Goal: Task Accomplishment & Management: Manage account settings

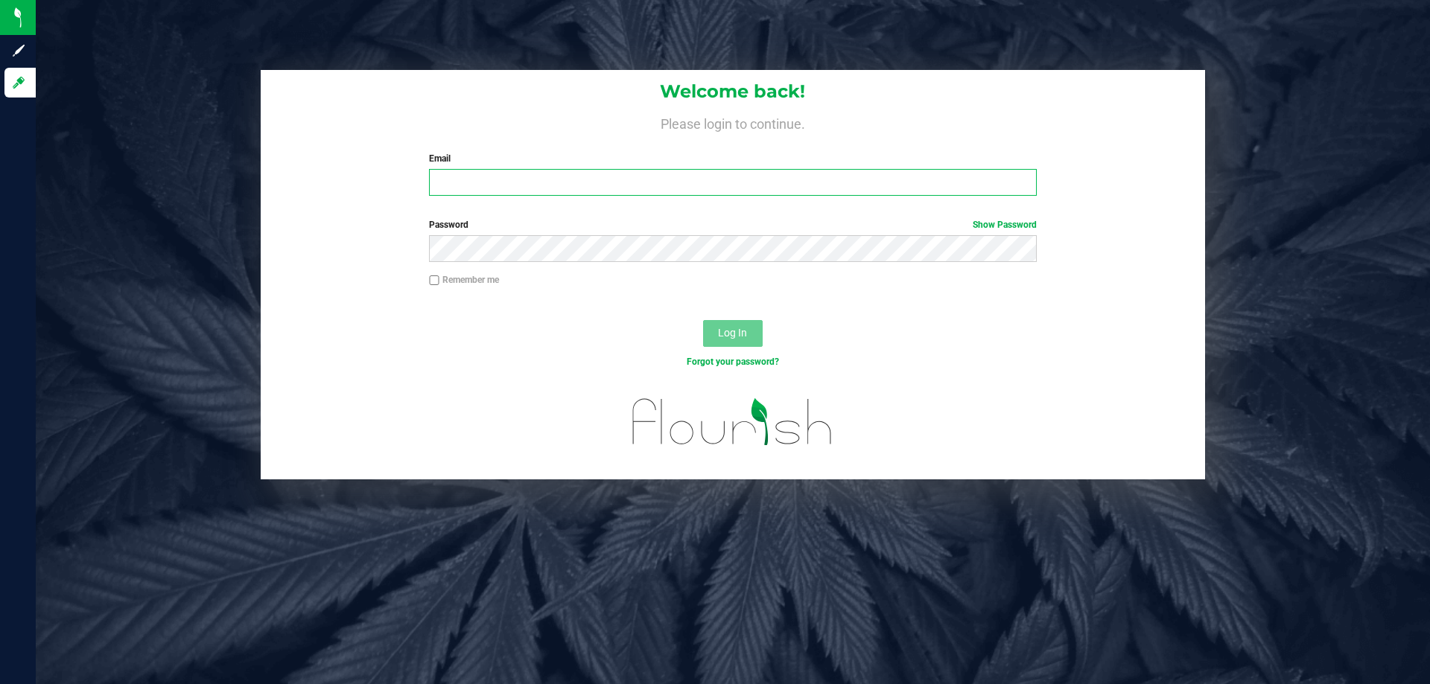
click at [447, 184] on input "Email" at bounding box center [732, 182] width 607 height 27
type input "a"
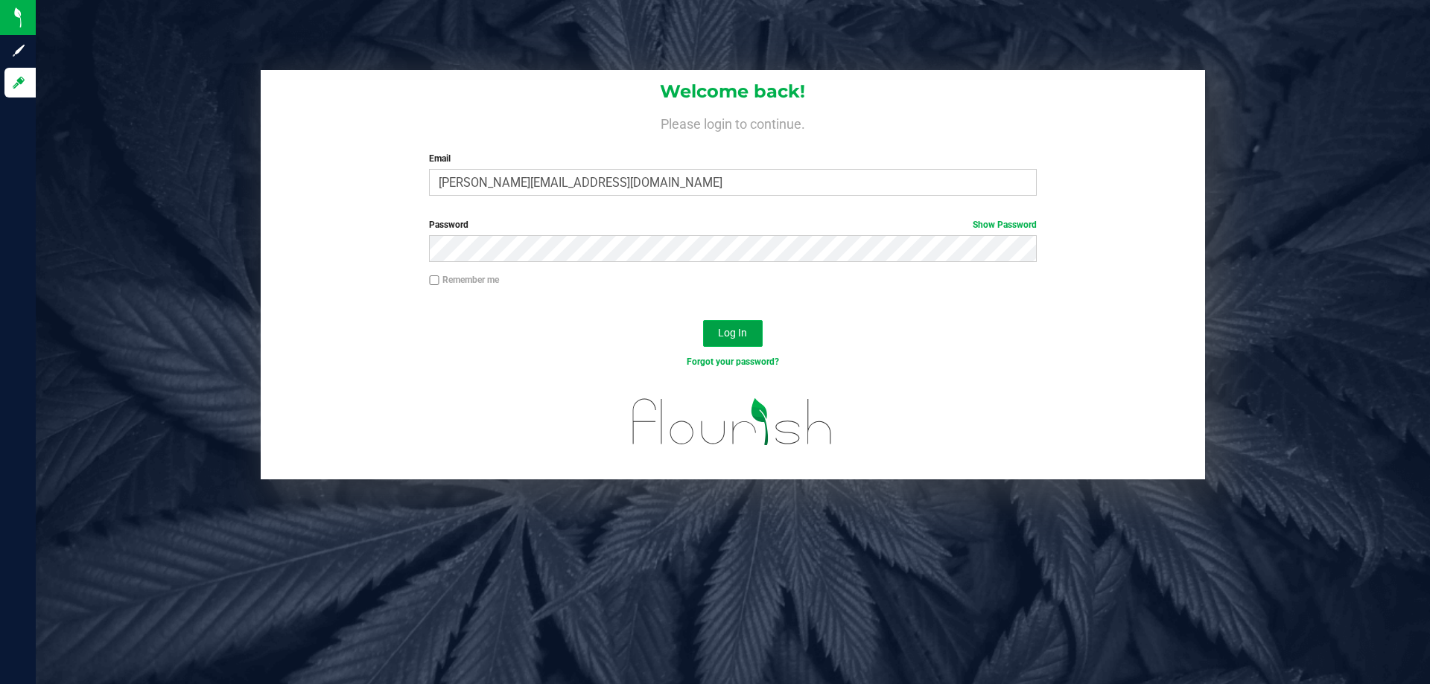
click at [731, 337] on span "Log In" at bounding box center [732, 333] width 29 height 12
click at [524, 183] on input "Anaster@liveparllel.com" at bounding box center [732, 182] width 607 height 27
click at [527, 183] on input "Anaster@liveparllel.com" at bounding box center [732, 182] width 607 height 27
type input "Anaster@liveparallel.com"
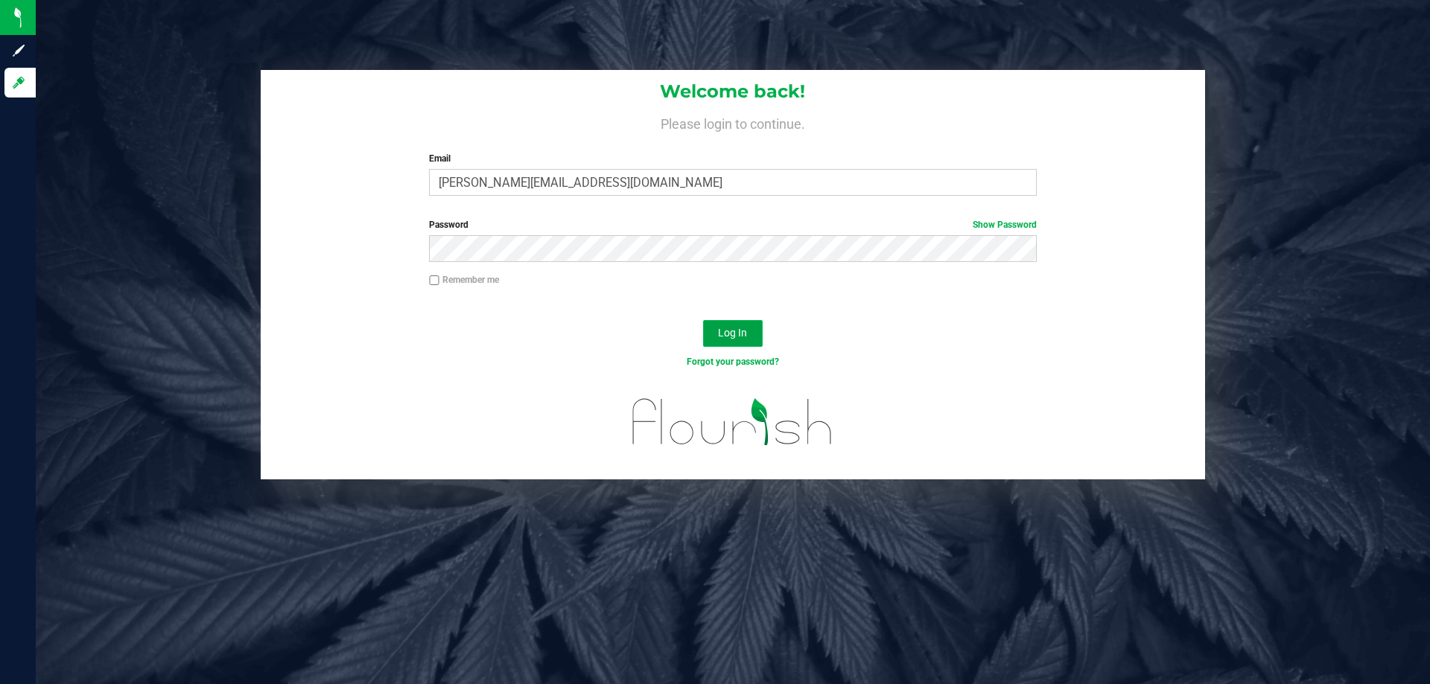
click at [729, 332] on span "Log In" at bounding box center [732, 333] width 29 height 12
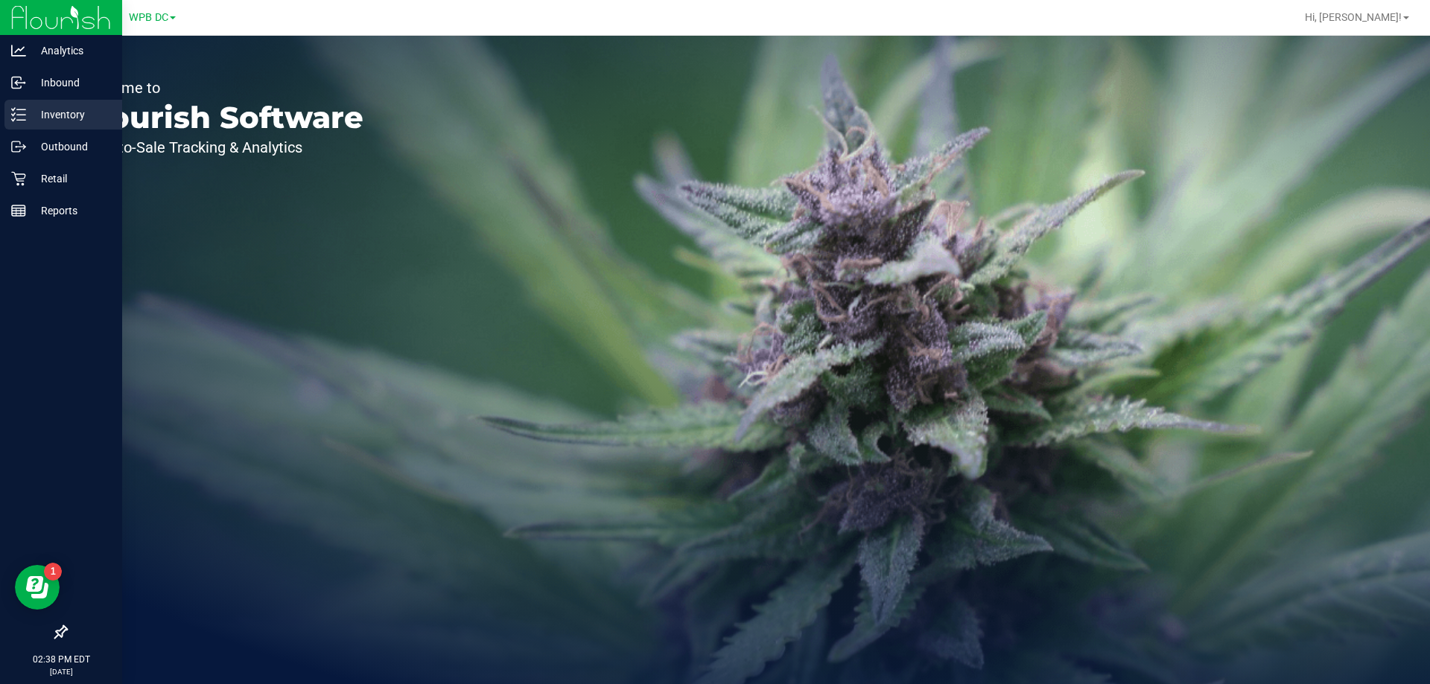
click at [64, 114] on p "Inventory" at bounding box center [70, 115] width 89 height 18
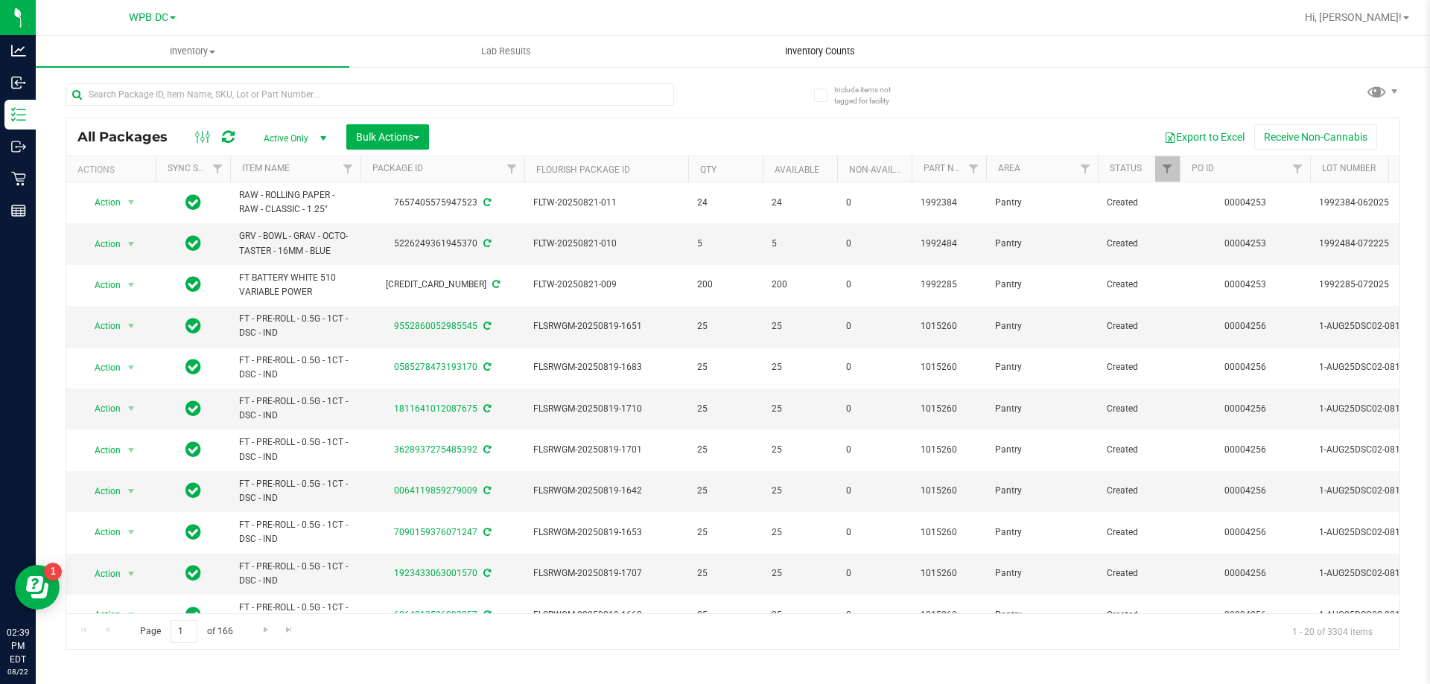
click at [807, 53] on span "Inventory Counts" at bounding box center [820, 51] width 110 height 13
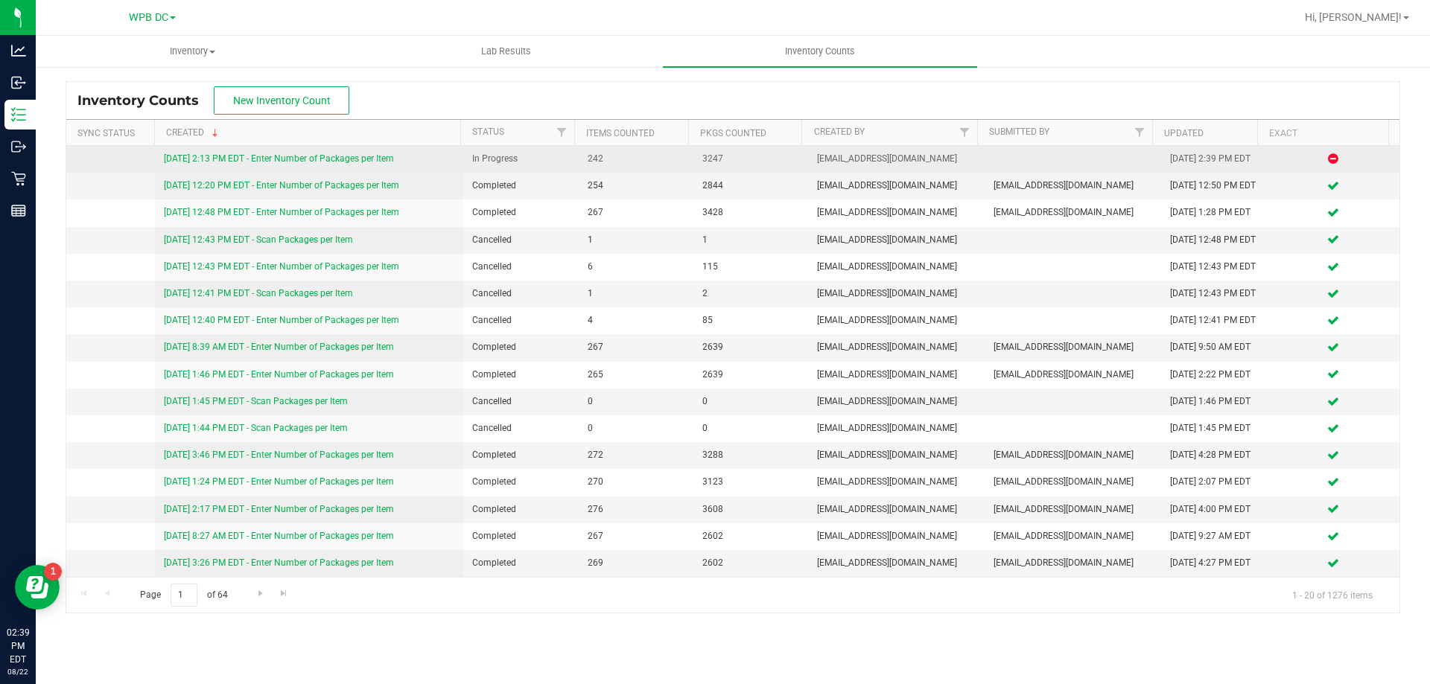
click at [351, 158] on link "8/22/25 2:13 PM EDT - Enter Number of Packages per Item" at bounding box center [279, 158] width 230 height 10
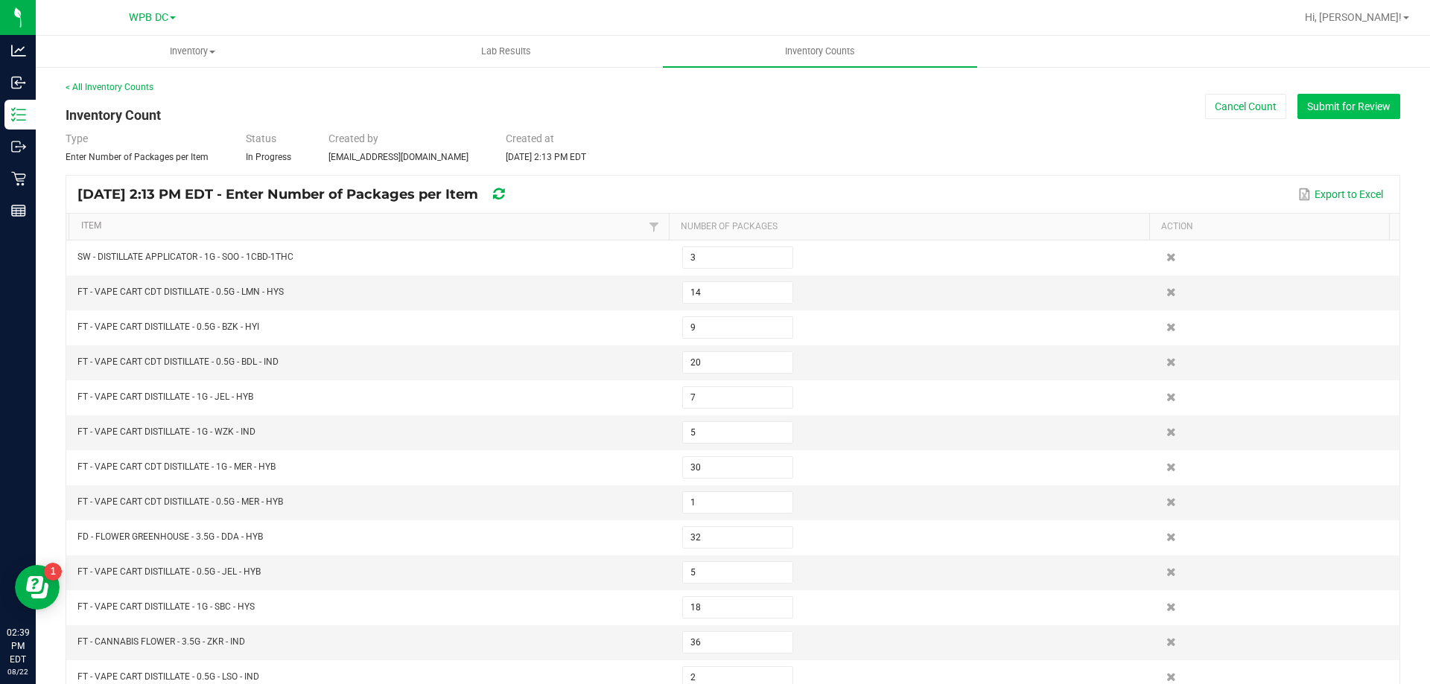
click at [1321, 106] on button "Submit for Review" at bounding box center [1348, 106] width 103 height 25
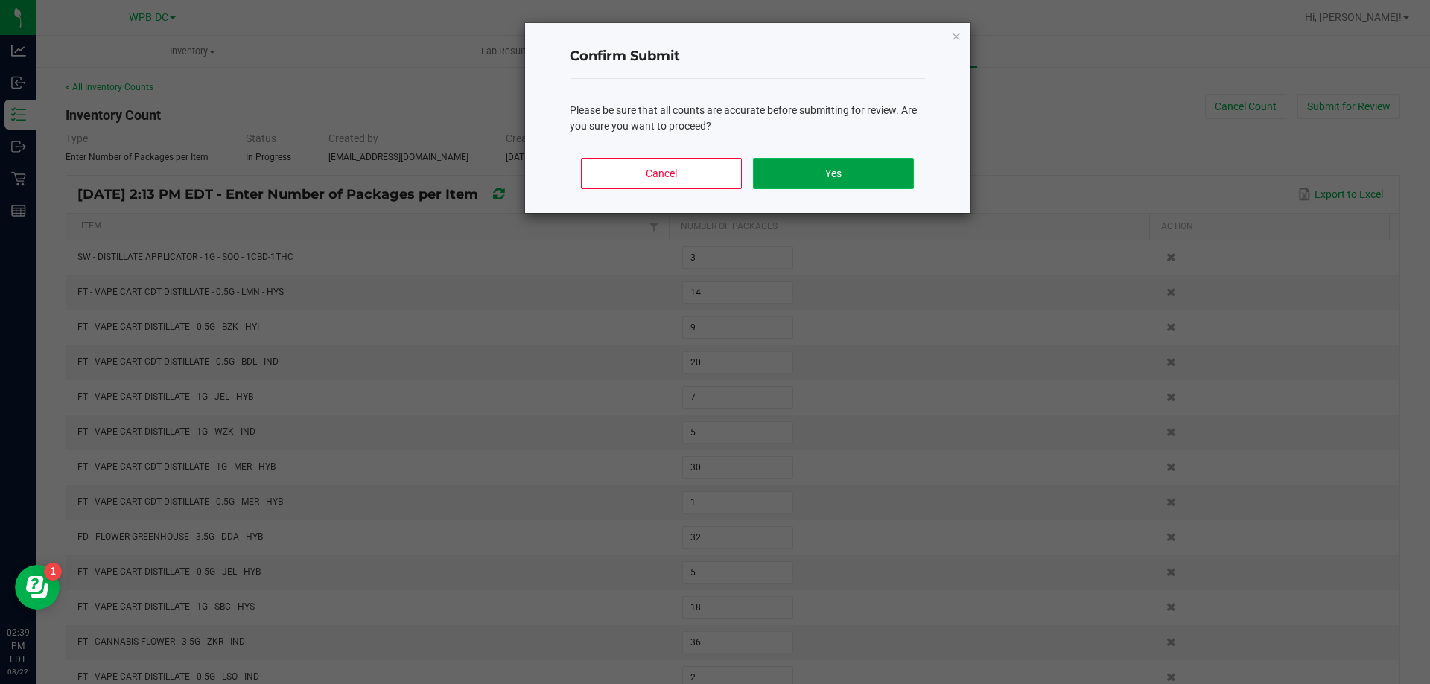
click at [878, 169] on button "Yes" at bounding box center [833, 173] width 160 height 31
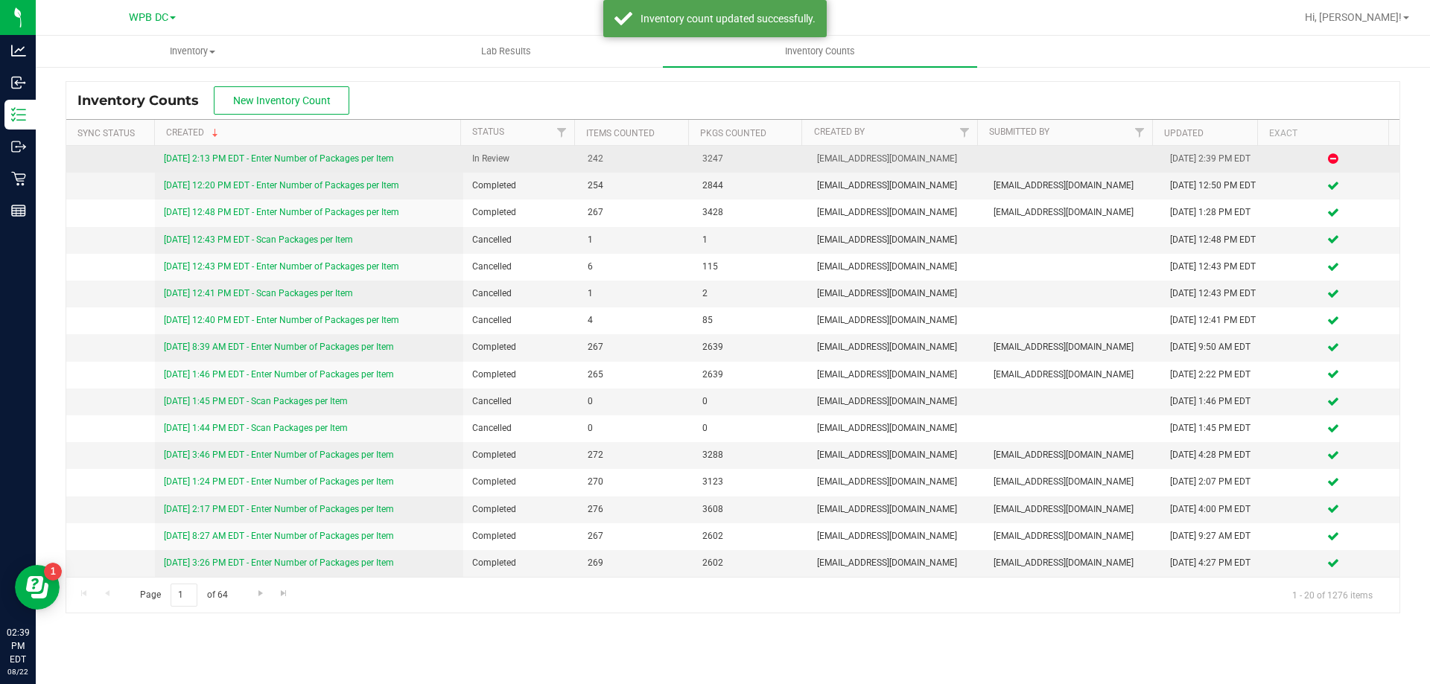
click at [375, 162] on link "8/22/25 2:13 PM EDT - Enter Number of Packages per Item" at bounding box center [279, 158] width 230 height 10
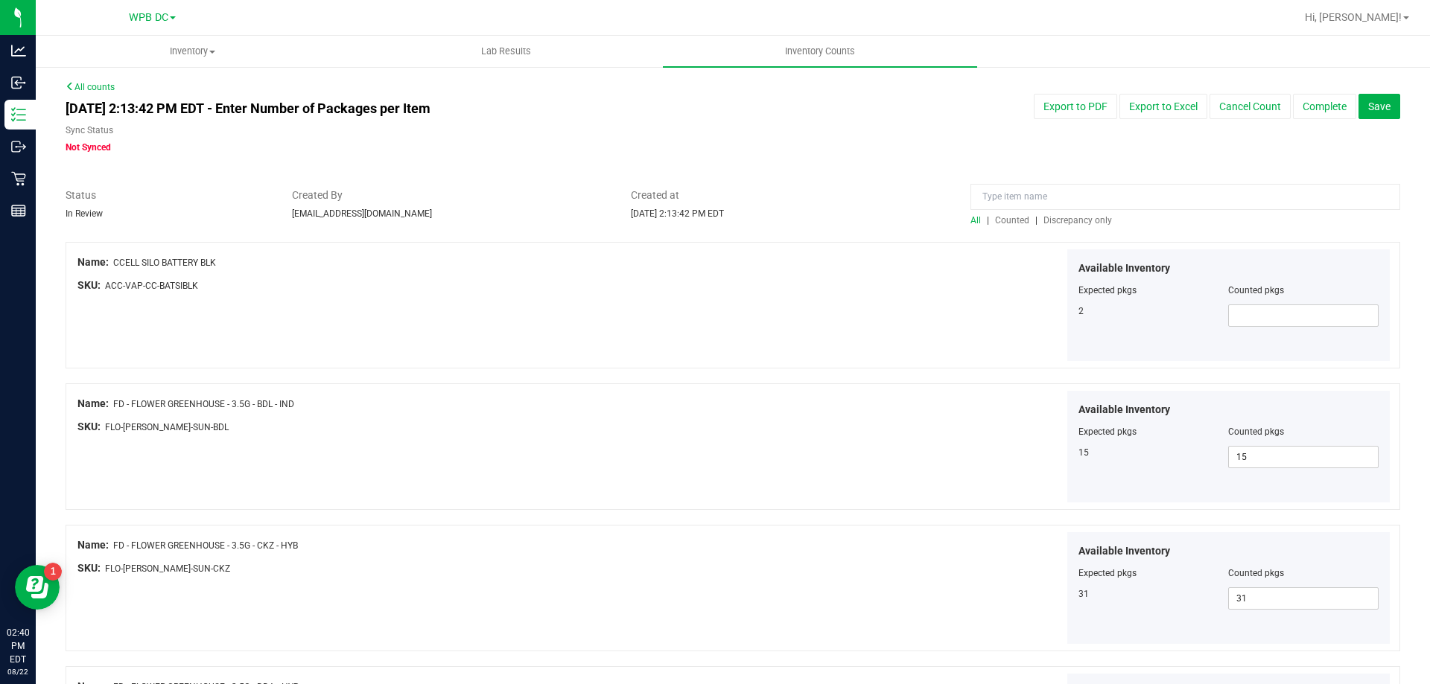
click at [1070, 223] on span "Discrepancy only" at bounding box center [1077, 220] width 69 height 10
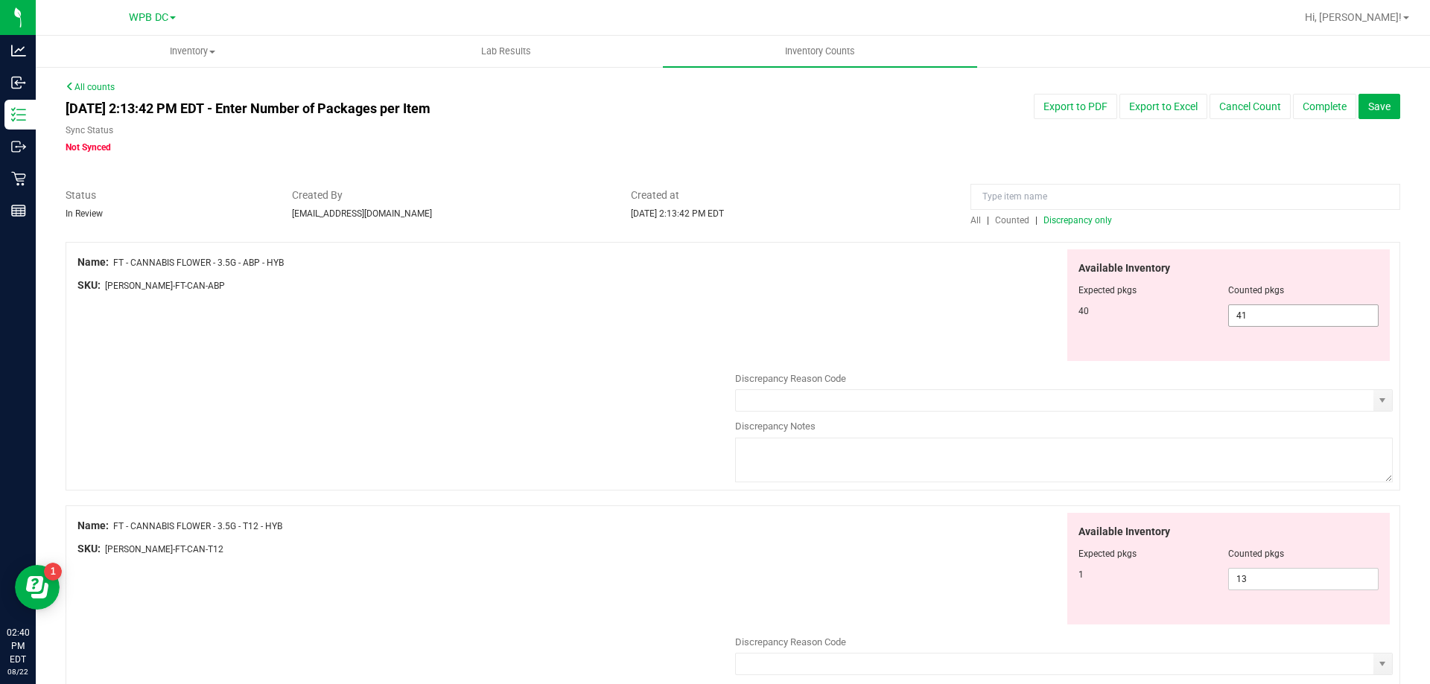
click at [1244, 316] on span "41 41" at bounding box center [1303, 316] width 150 height 22
type input "40"
click at [1241, 579] on div "Available Inventory Expected pkgs Counted pkgs 1 13 13" at bounding box center [1064, 631] width 658 height 237
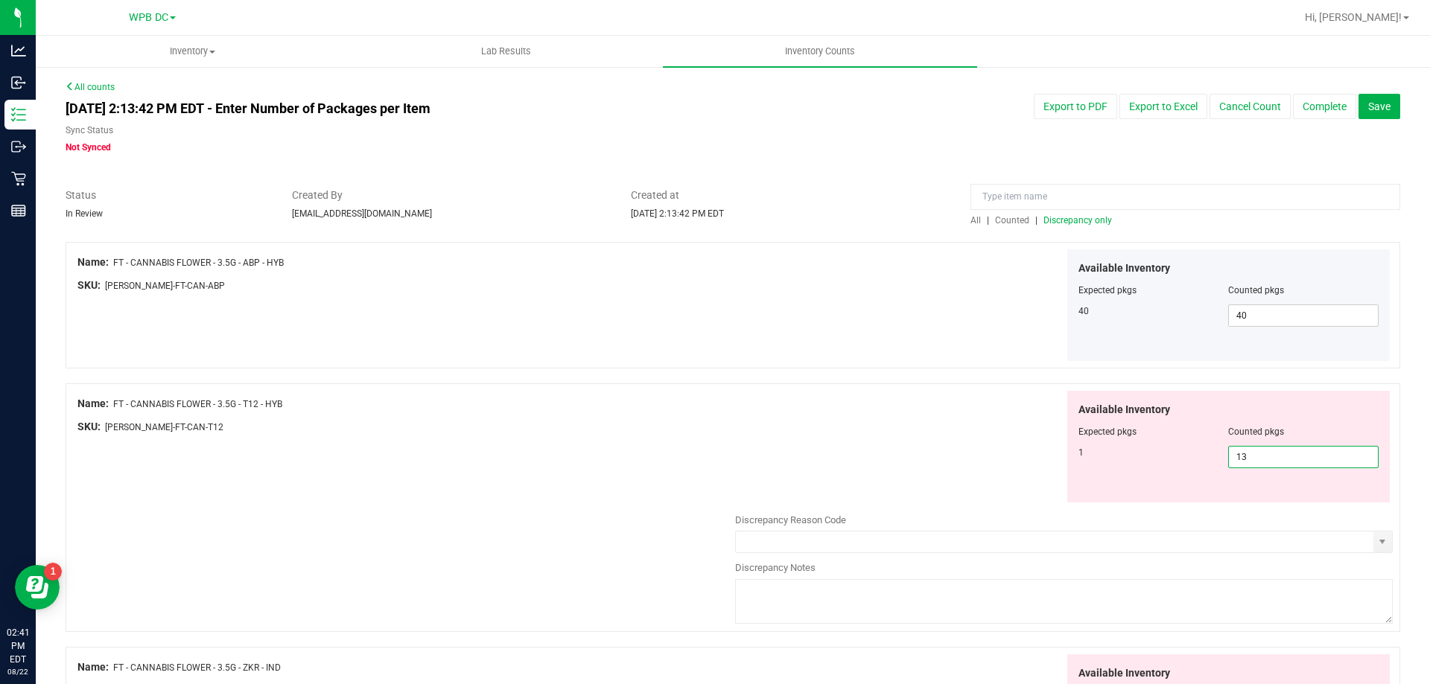
type input "1"
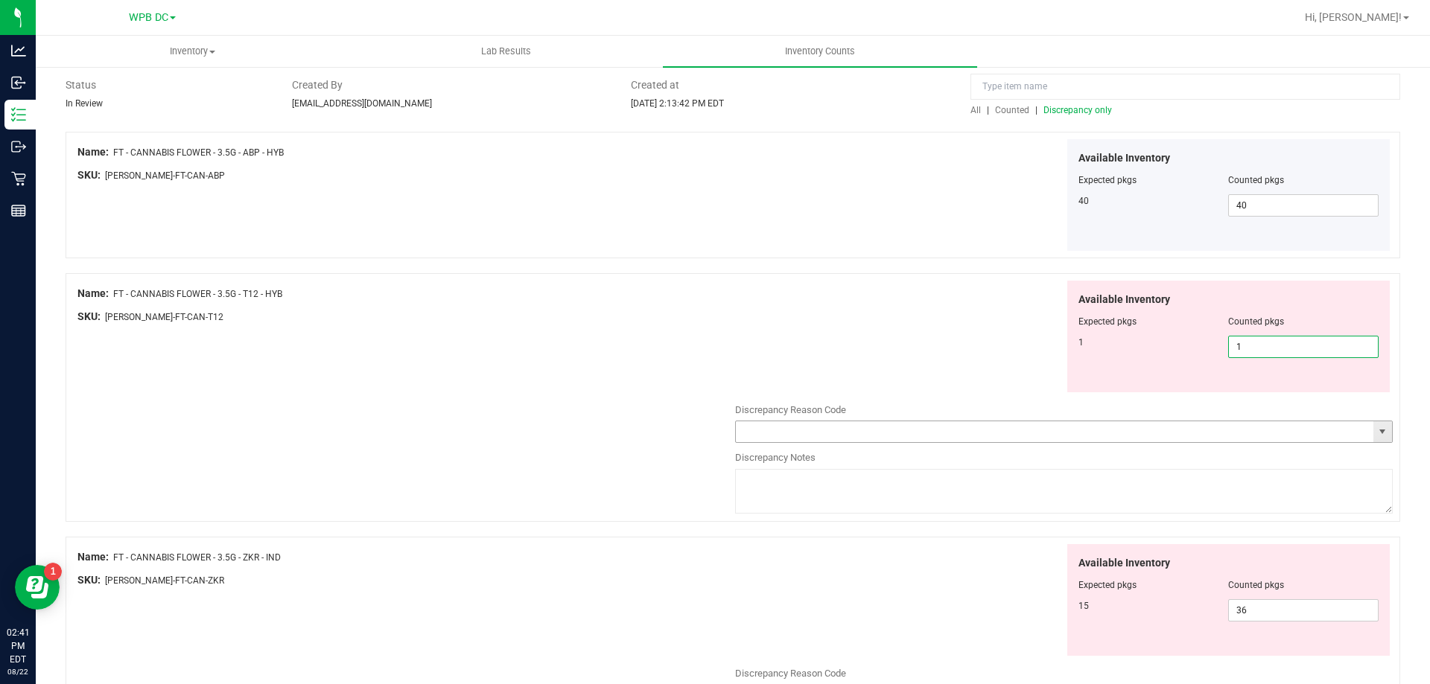
scroll to position [149, 0]
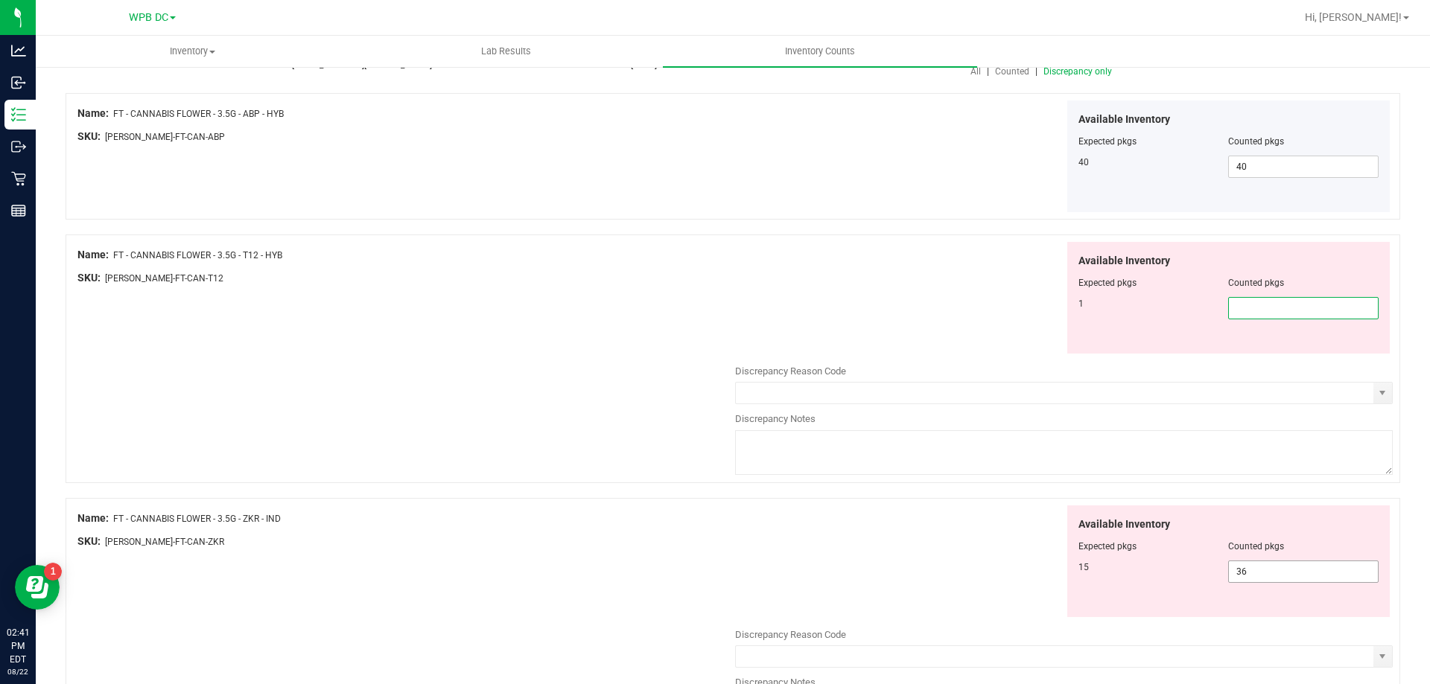
click at [1242, 571] on div "Available Inventory Expected pkgs Counted pkgs 15 36 36" at bounding box center [1064, 624] width 658 height 237
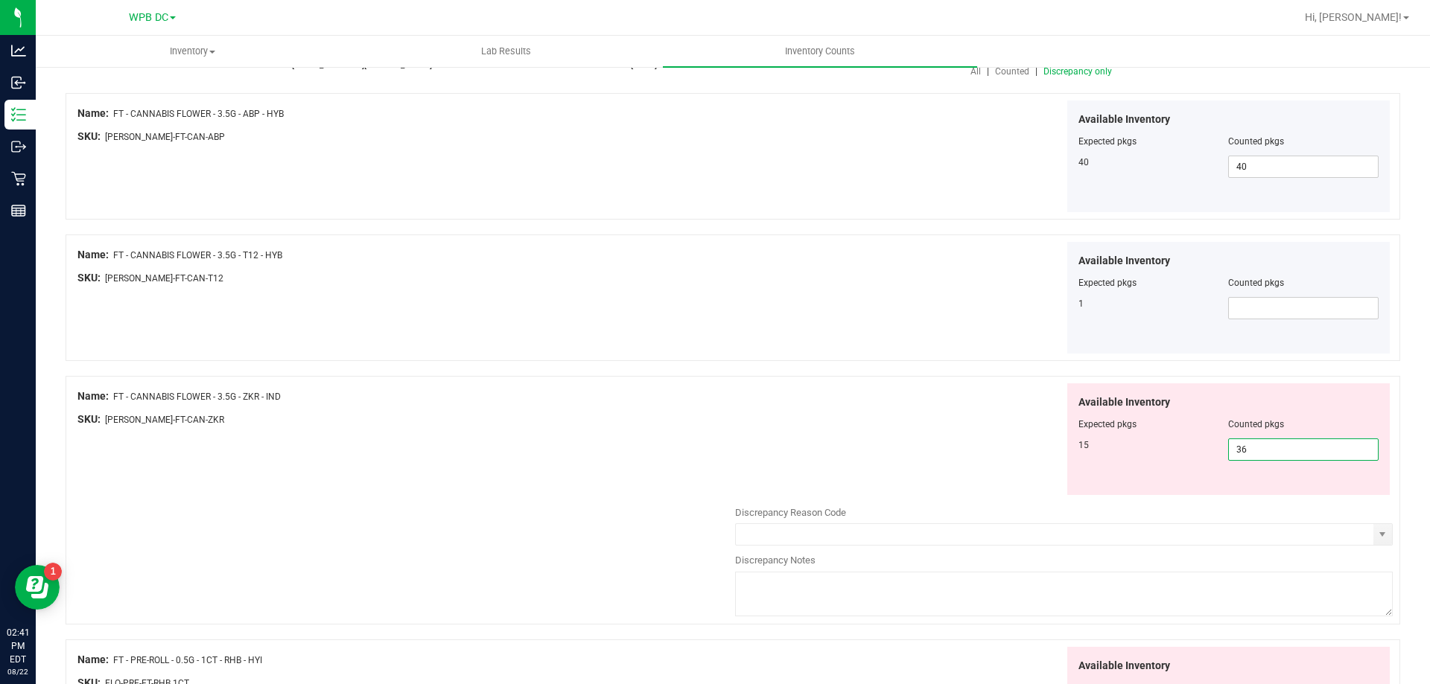
type input "3"
type input "15"
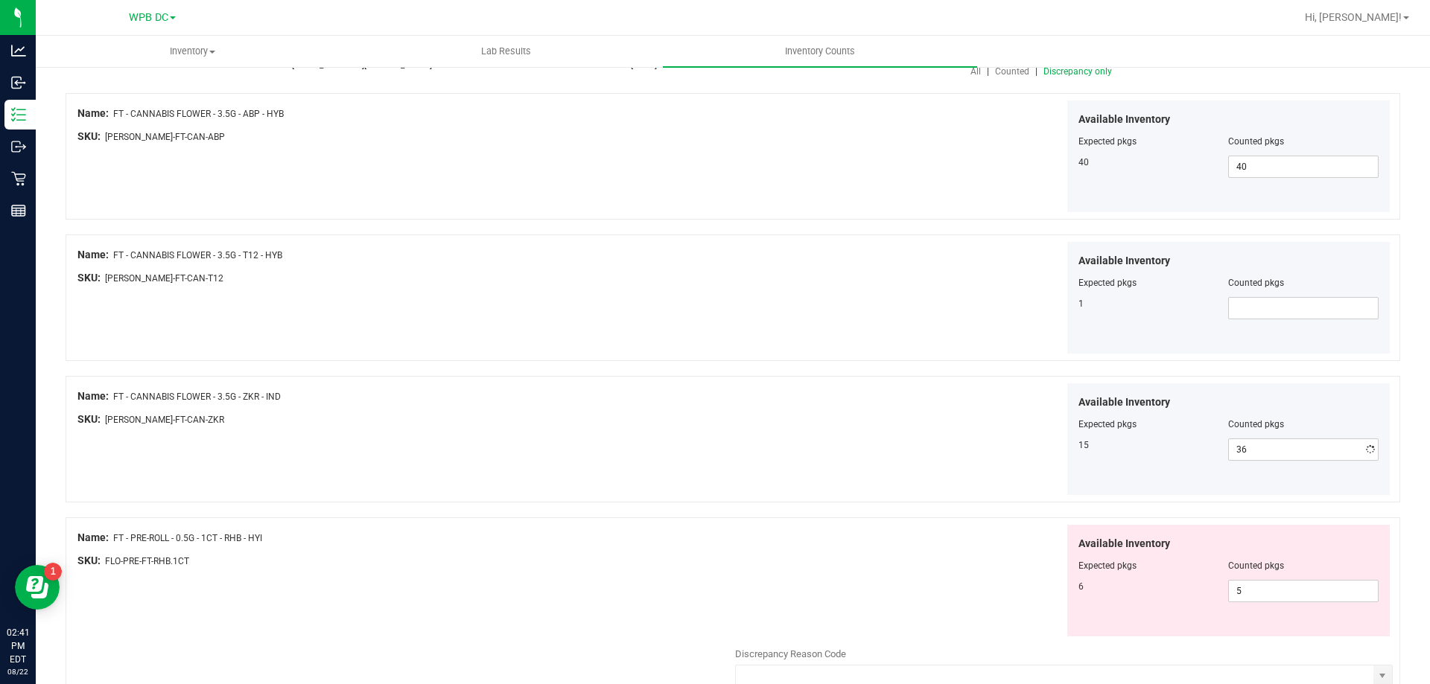
type input "15"
drag, startPoint x: 106, startPoint y: 247, endPoint x: 291, endPoint y: 272, distance: 186.4
click at [291, 272] on div "Name: FT - CANNABIS FLOWER - 3.5G - T12 - HYB SKU: FLO-BUD-FT-CAN-T12" at bounding box center [406, 270] width 658 height 57
copy div ": FT - CANNABIS FLOWER - 3.5G - T12 - HYB SKU: FLO-BUD-FT-CAN-T12"
click at [1228, 305] on span at bounding box center [1303, 308] width 150 height 22
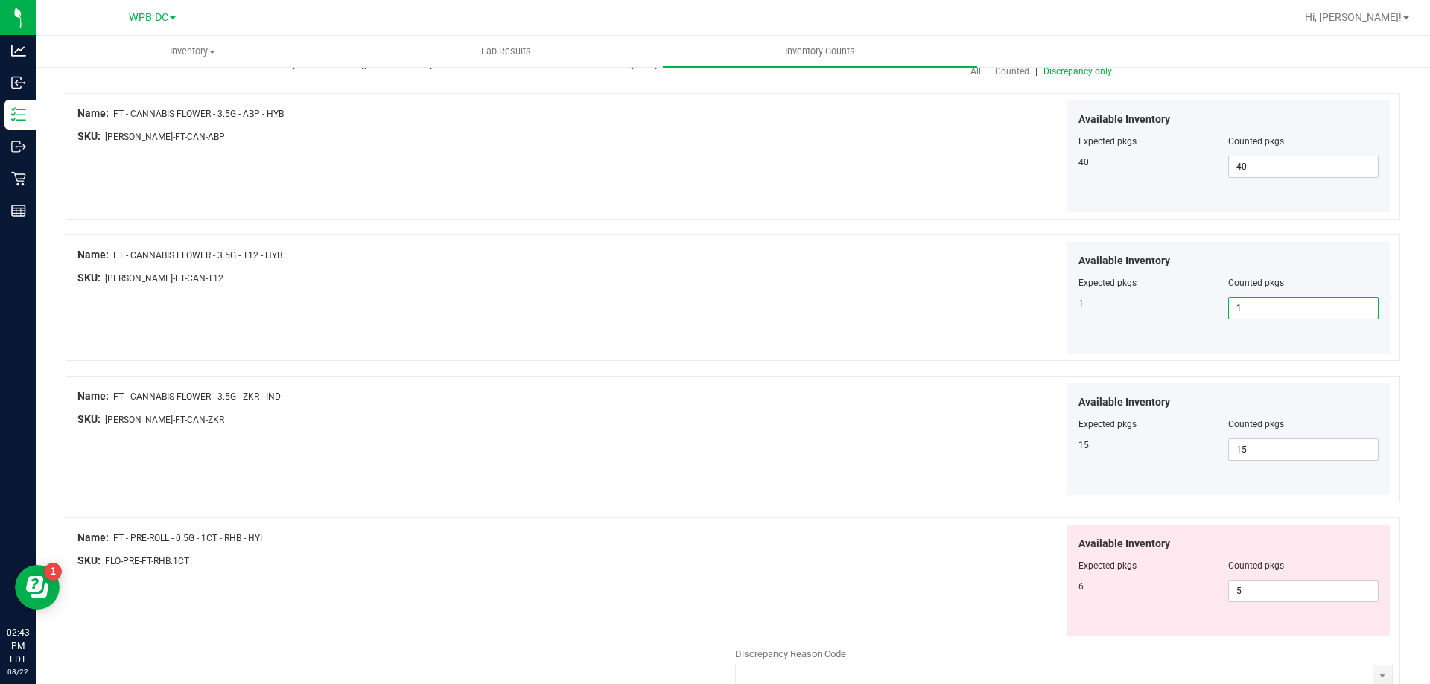
type input "1"
click at [1236, 591] on span "5 5" at bounding box center [1303, 591] width 150 height 22
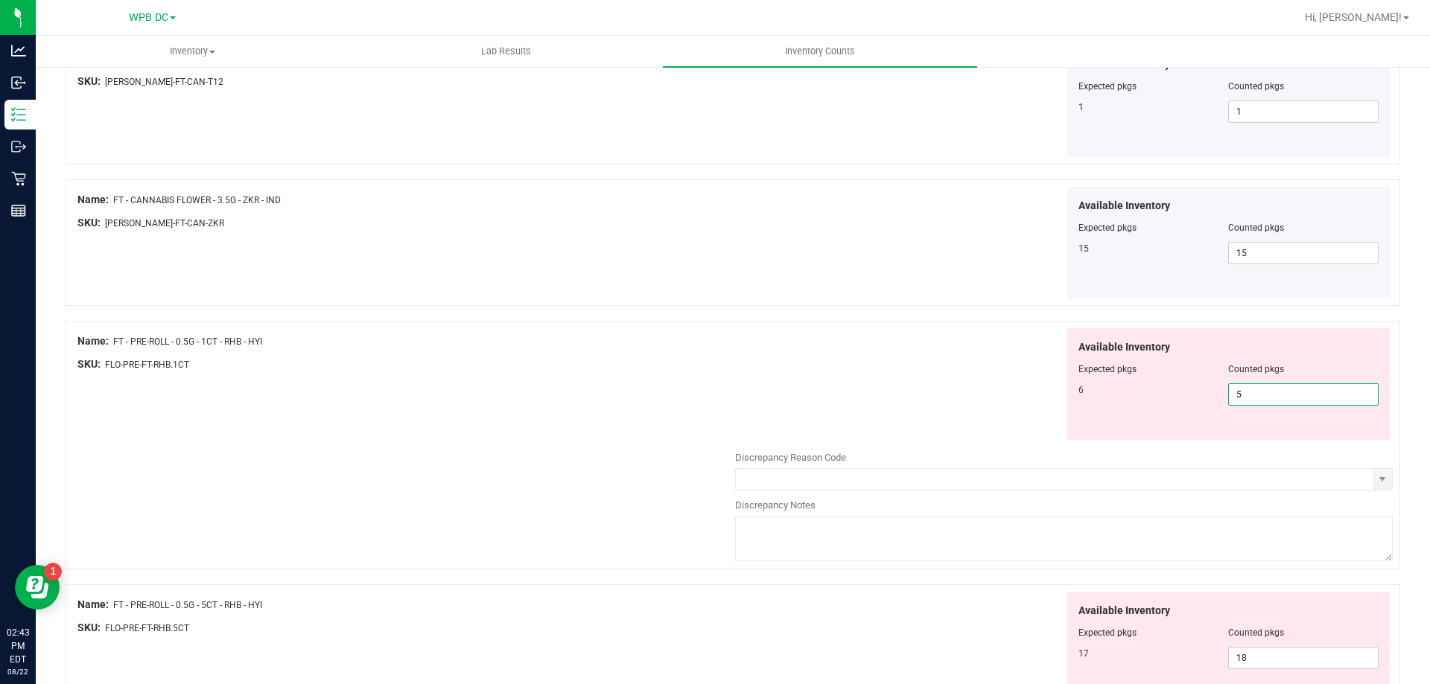
scroll to position [372, 0]
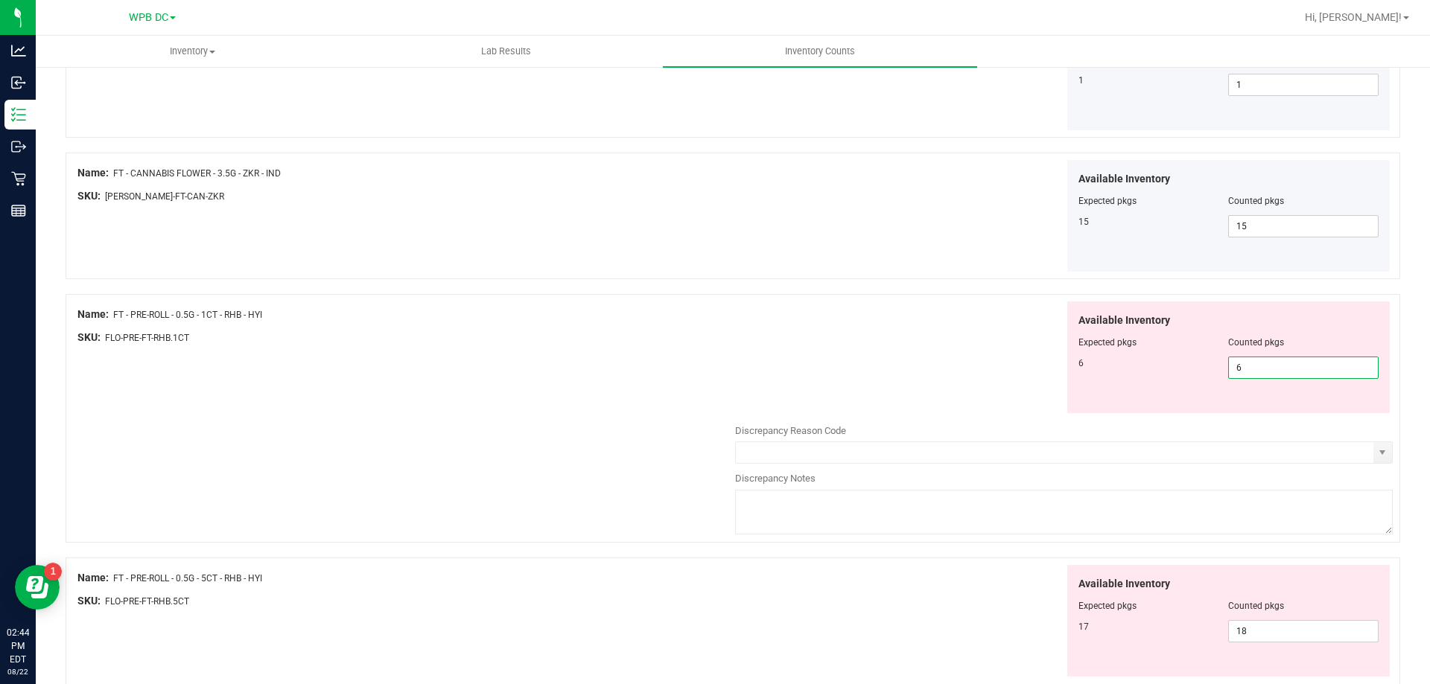
type input "6"
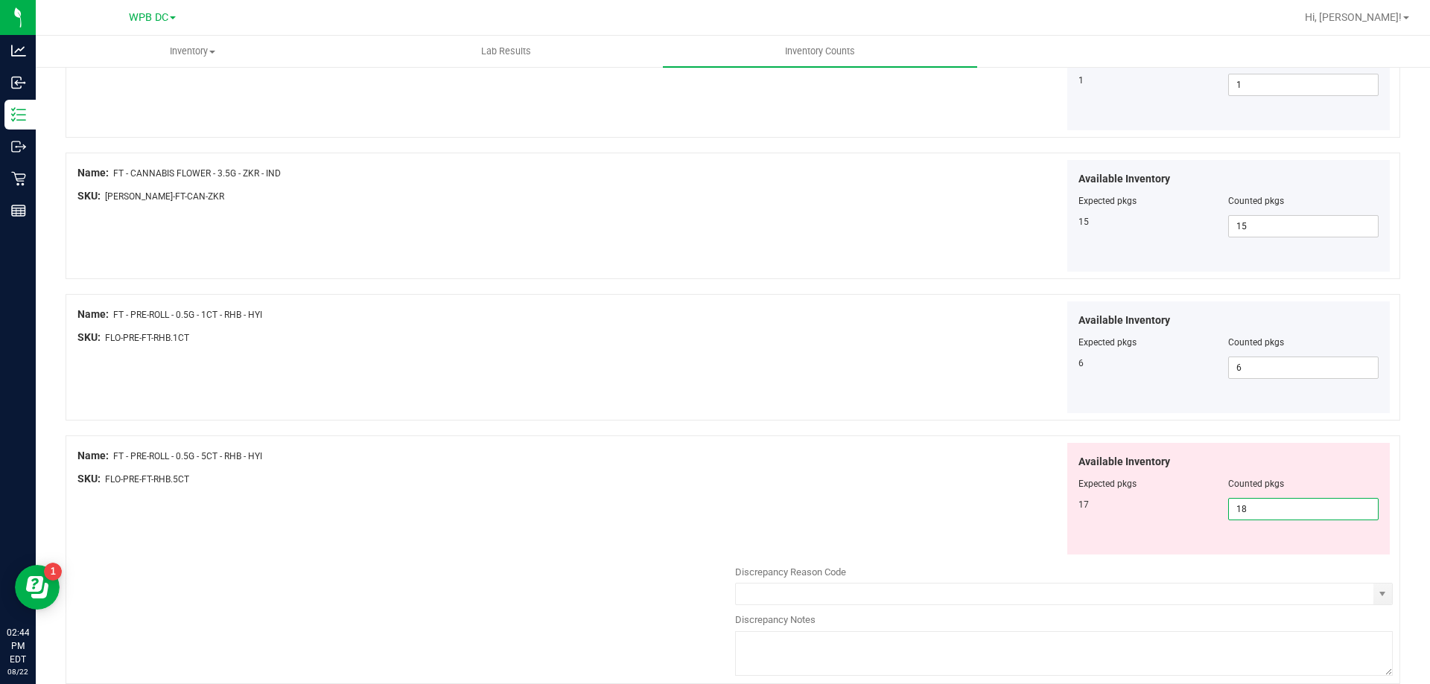
click at [1239, 508] on span "18 18" at bounding box center [1303, 509] width 150 height 22
type input "17"
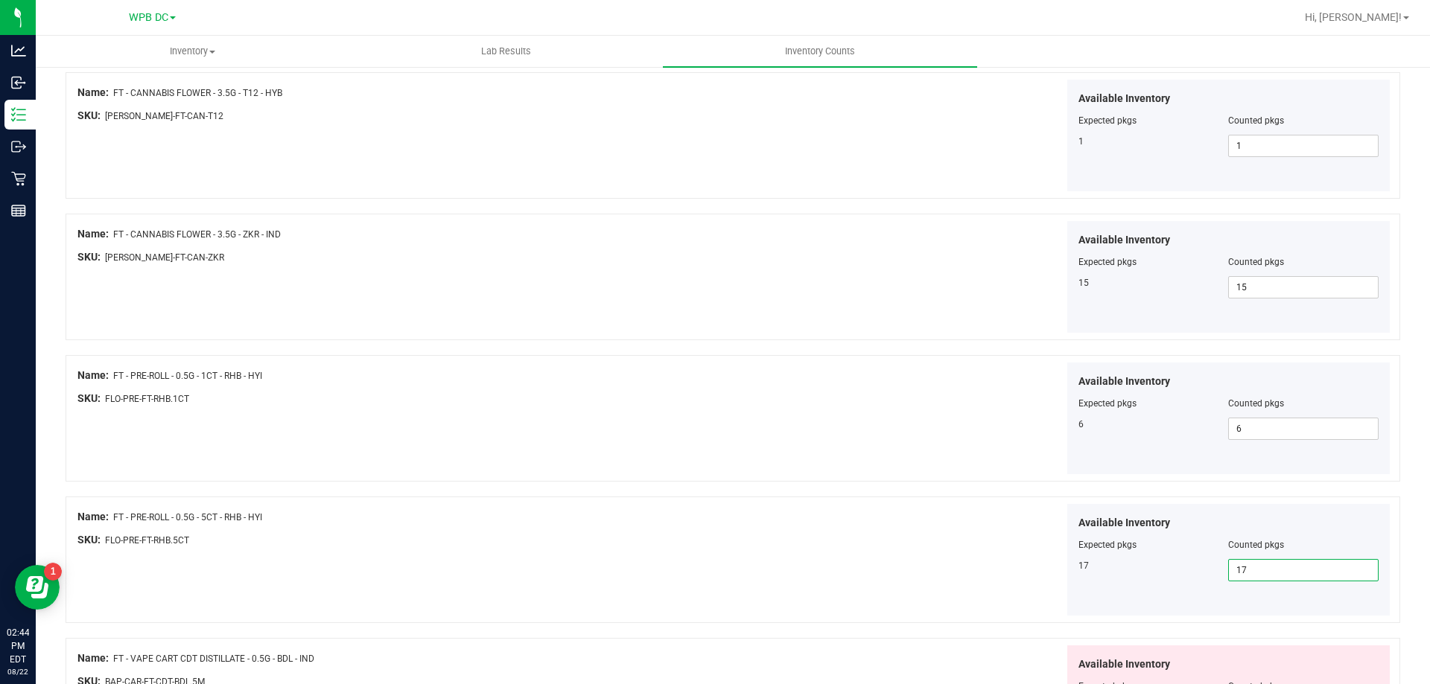
scroll to position [609, 0]
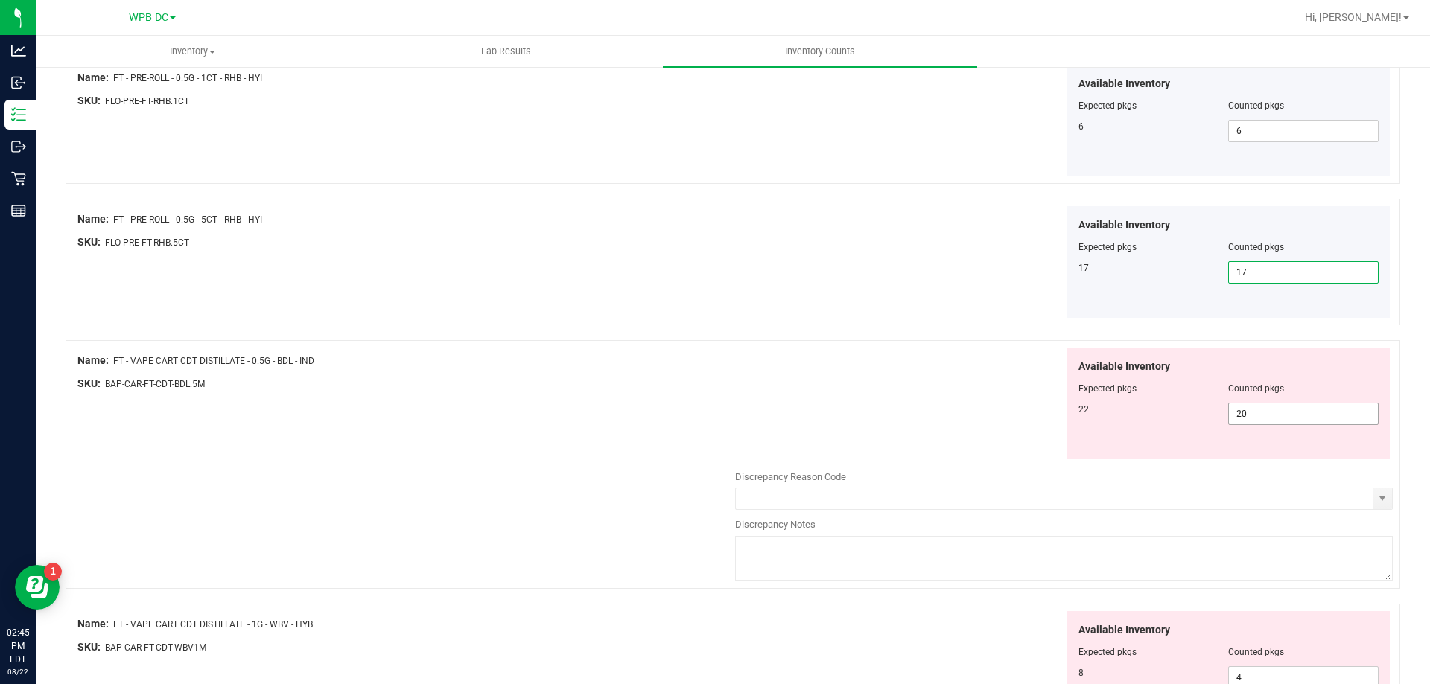
click at [1238, 413] on span "20 20" at bounding box center [1303, 414] width 150 height 22
type input "2"
type input "22"
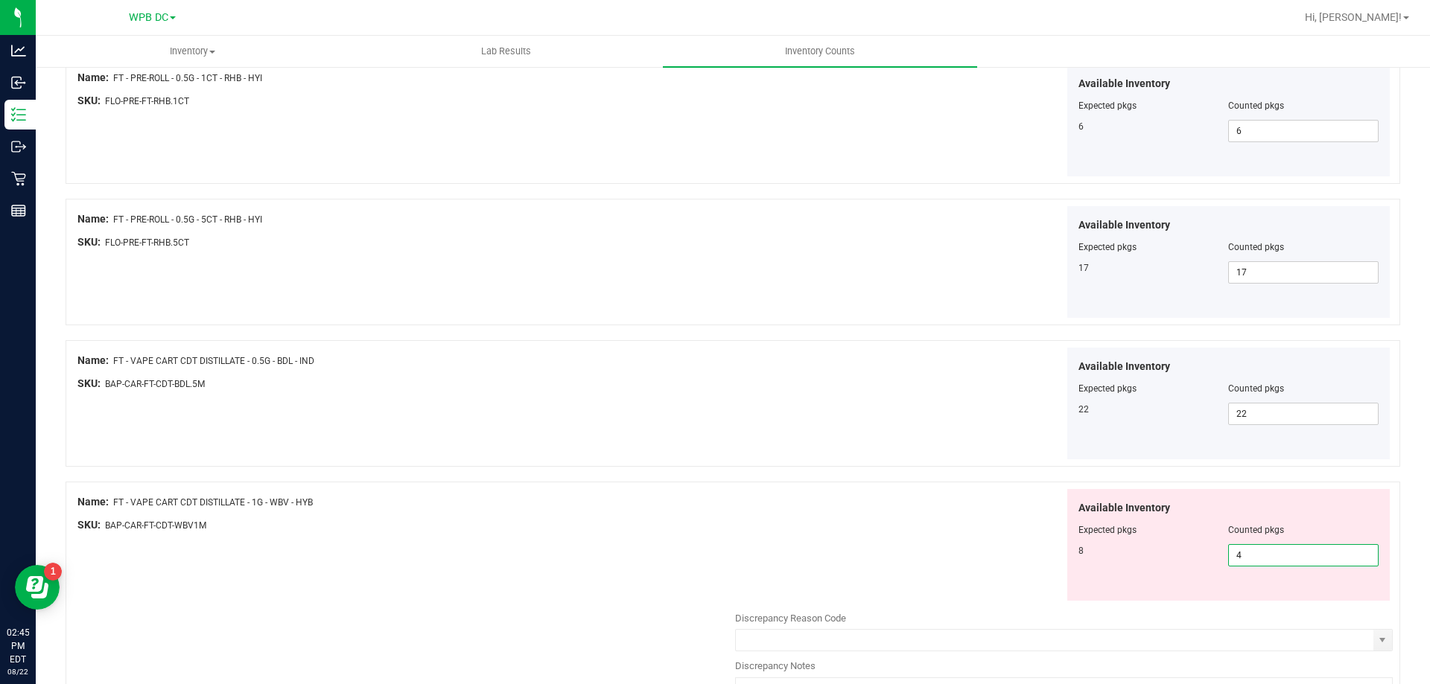
click at [1241, 555] on span "4 4" at bounding box center [1303, 555] width 150 height 22
type input "8"
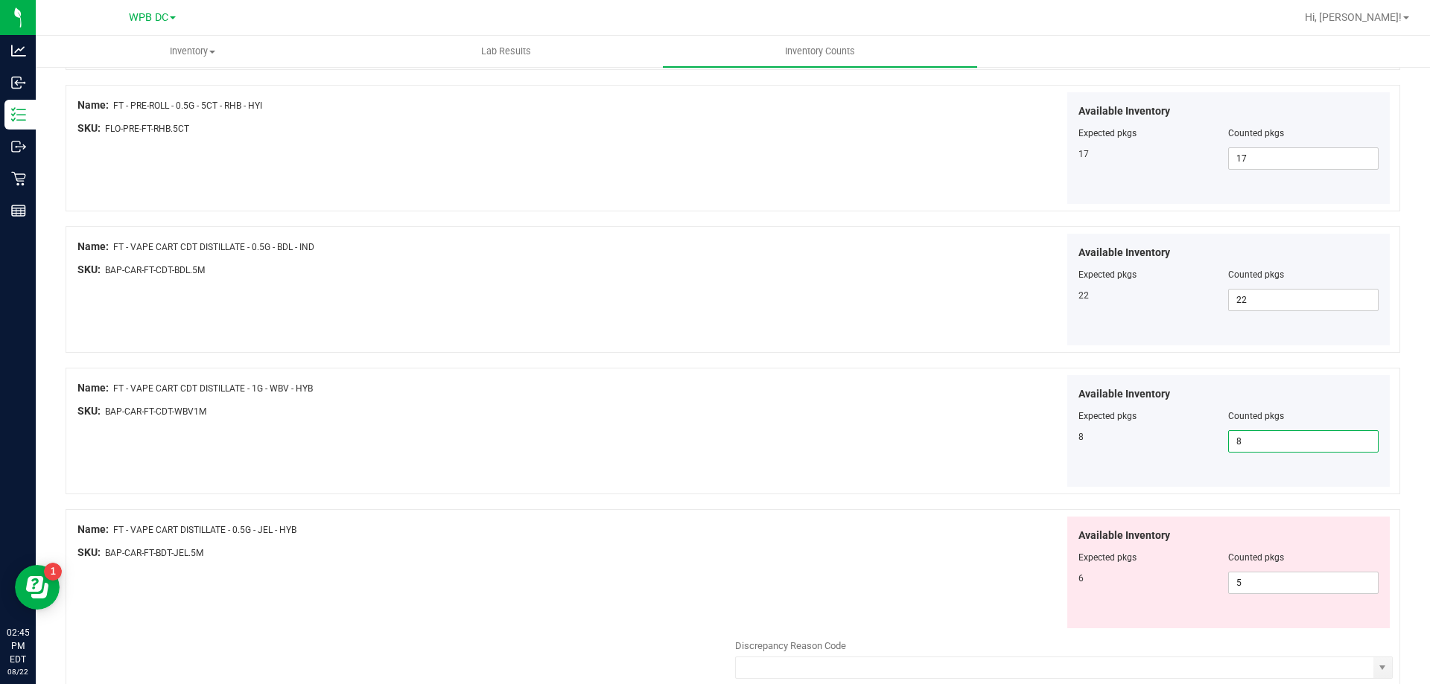
scroll to position [758, 0]
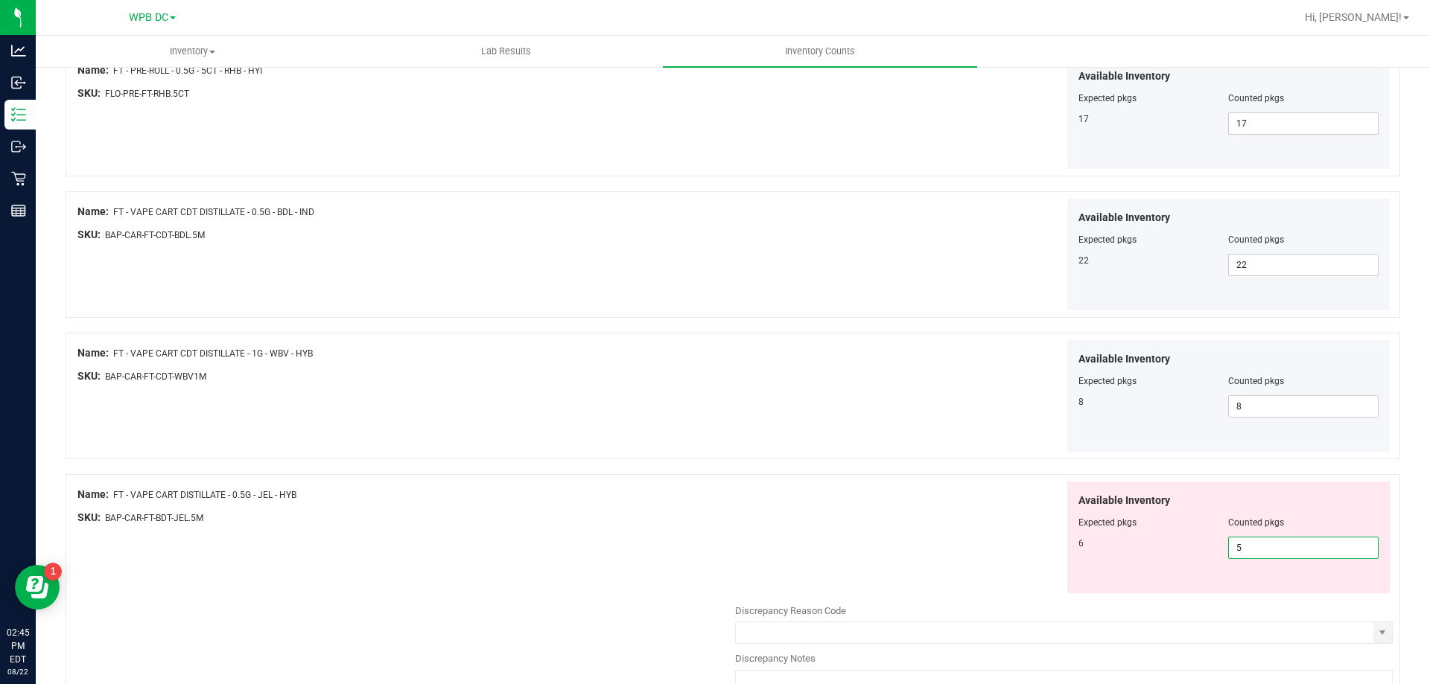
click at [1238, 547] on span "5 5" at bounding box center [1303, 548] width 150 height 22
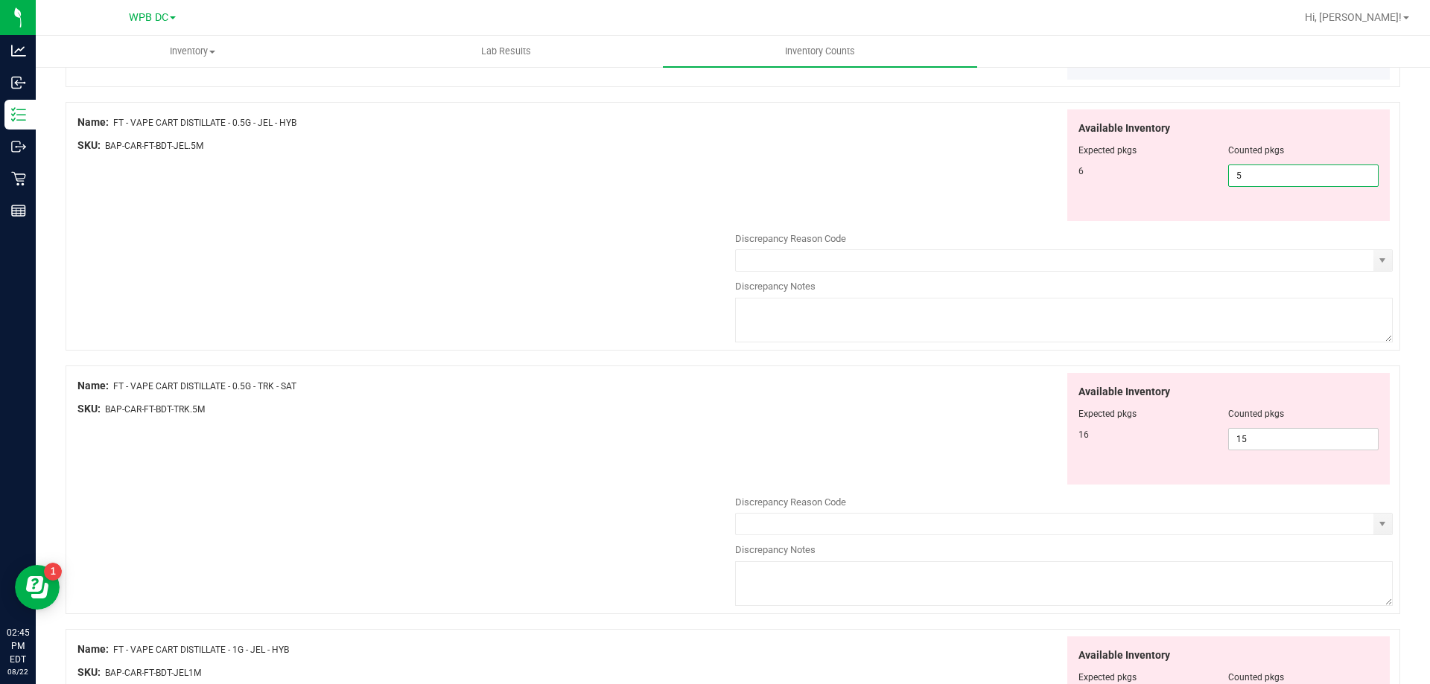
scroll to position [1056, 0]
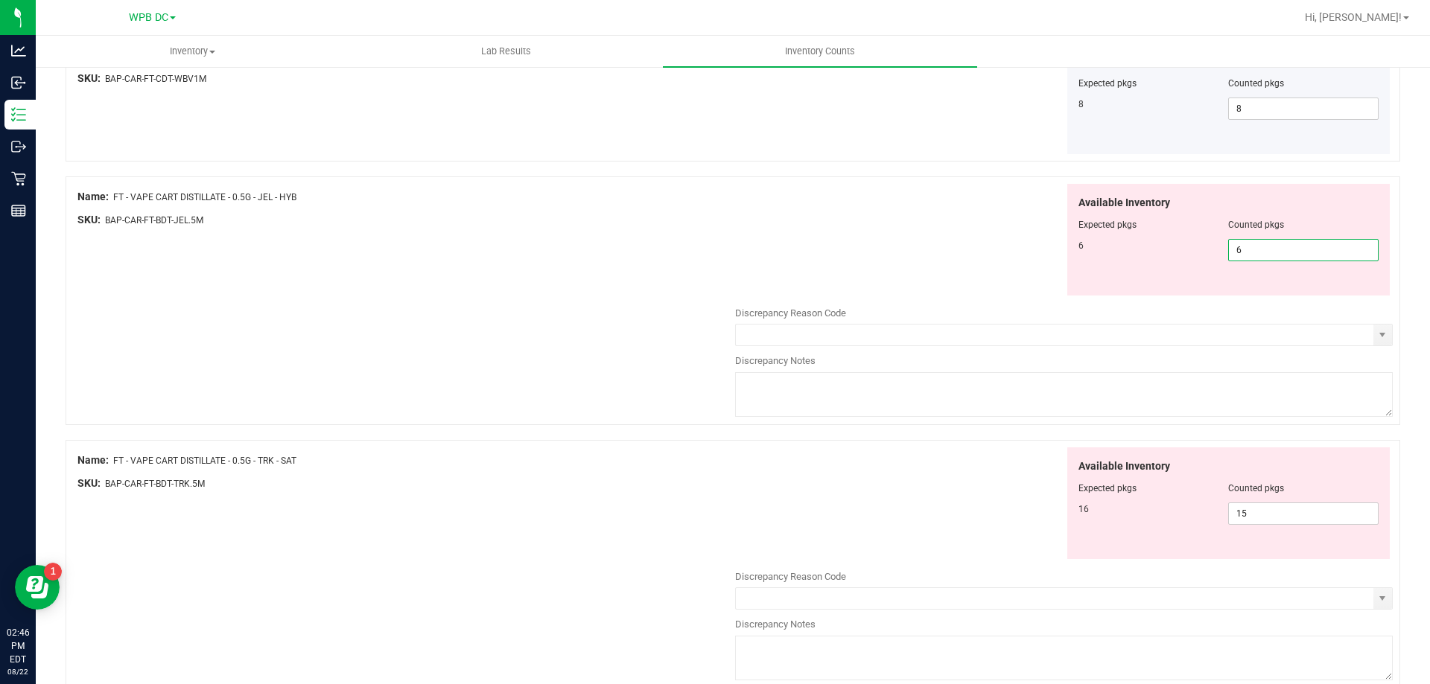
type input "6"
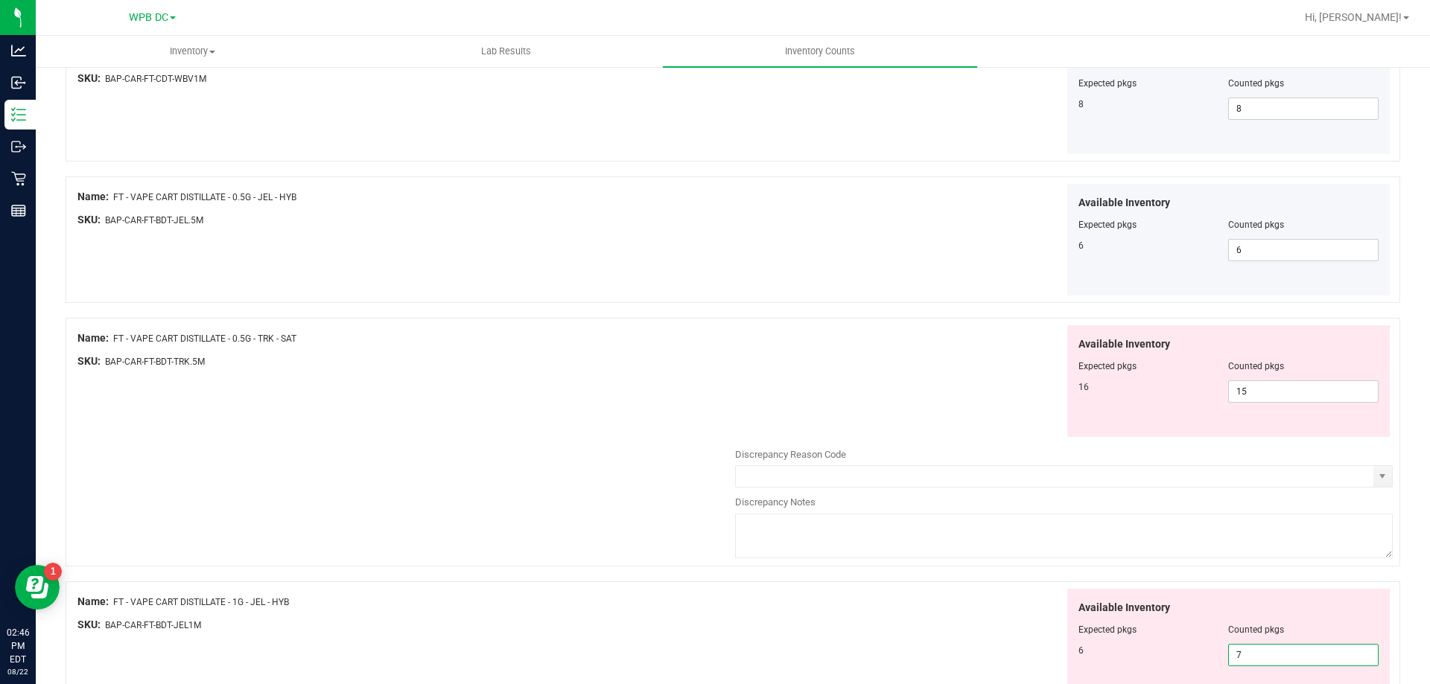
click at [1235, 655] on span "7 7" at bounding box center [1303, 655] width 150 height 22
type input "6"
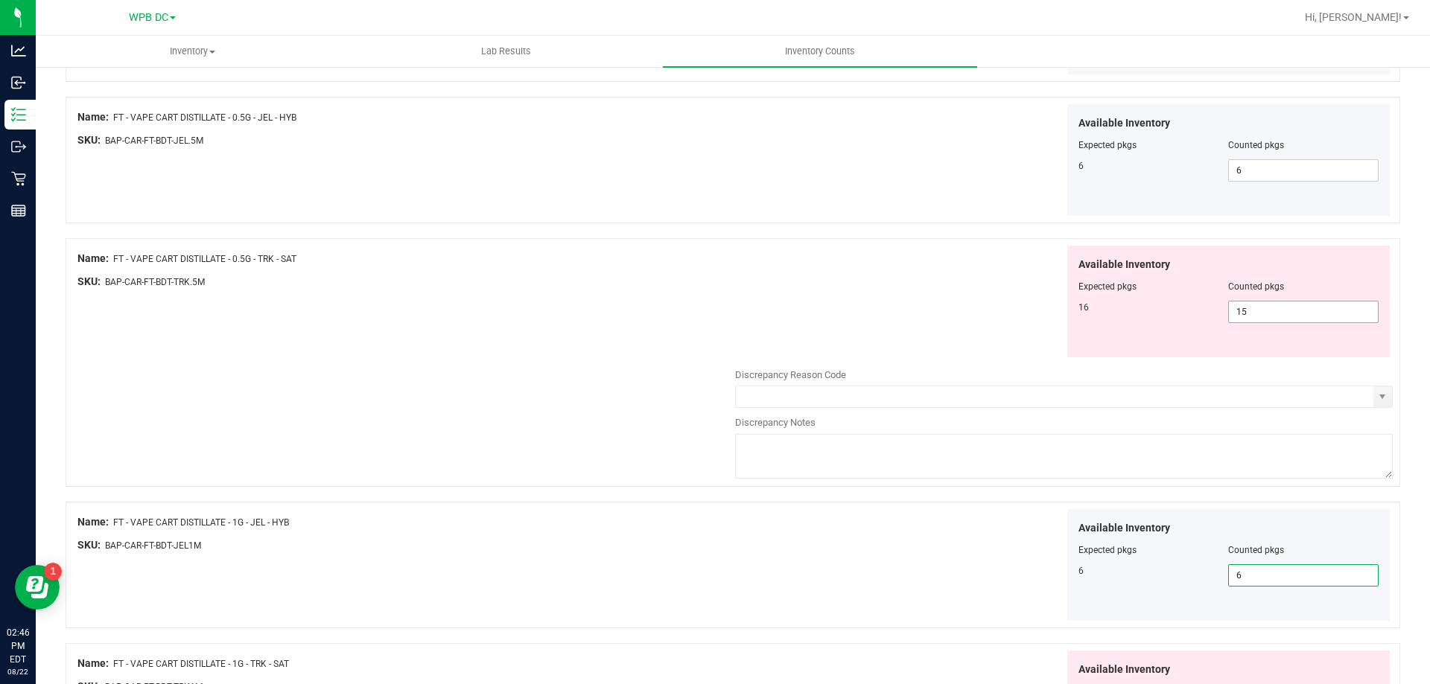
scroll to position [1131, 0]
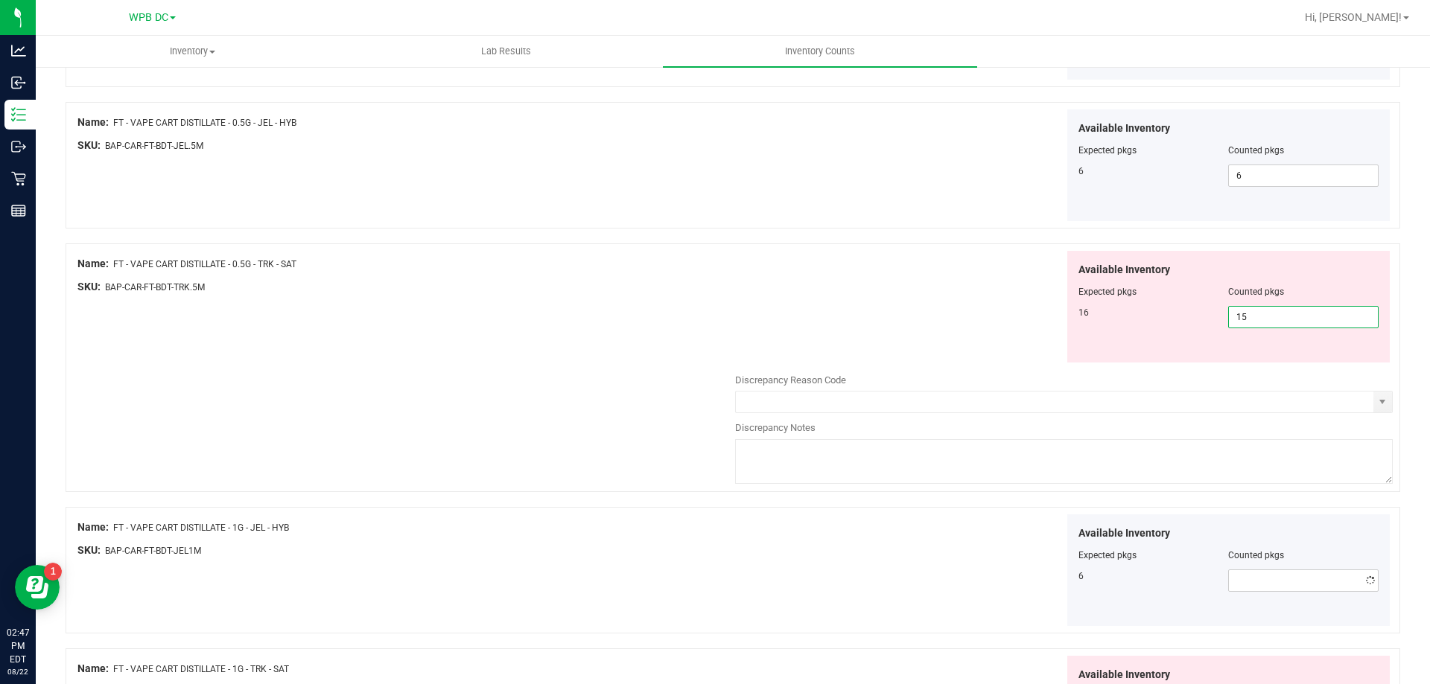
click at [1238, 316] on span "15 15" at bounding box center [1303, 317] width 150 height 22
type input "16"
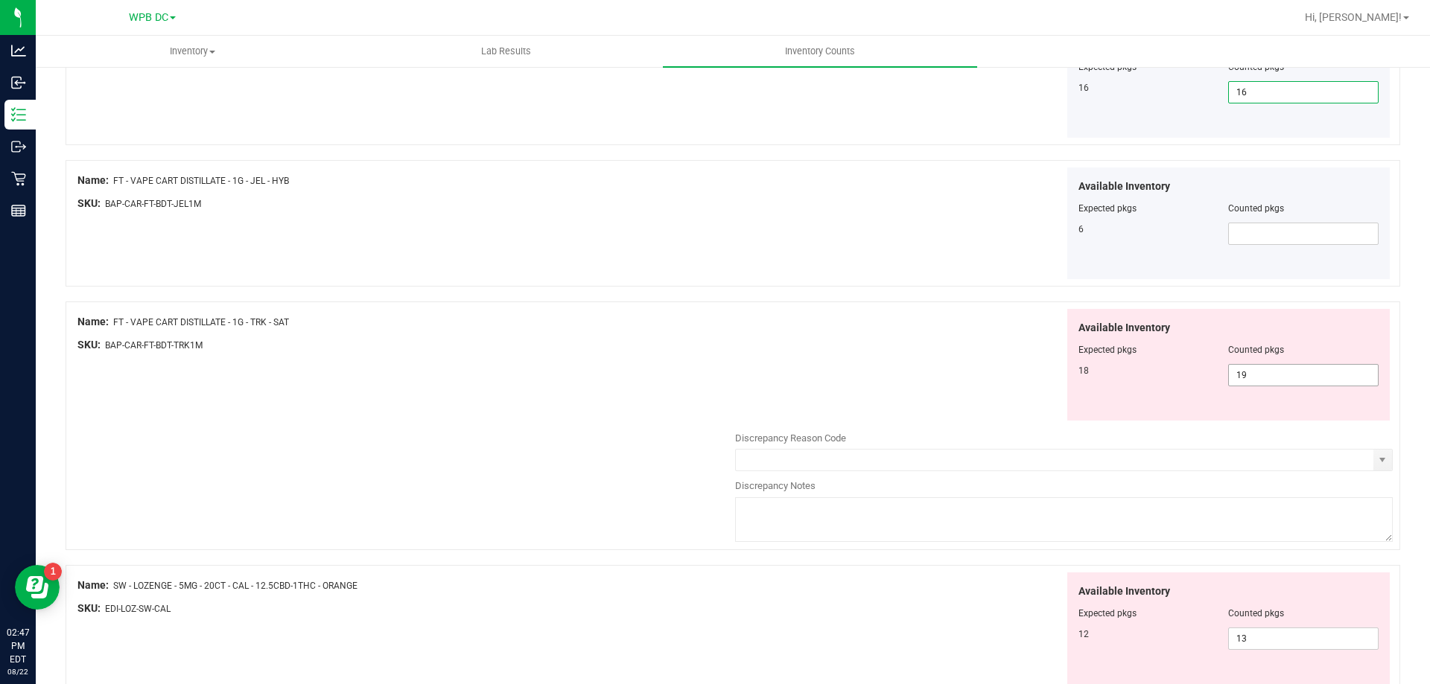
scroll to position [1354, 0]
click at [1240, 376] on span "19 19" at bounding box center [1303, 377] width 150 height 22
type input "18"
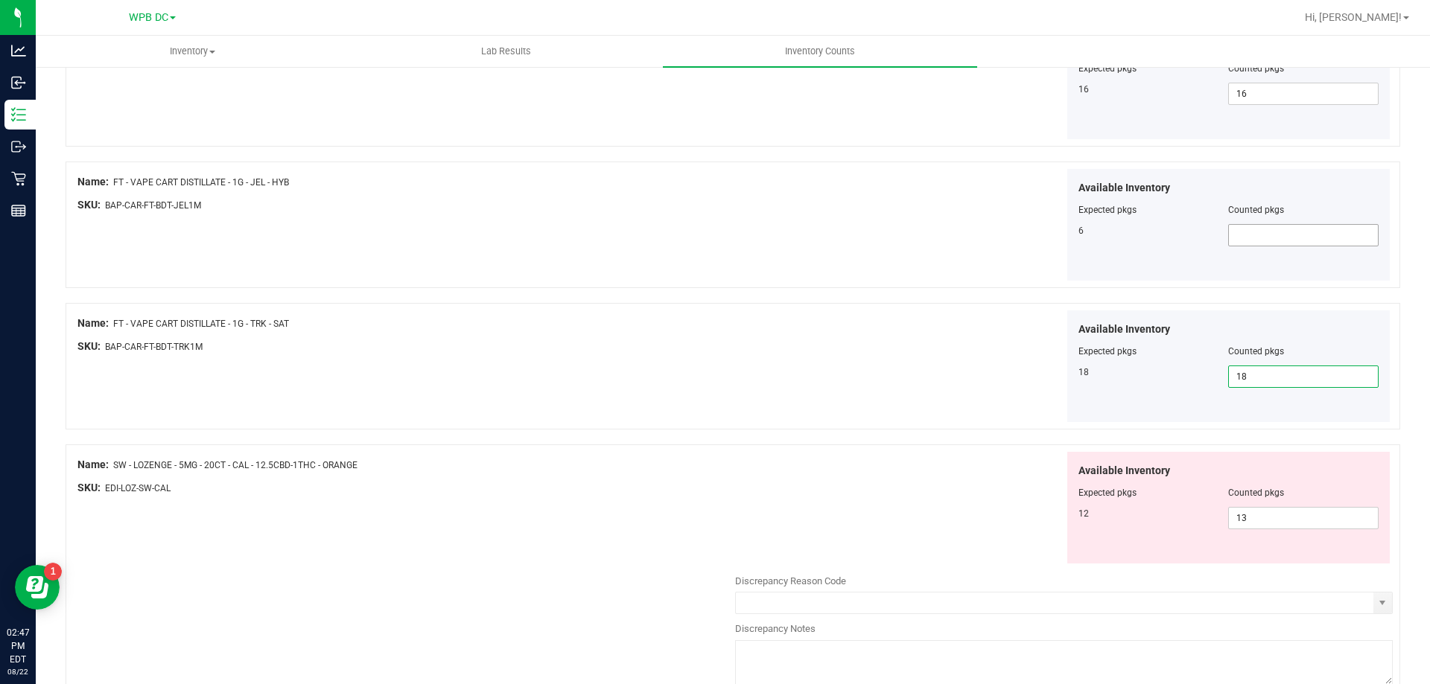
click at [1228, 232] on span at bounding box center [1303, 235] width 150 height 22
type input "6"
click at [1240, 516] on span "13 13" at bounding box center [1303, 518] width 150 height 22
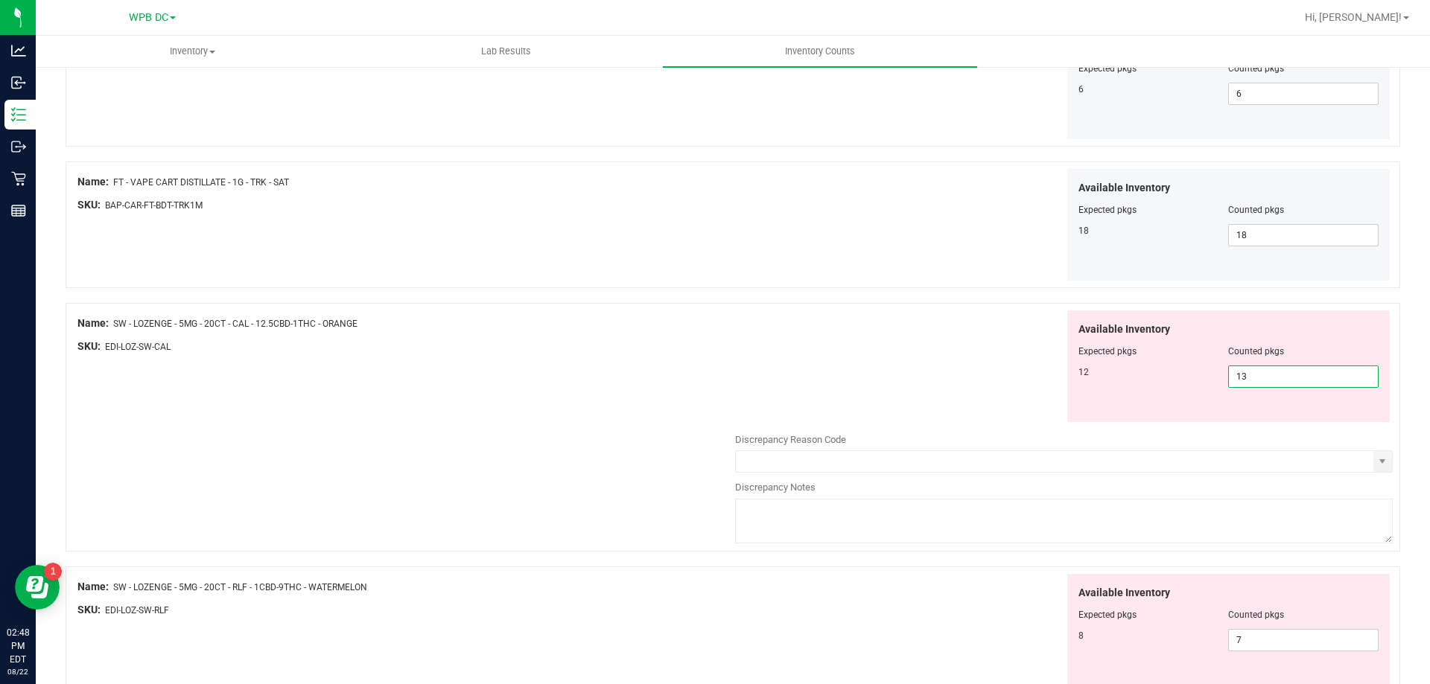
scroll to position [1503, 0]
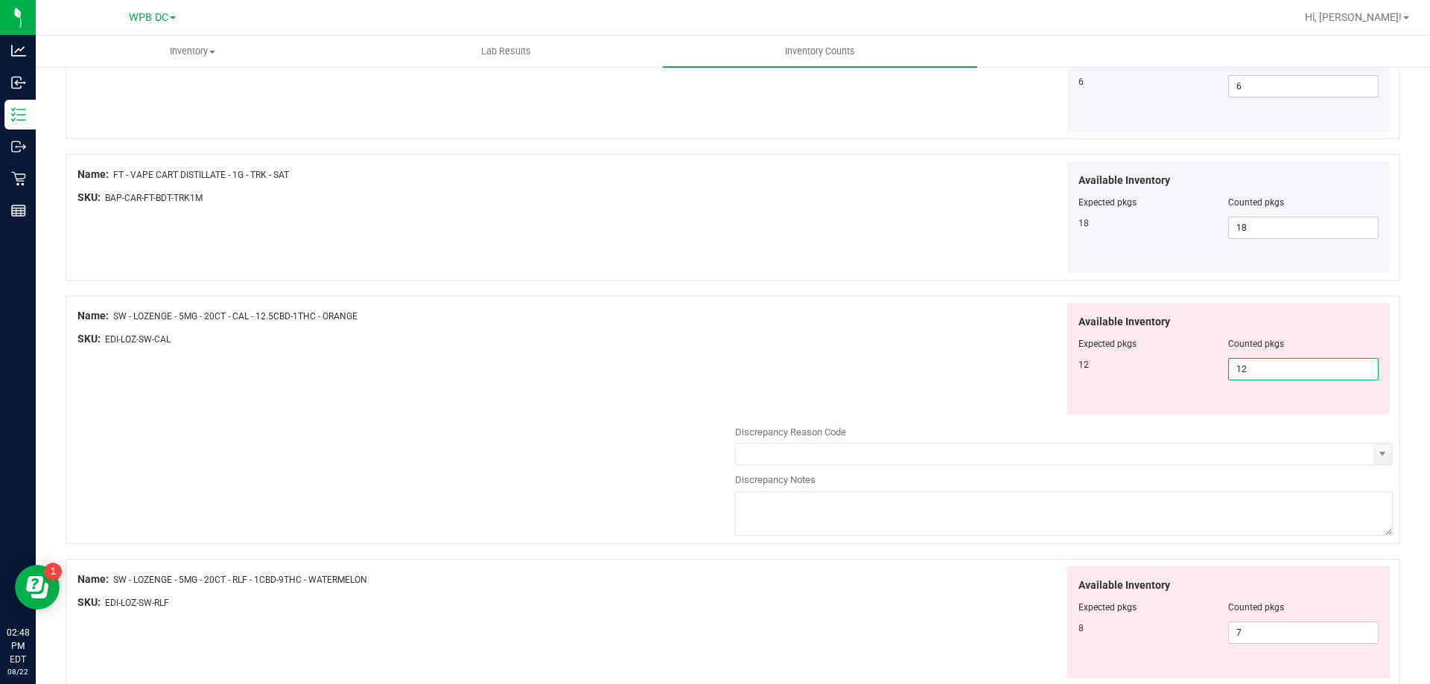
type input "12"
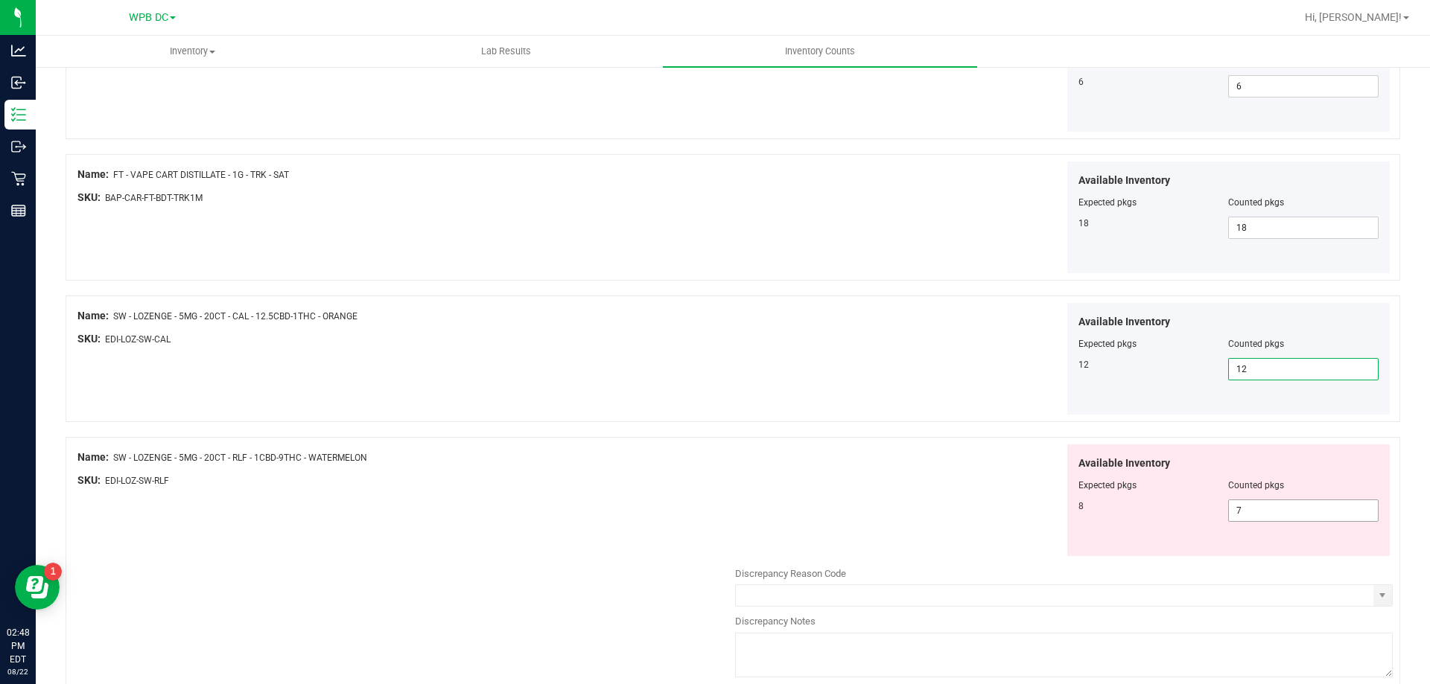
click at [1235, 508] on span "7 7" at bounding box center [1303, 511] width 150 height 22
type input "8"
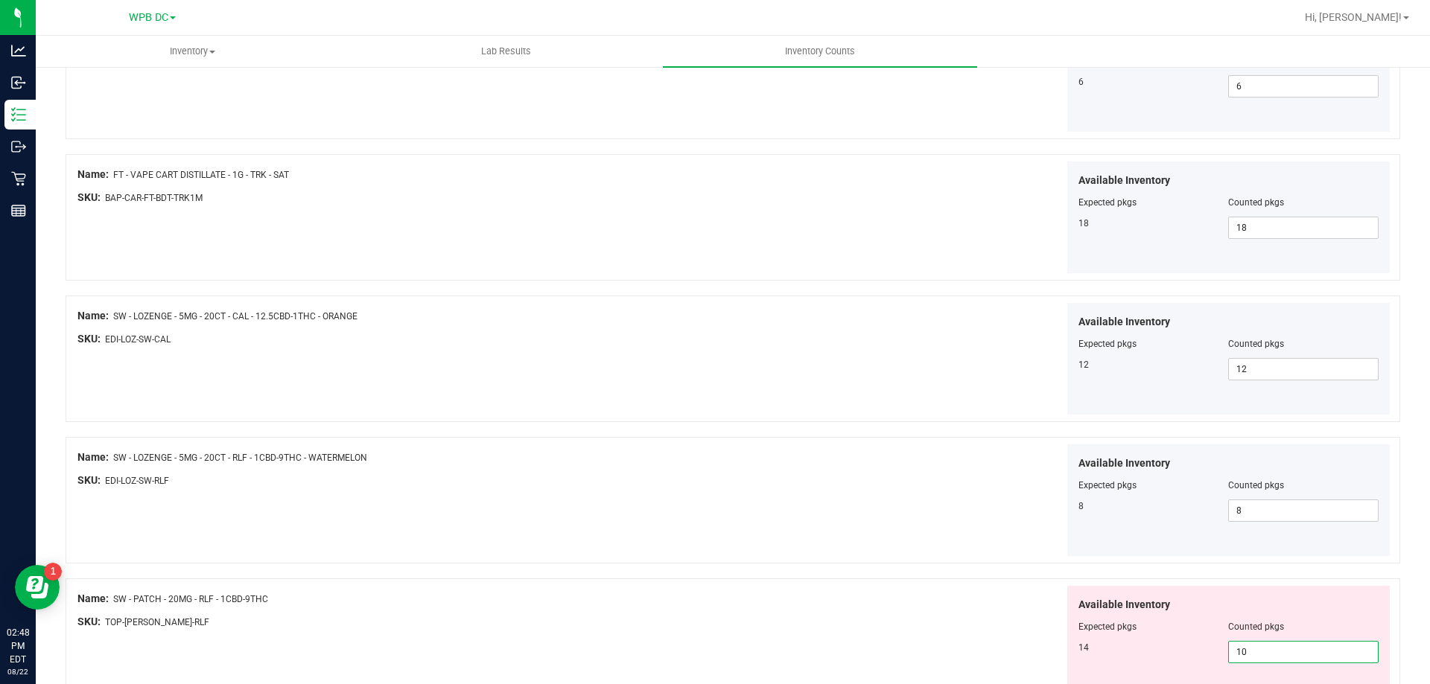
click at [1246, 652] on span "10 10" at bounding box center [1303, 652] width 150 height 22
type input "14"
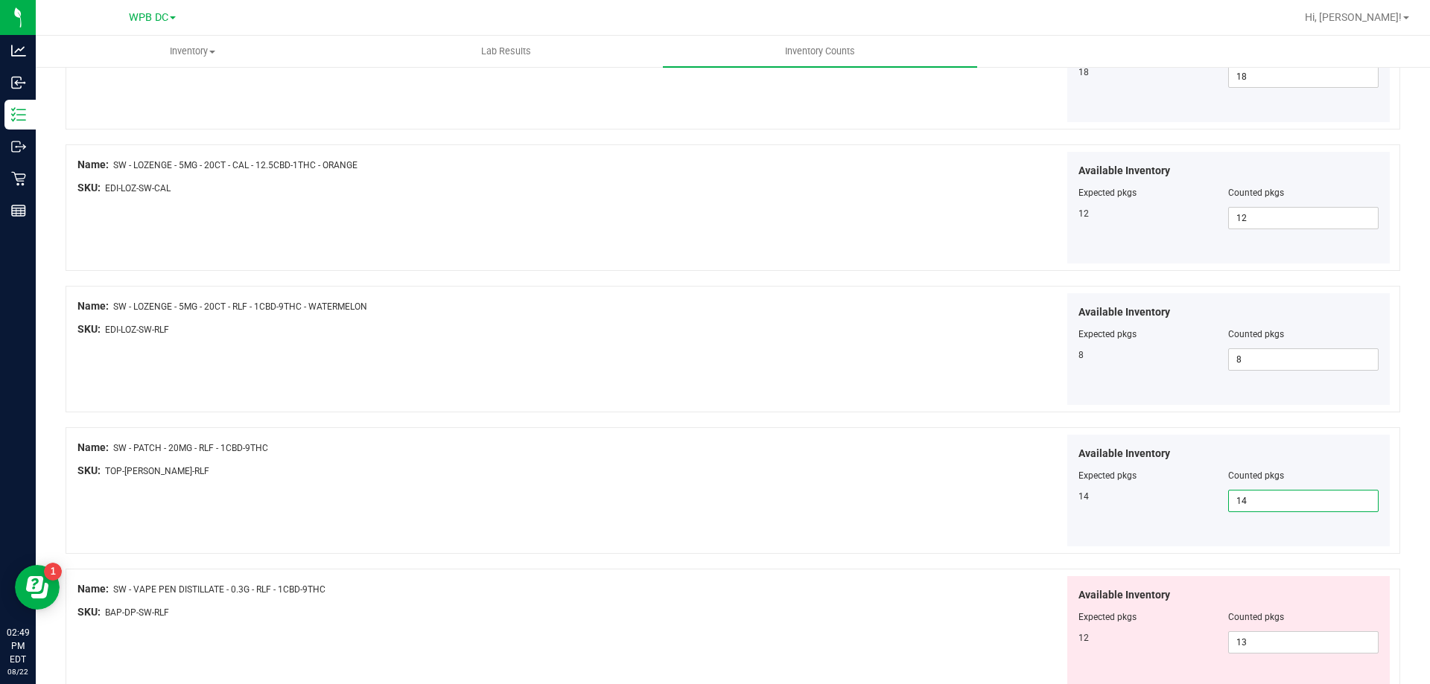
scroll to position [1726, 0]
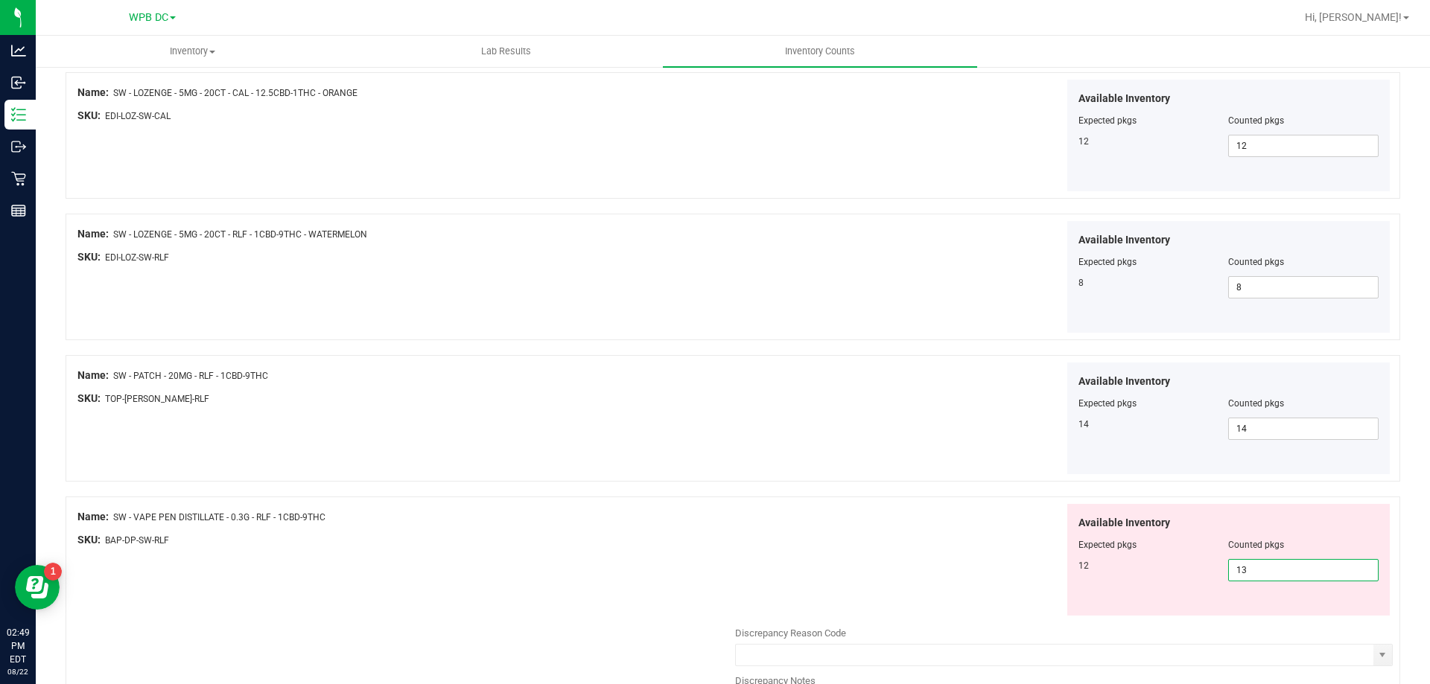
click at [1239, 567] on span "13 13" at bounding box center [1303, 570] width 150 height 22
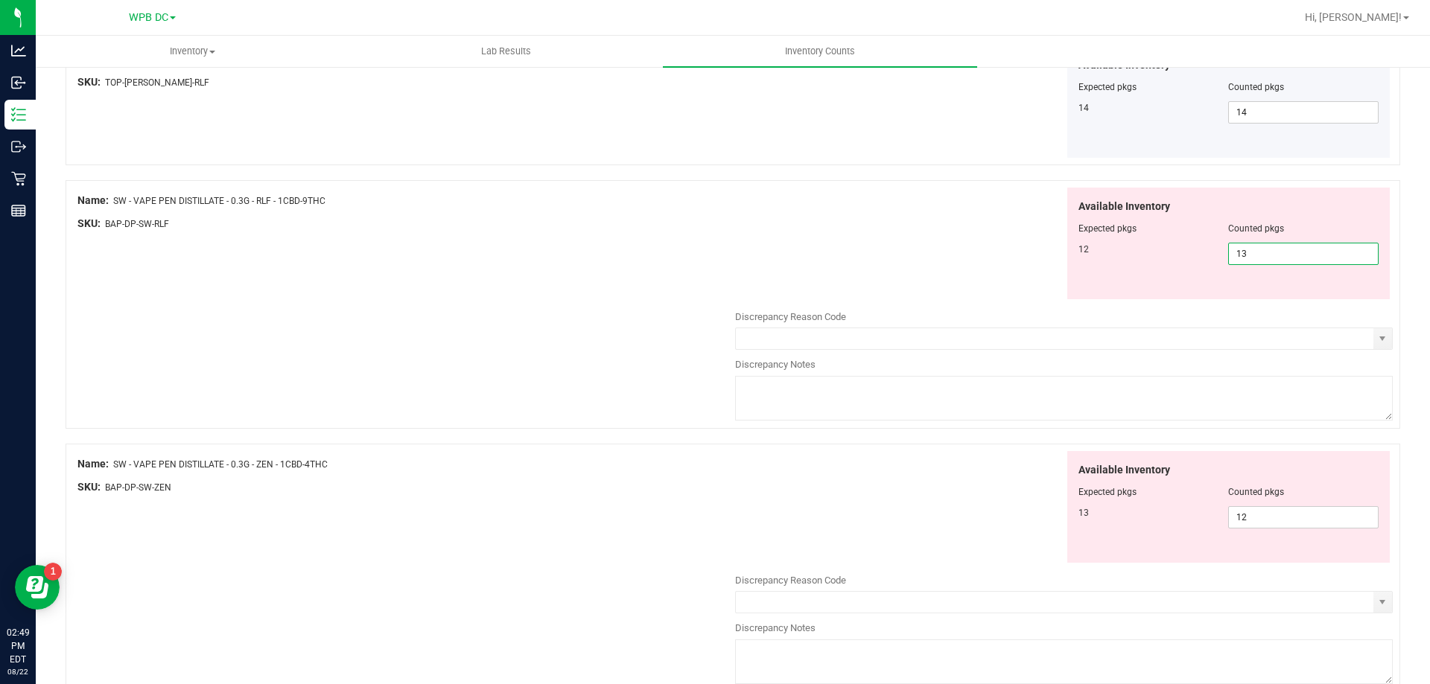
scroll to position [2042, 0]
type input "12"
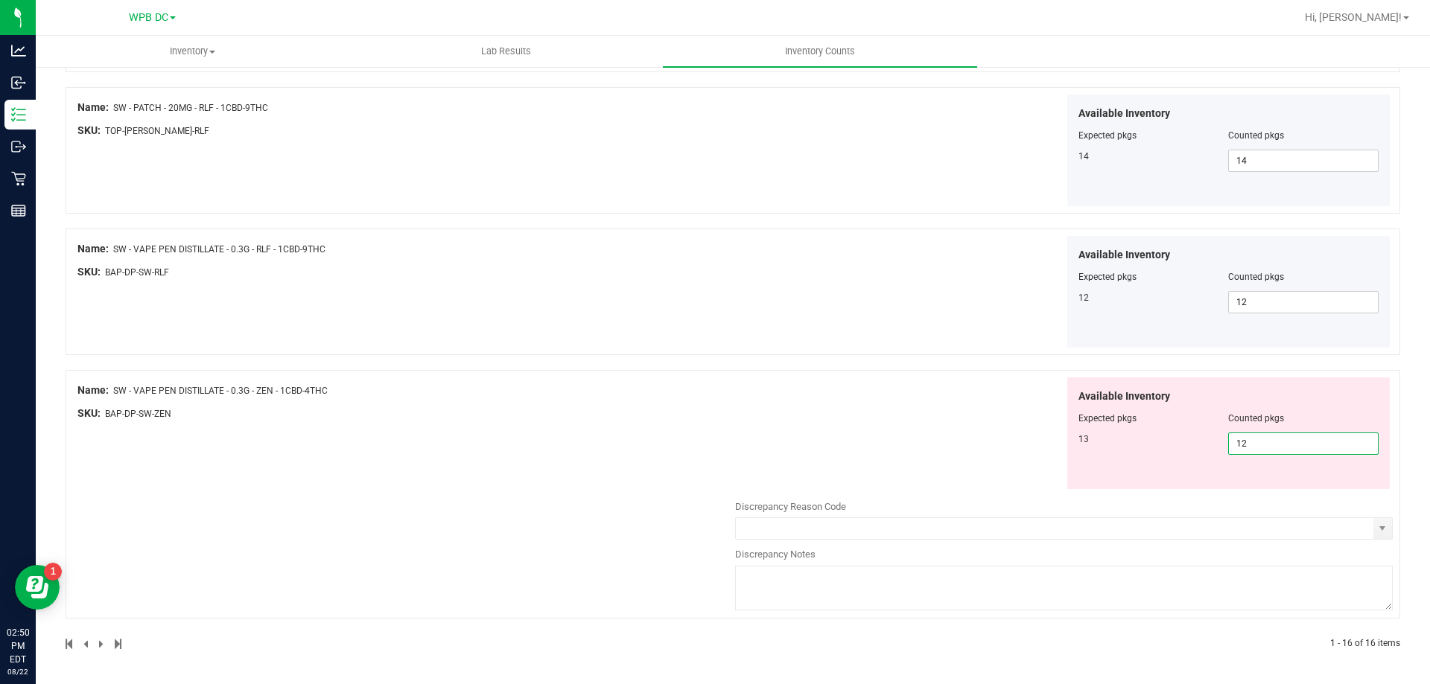
click at [1243, 439] on span "12 12" at bounding box center [1303, 444] width 150 height 22
type input "13"
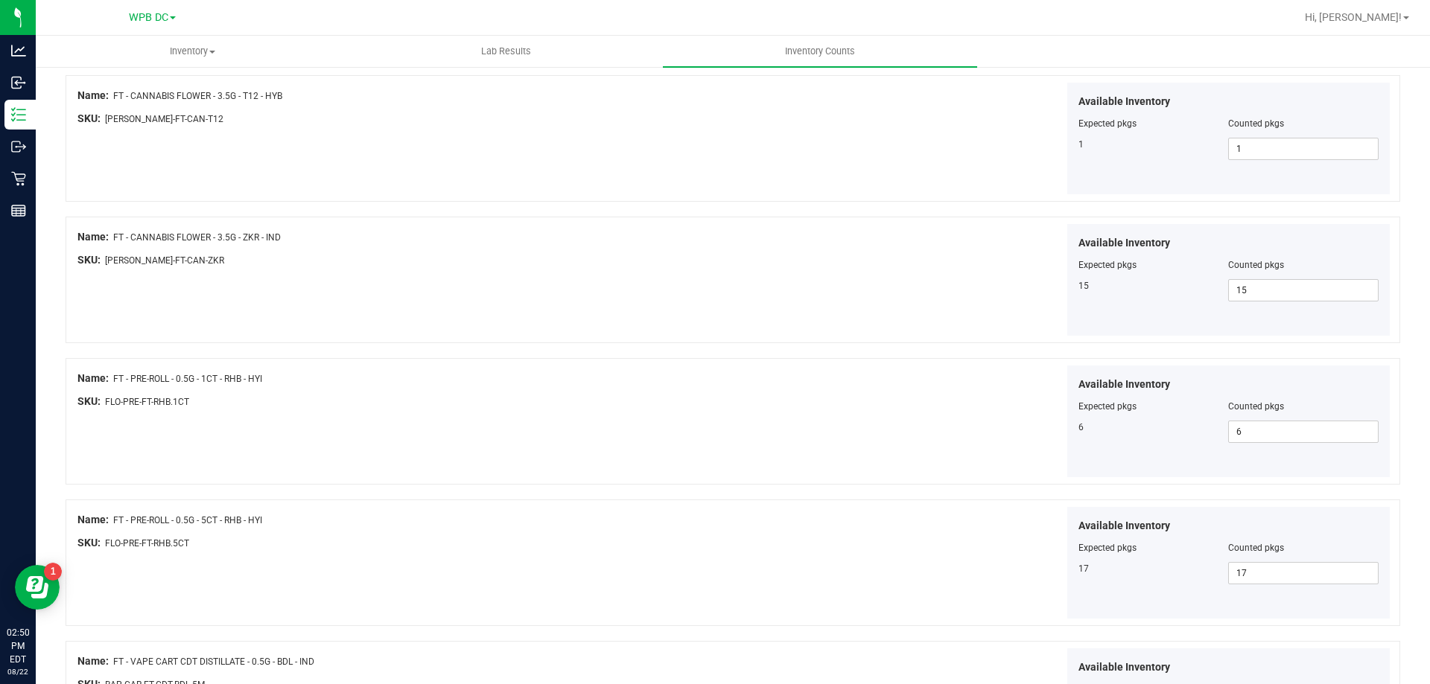
scroll to position [0, 0]
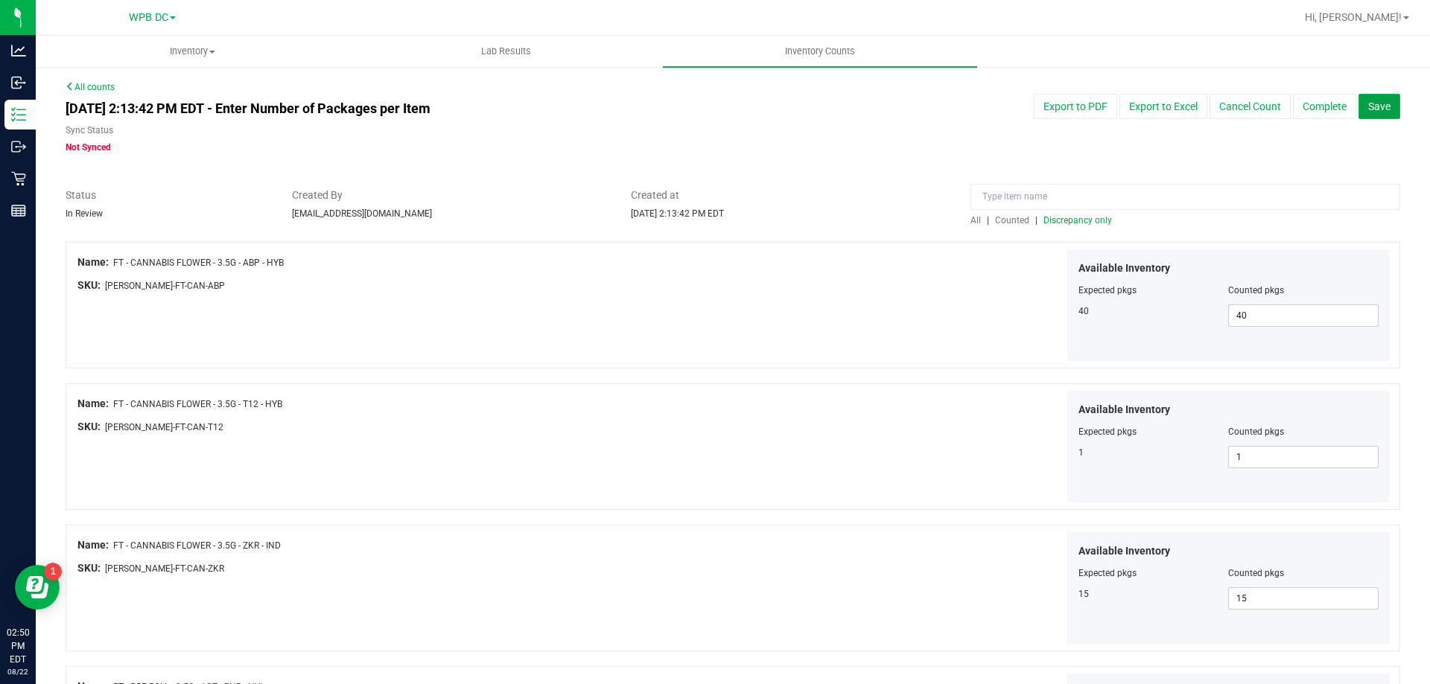
click at [1368, 104] on span "Save" at bounding box center [1379, 107] width 22 height 12
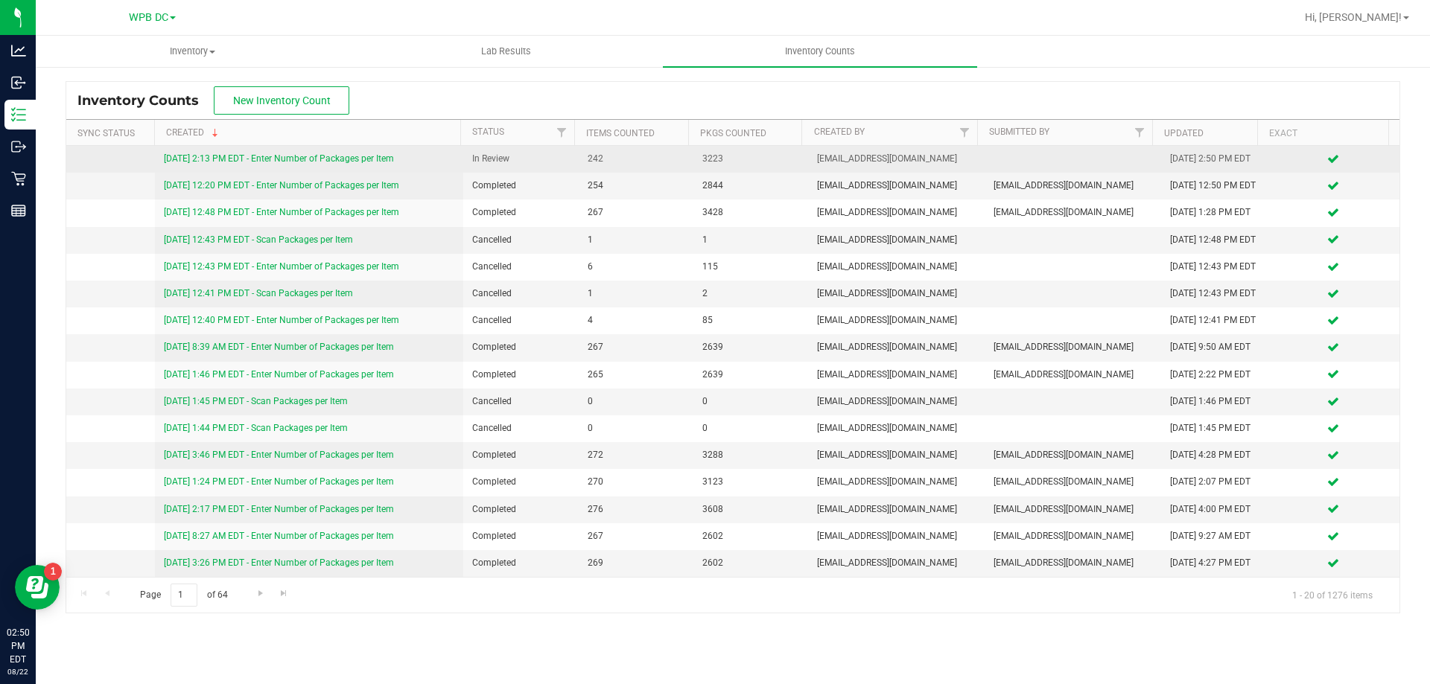
click at [276, 156] on link "8/22/25 2:13 PM EDT - Enter Number of Packages per Item" at bounding box center [279, 158] width 230 height 10
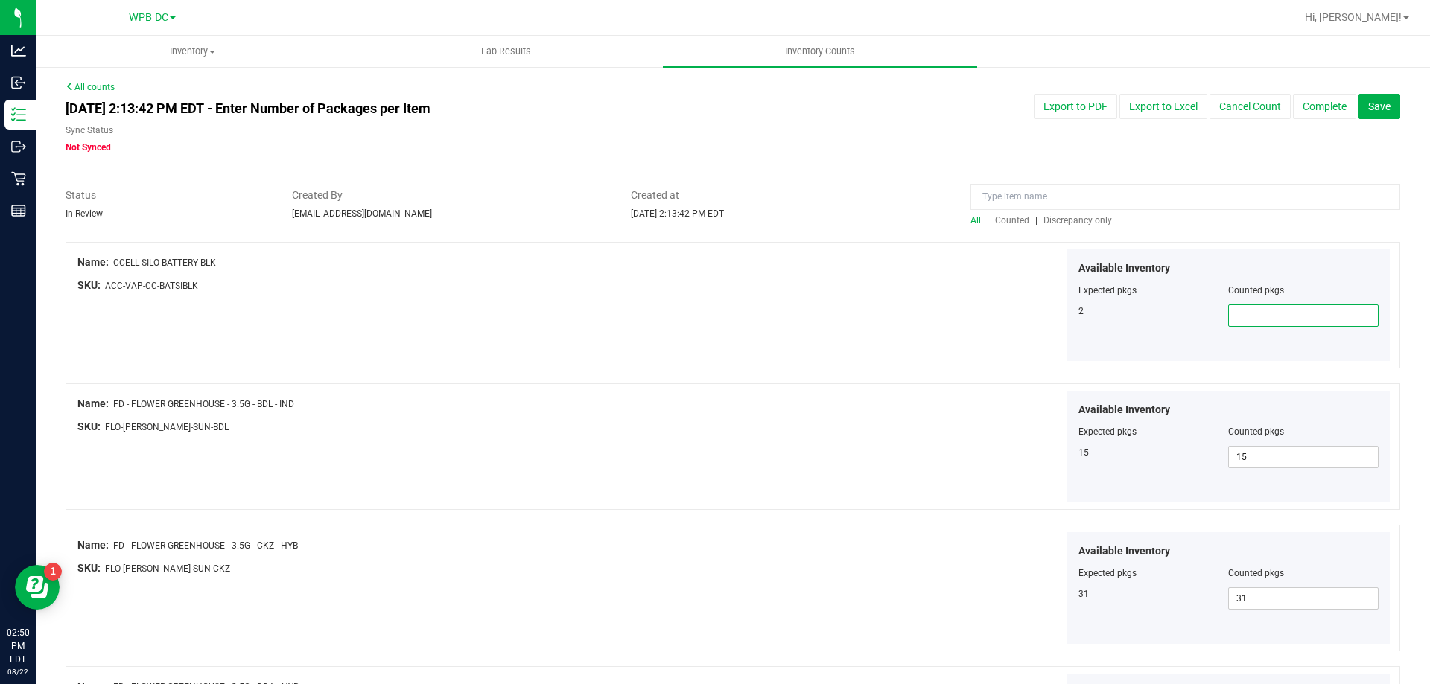
click at [1233, 312] on span at bounding box center [1303, 316] width 150 height 22
type input "2"
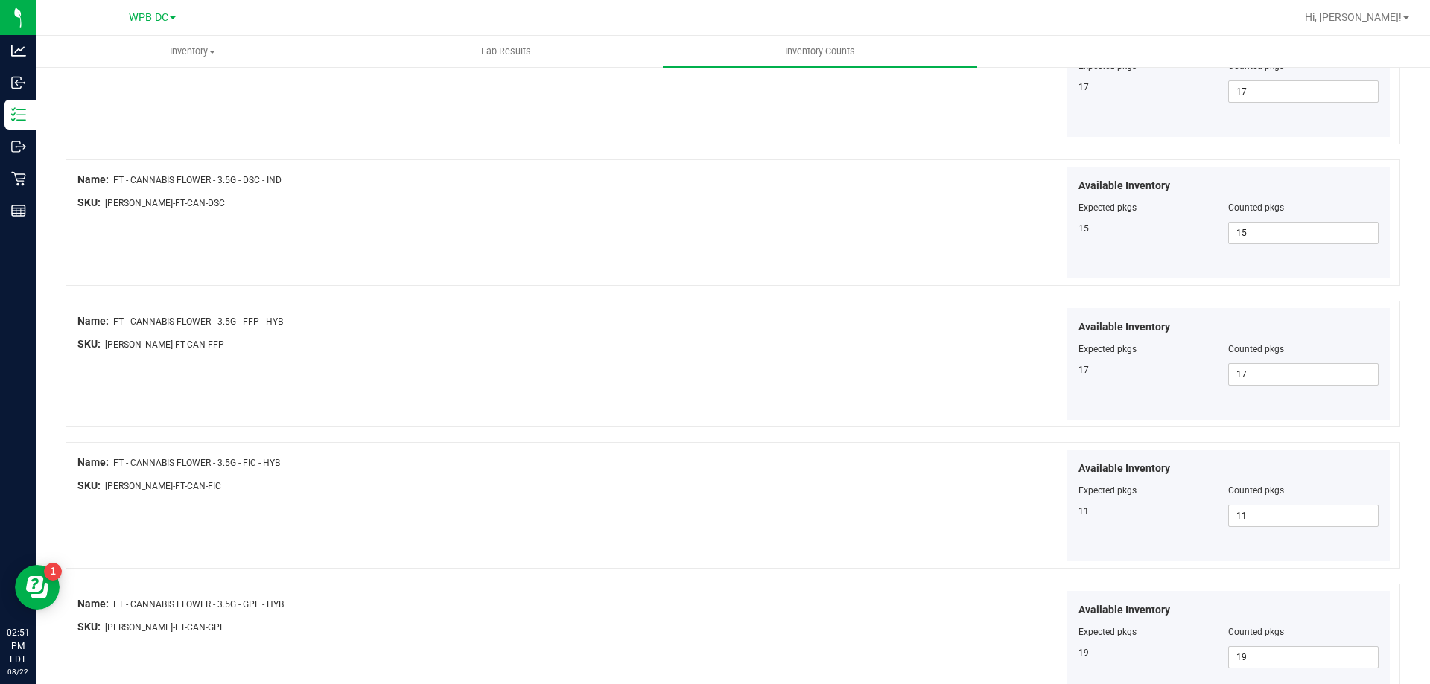
scroll to position [2438, 0]
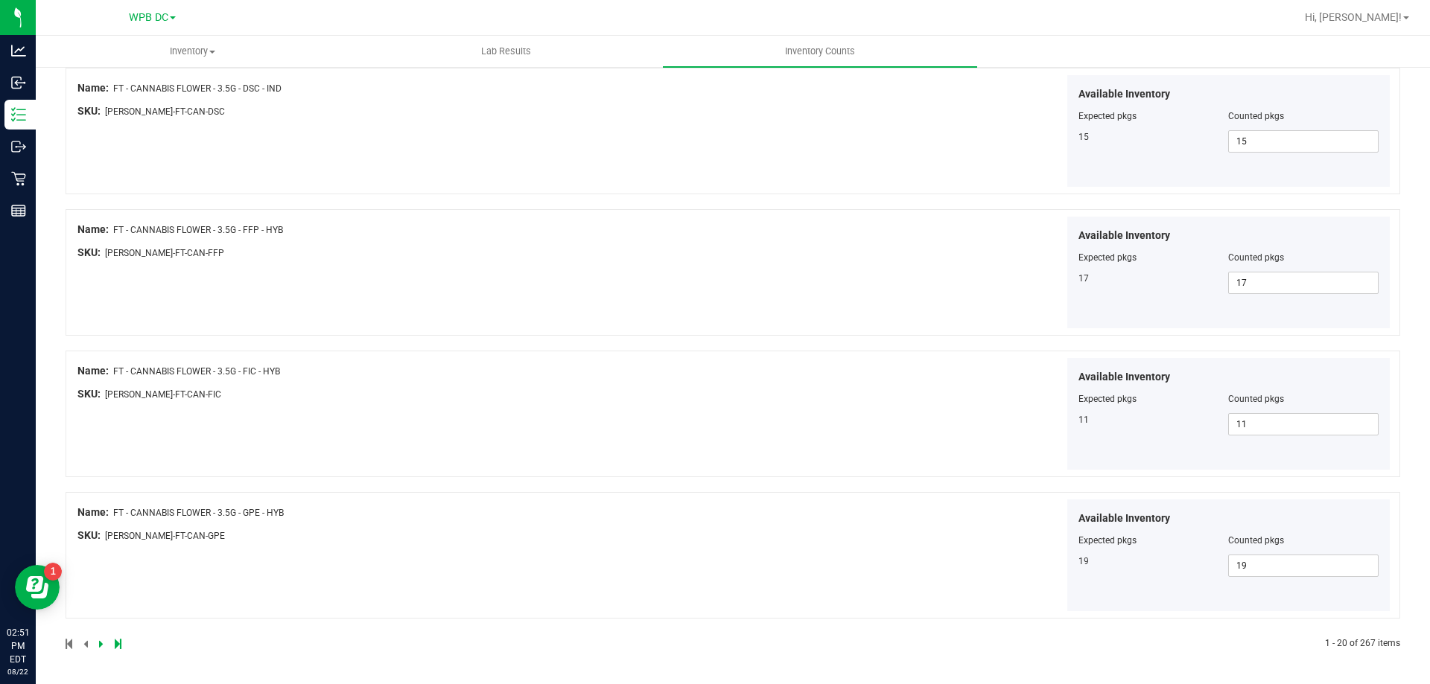
type input "2"
click at [98, 647] on div at bounding box center [399, 643] width 667 height 13
click at [99, 646] on icon at bounding box center [101, 644] width 4 height 9
click at [100, 642] on icon at bounding box center [101, 644] width 4 height 9
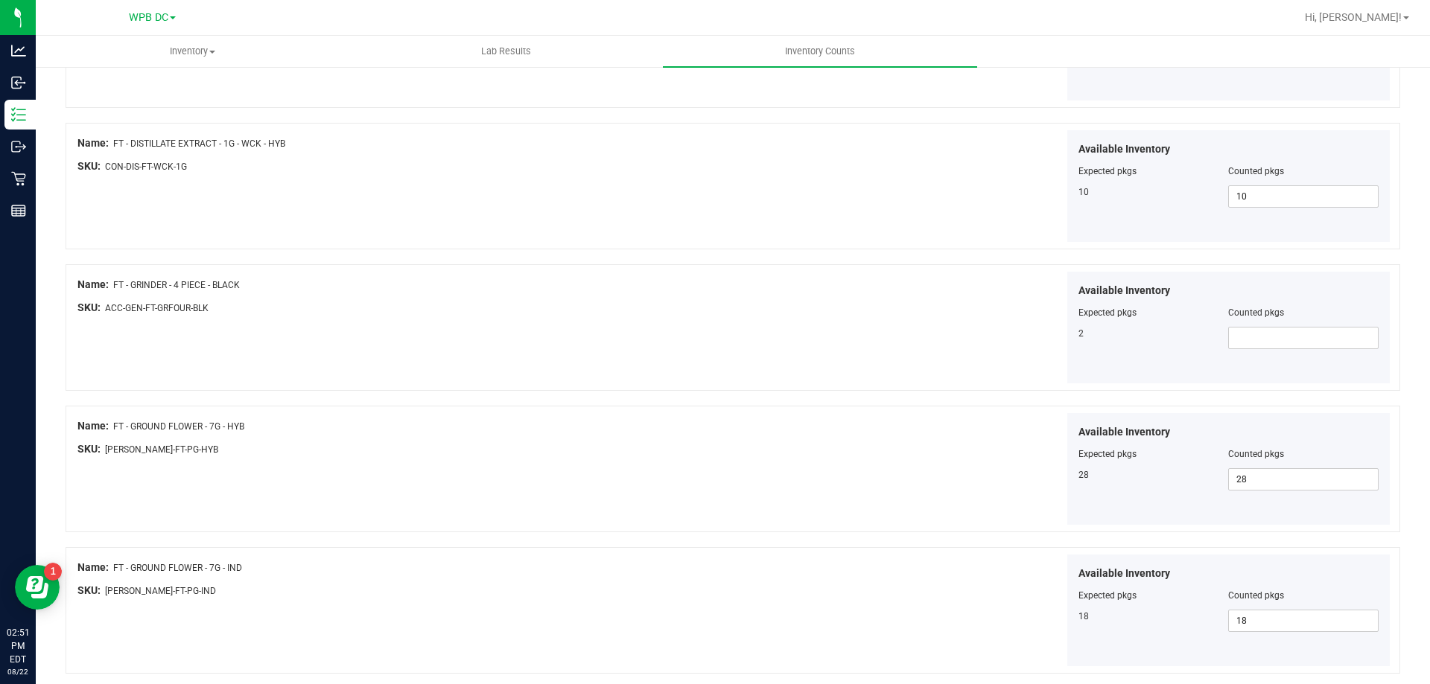
scroll to position [894, 0]
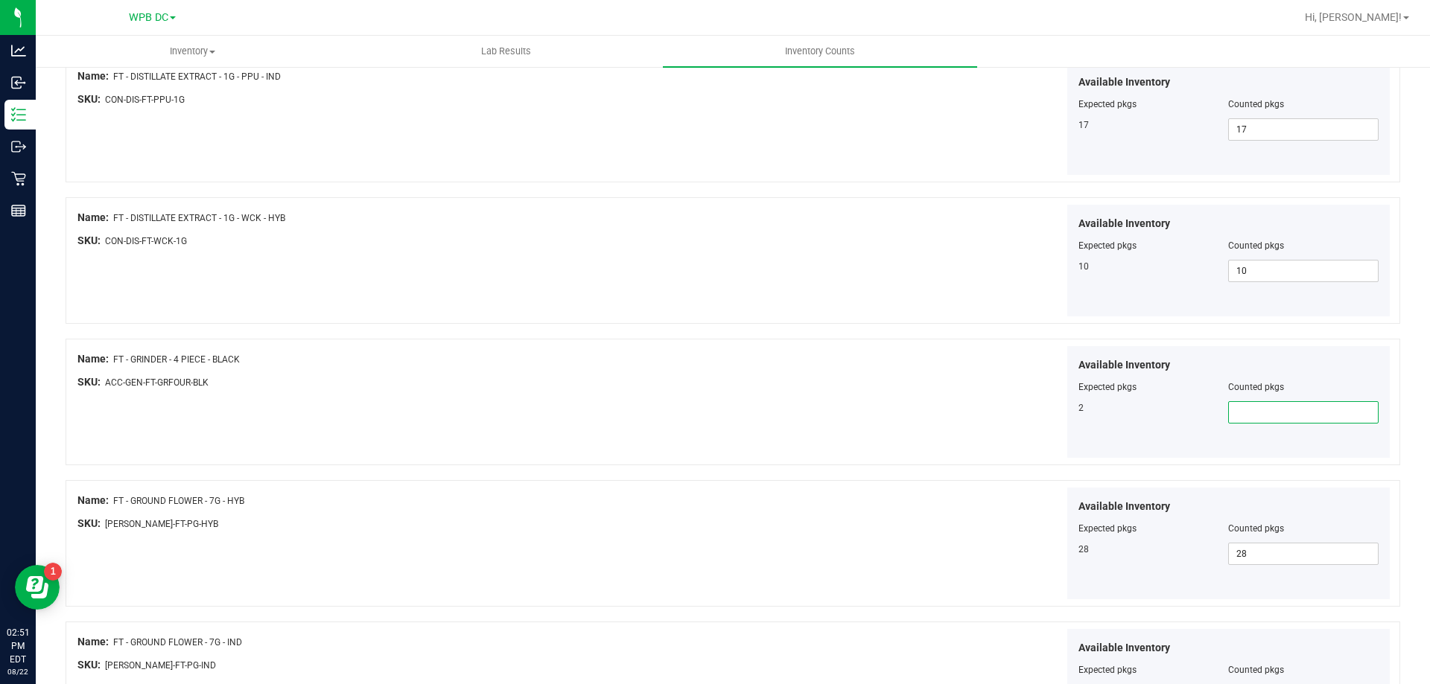
click at [1241, 409] on span at bounding box center [1303, 412] width 150 height 22
type input "2"
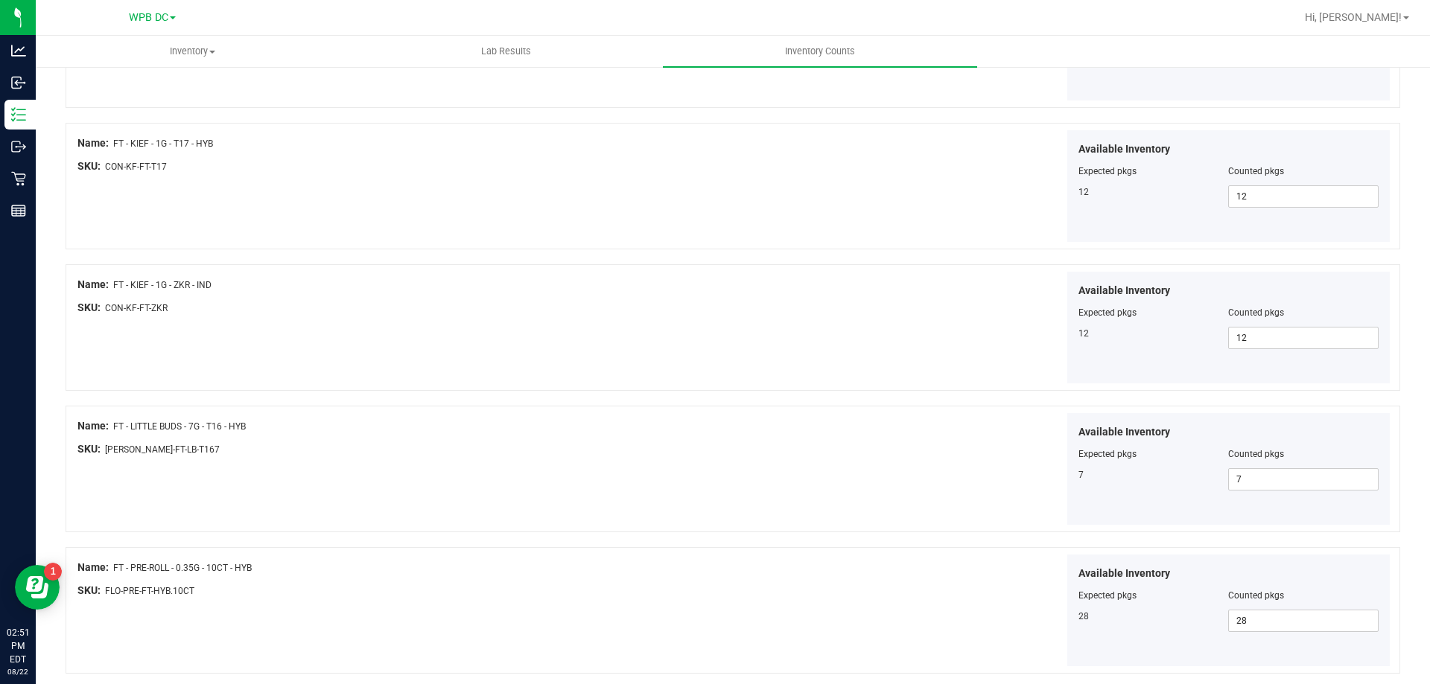
scroll to position [2438, 0]
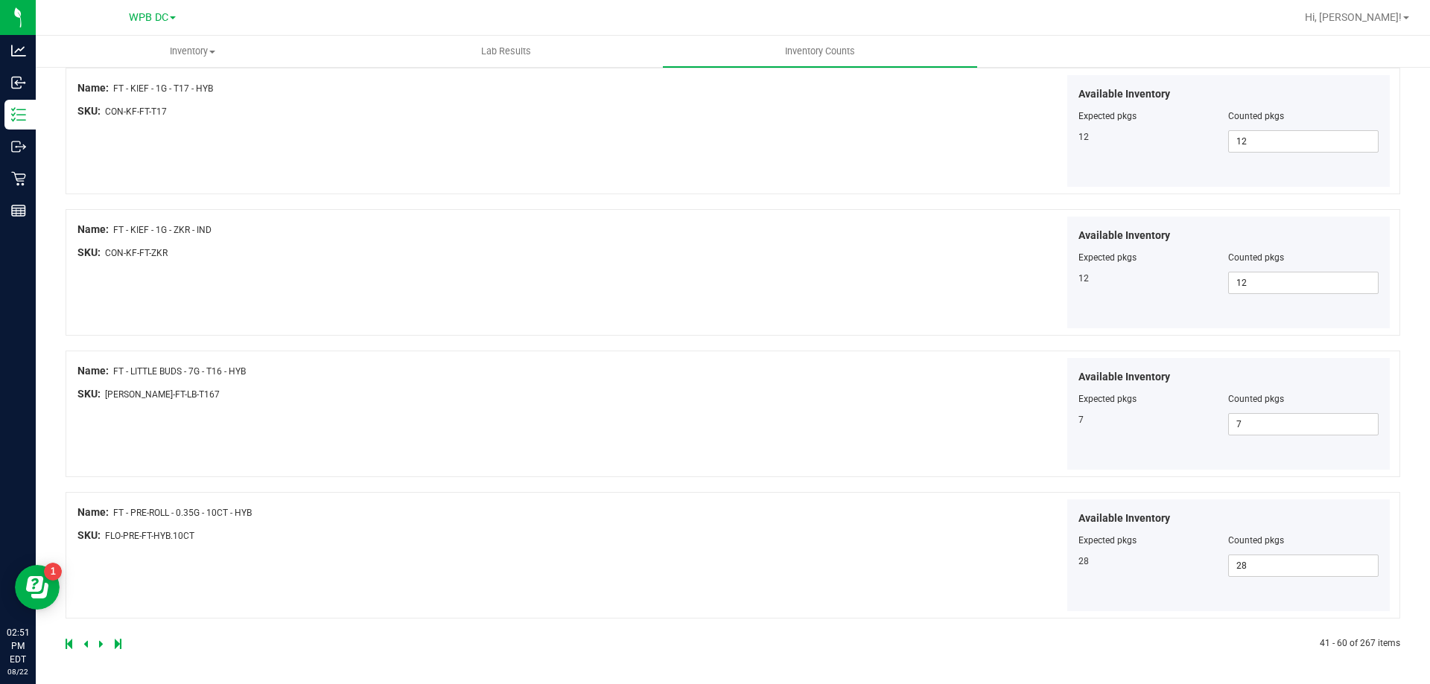
click at [99, 643] on icon at bounding box center [101, 644] width 4 height 9
click at [102, 646] on icon at bounding box center [101, 644] width 4 height 9
click at [100, 644] on icon at bounding box center [101, 644] width 4 height 9
click at [101, 645] on icon at bounding box center [101, 644] width 4 height 9
click at [101, 644] on icon at bounding box center [101, 644] width 4 height 9
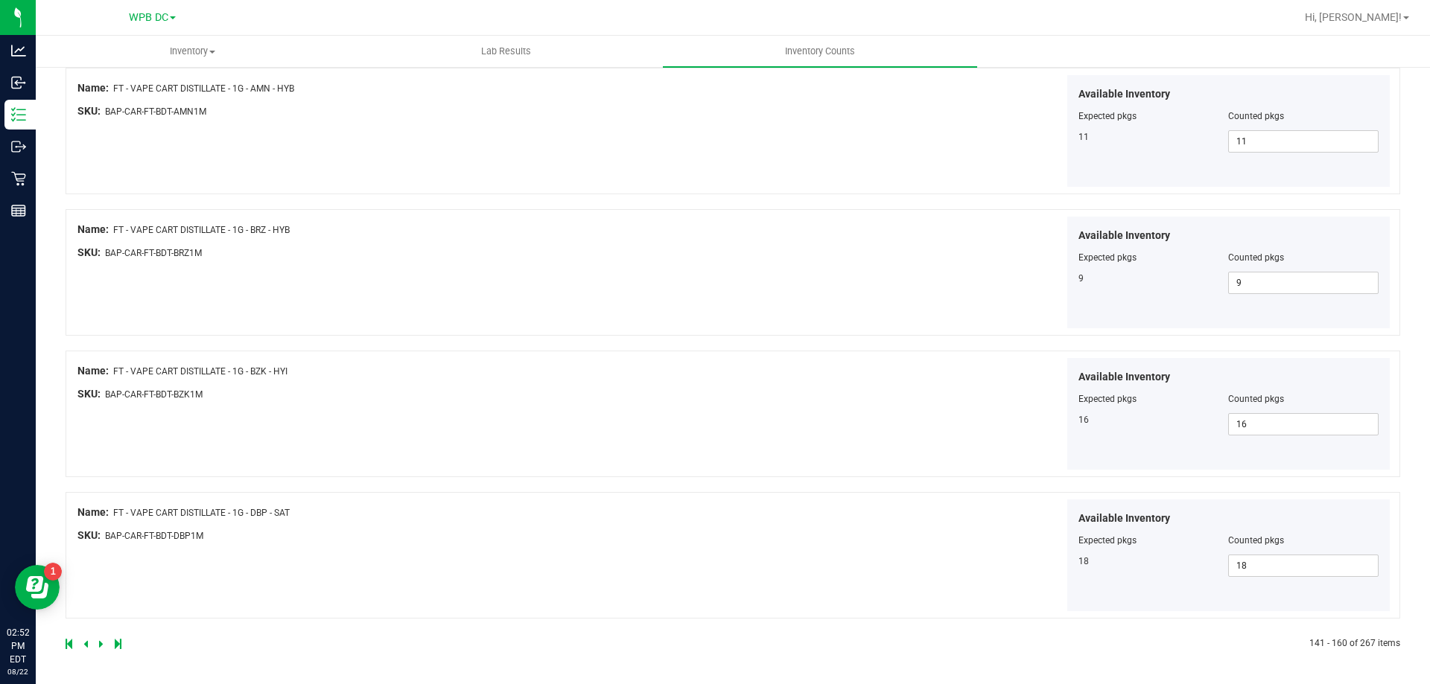
click at [101, 643] on icon at bounding box center [101, 644] width 4 height 9
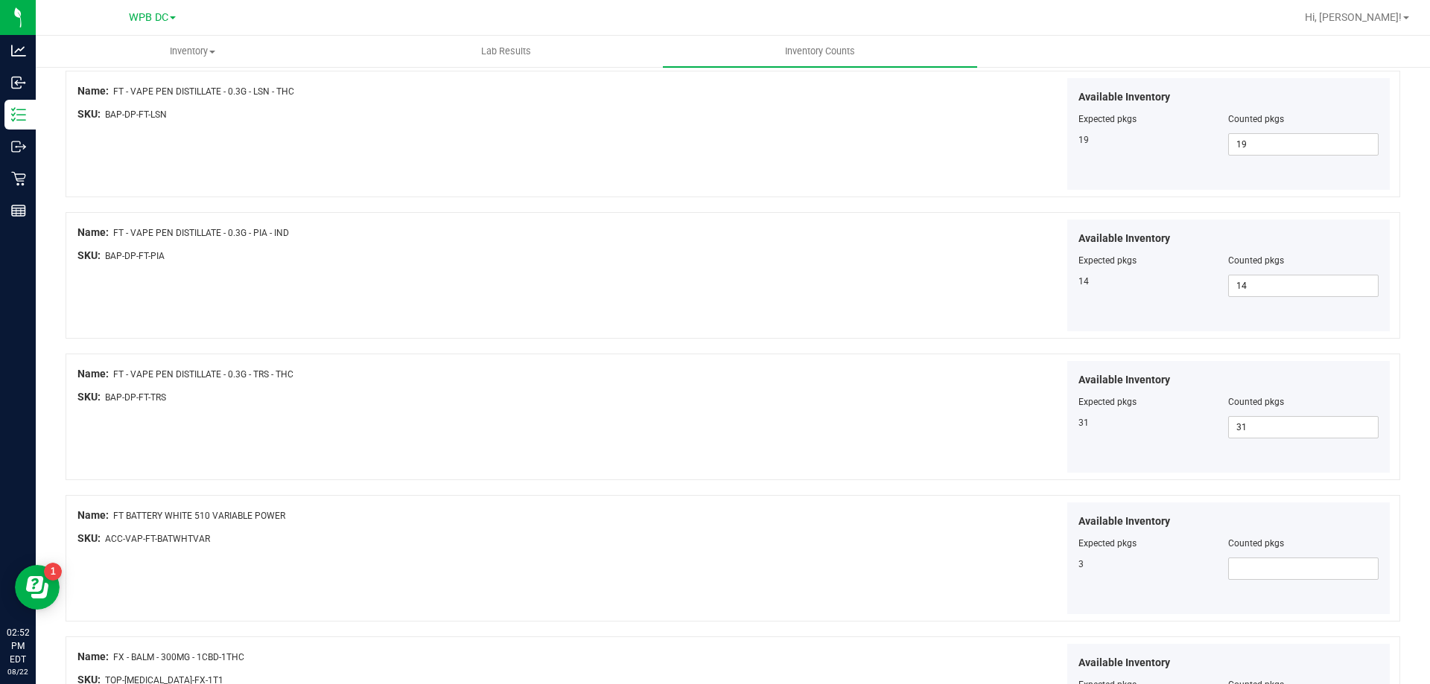
scroll to position [670, 0]
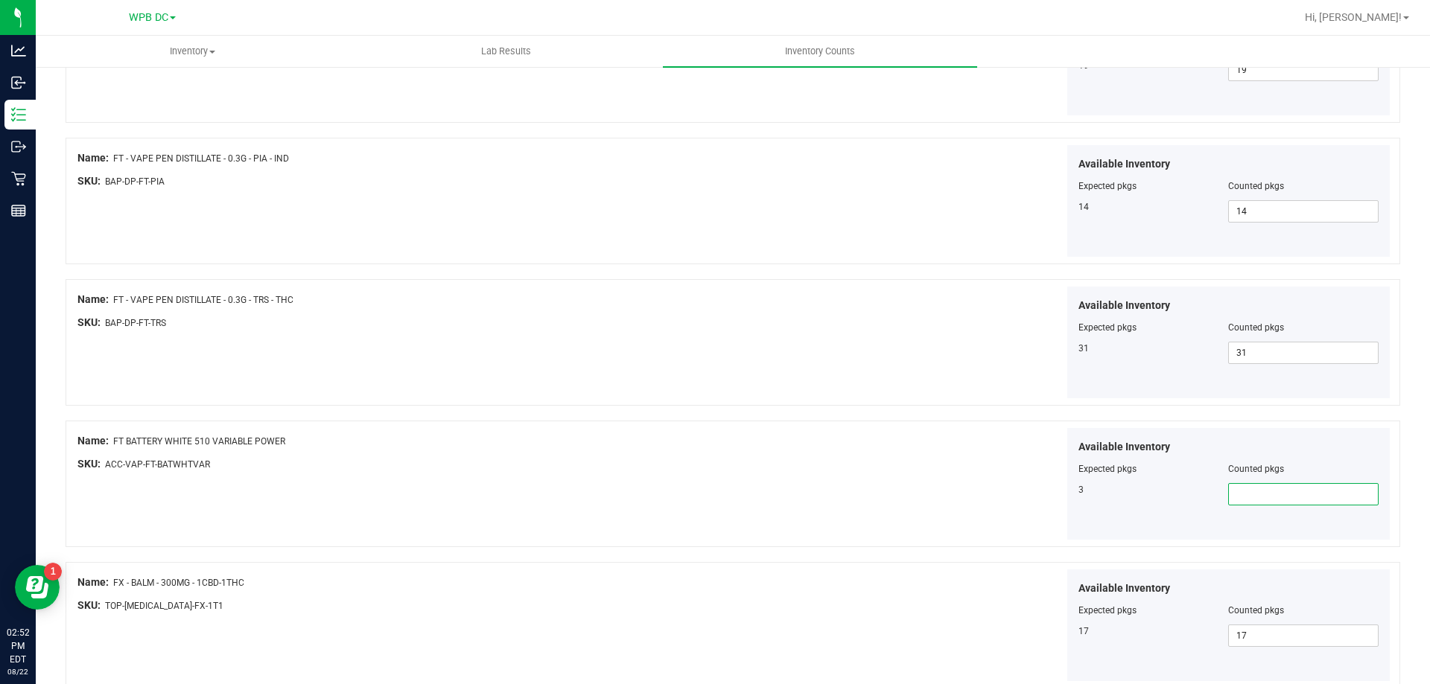
click at [1235, 492] on span at bounding box center [1303, 494] width 150 height 22
type input "3"
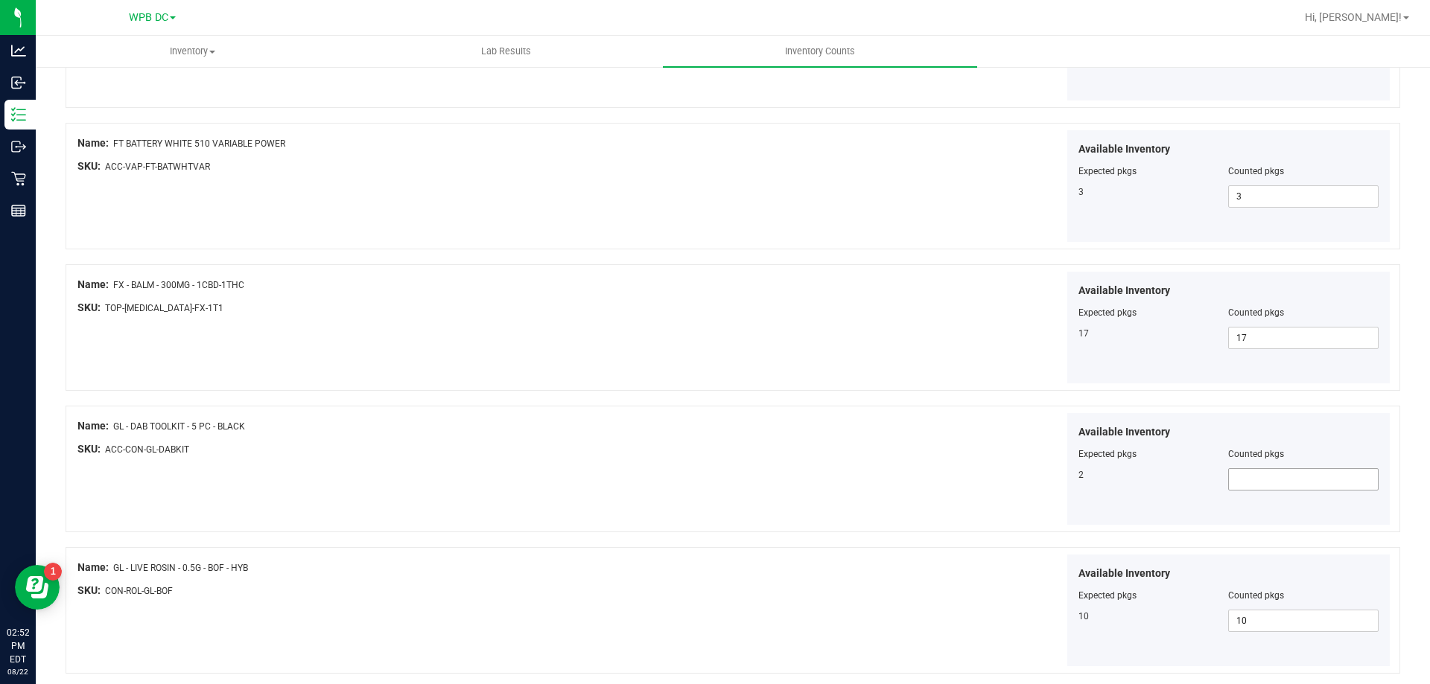
click at [1230, 473] on span at bounding box center [1303, 479] width 150 height 22
type input "2"
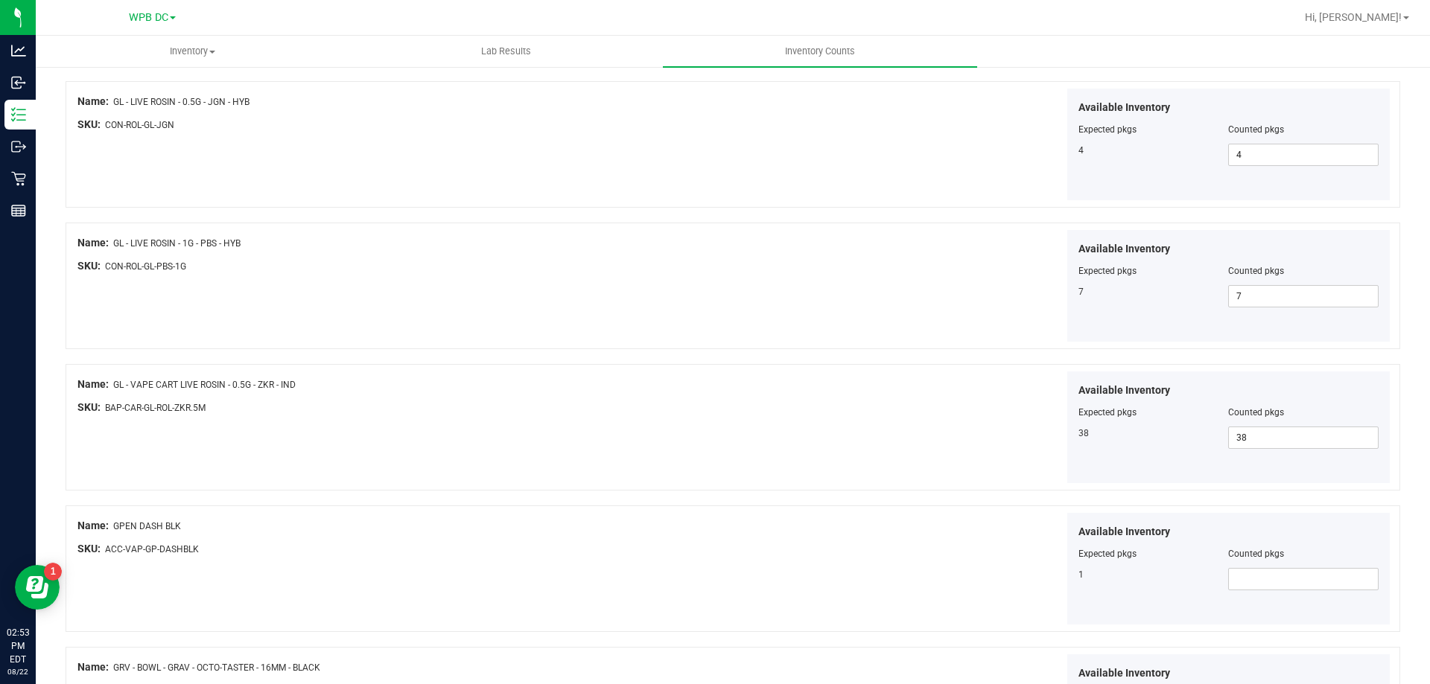
scroll to position [2011, 0]
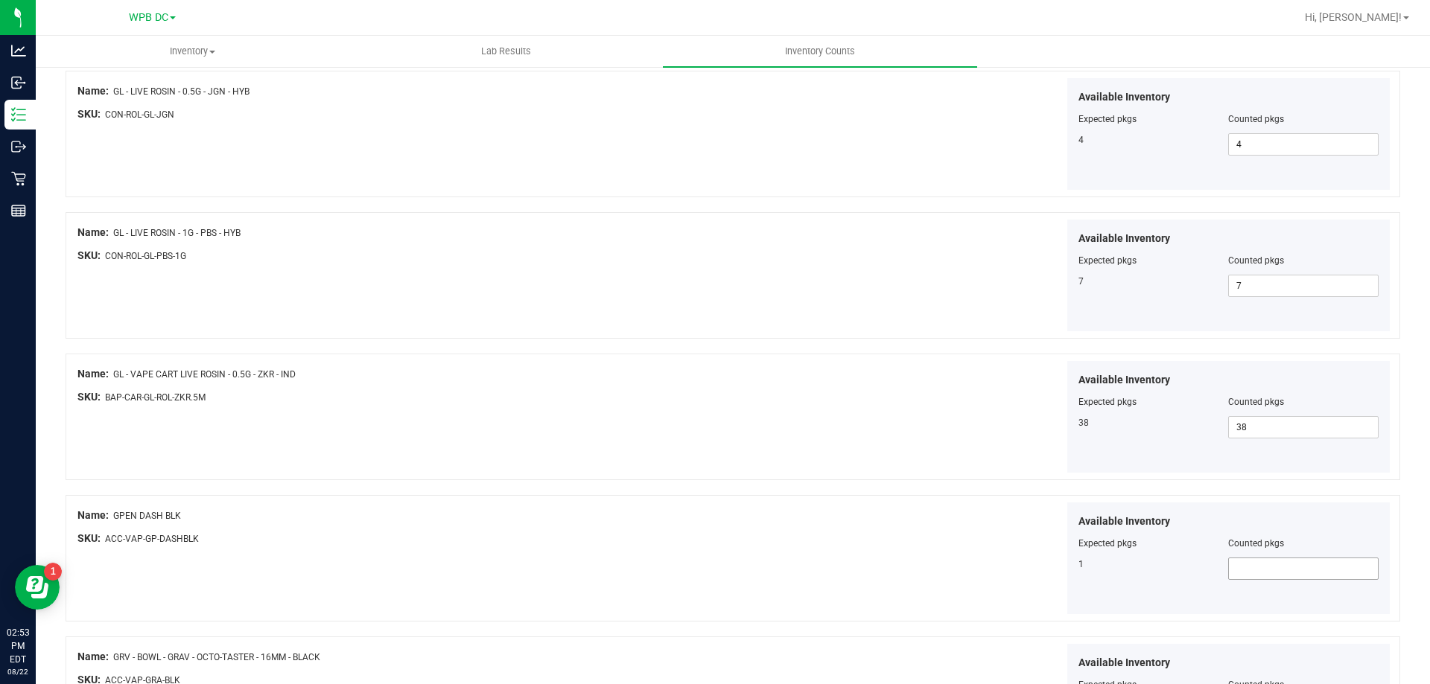
click at [1228, 565] on span at bounding box center [1303, 569] width 150 height 22
type input "1"
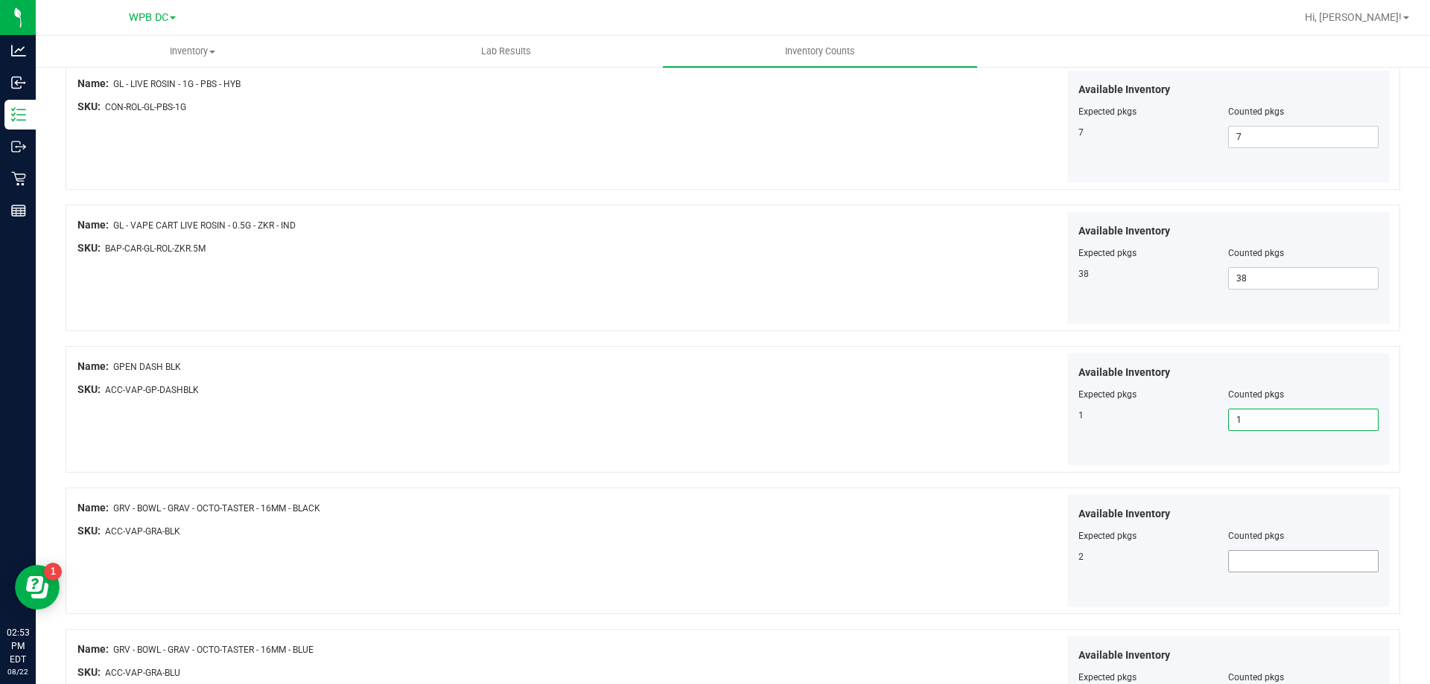
type input "1"
click at [1228, 561] on span at bounding box center [1303, 561] width 150 height 22
type input "2"
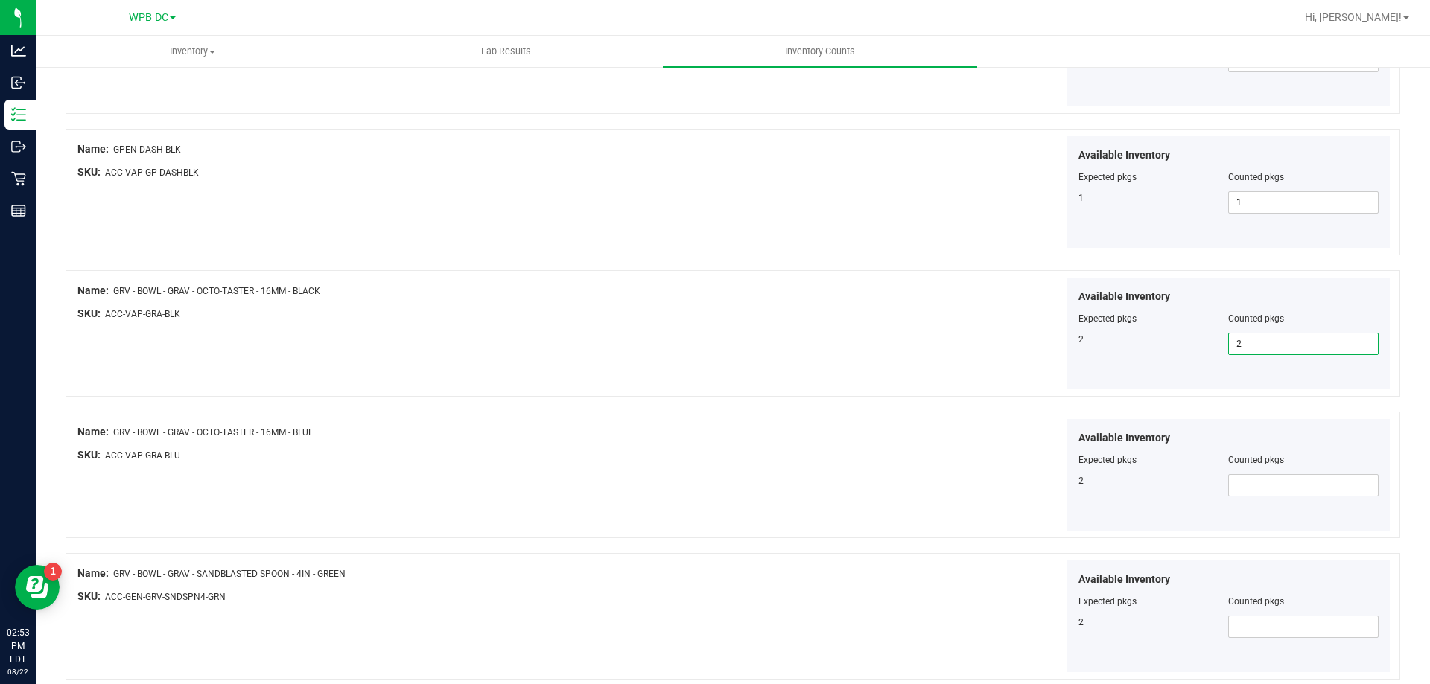
scroll to position [2383, 0]
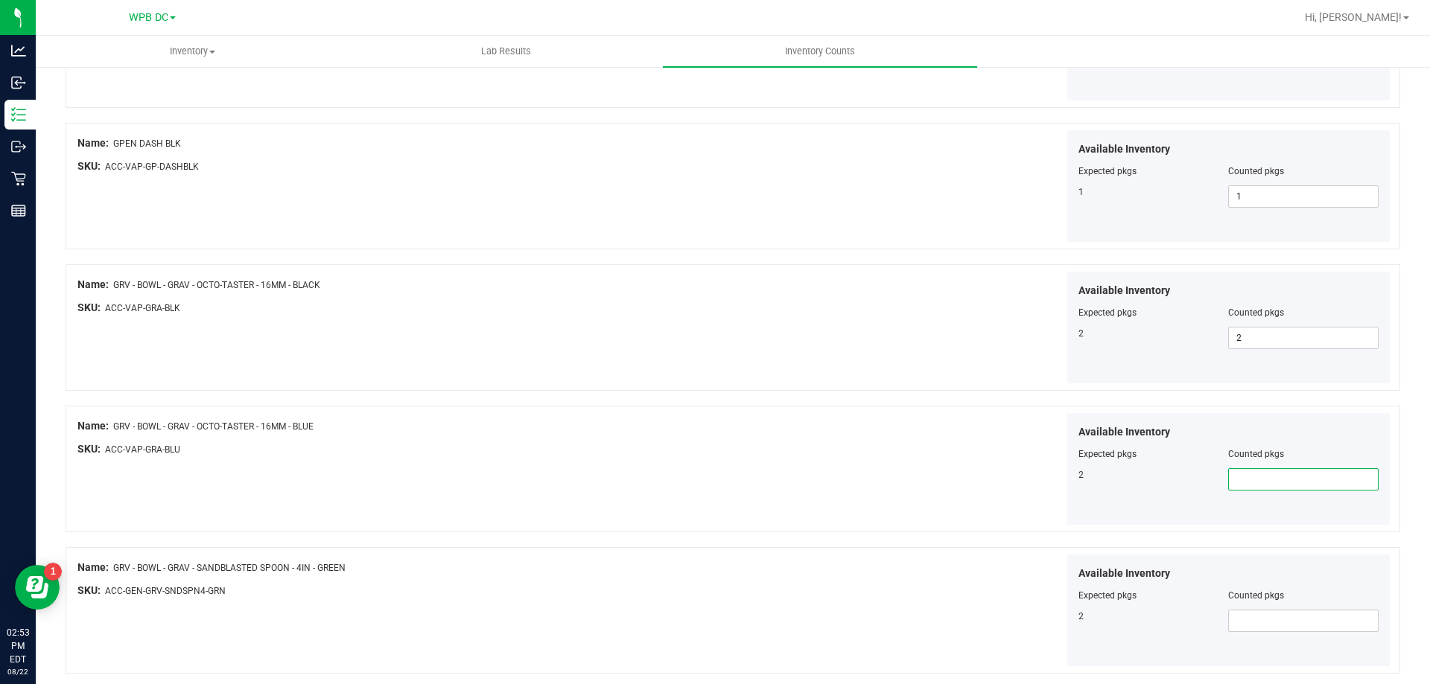
click at [1236, 478] on span at bounding box center [1303, 479] width 150 height 22
type input "2"
click at [1228, 617] on span at bounding box center [1303, 621] width 150 height 22
type input "2"
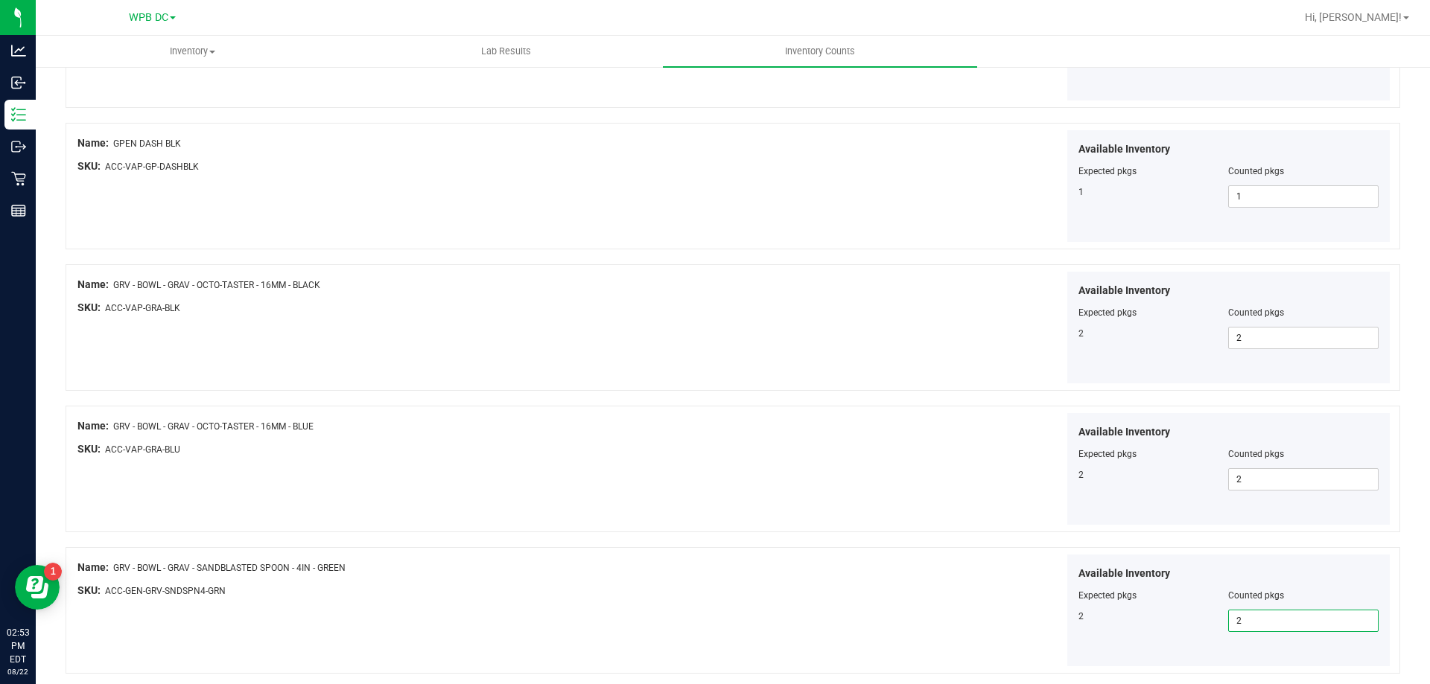
type input "2"
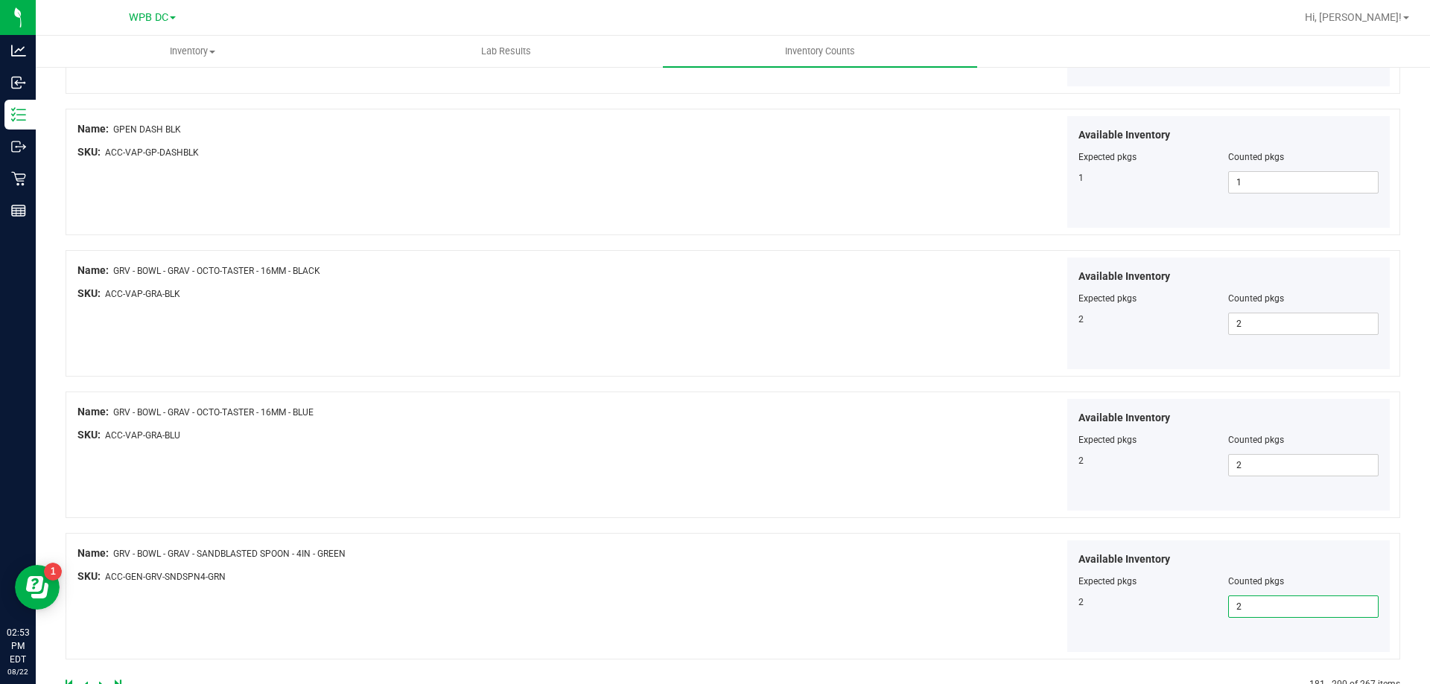
scroll to position [2438, 0]
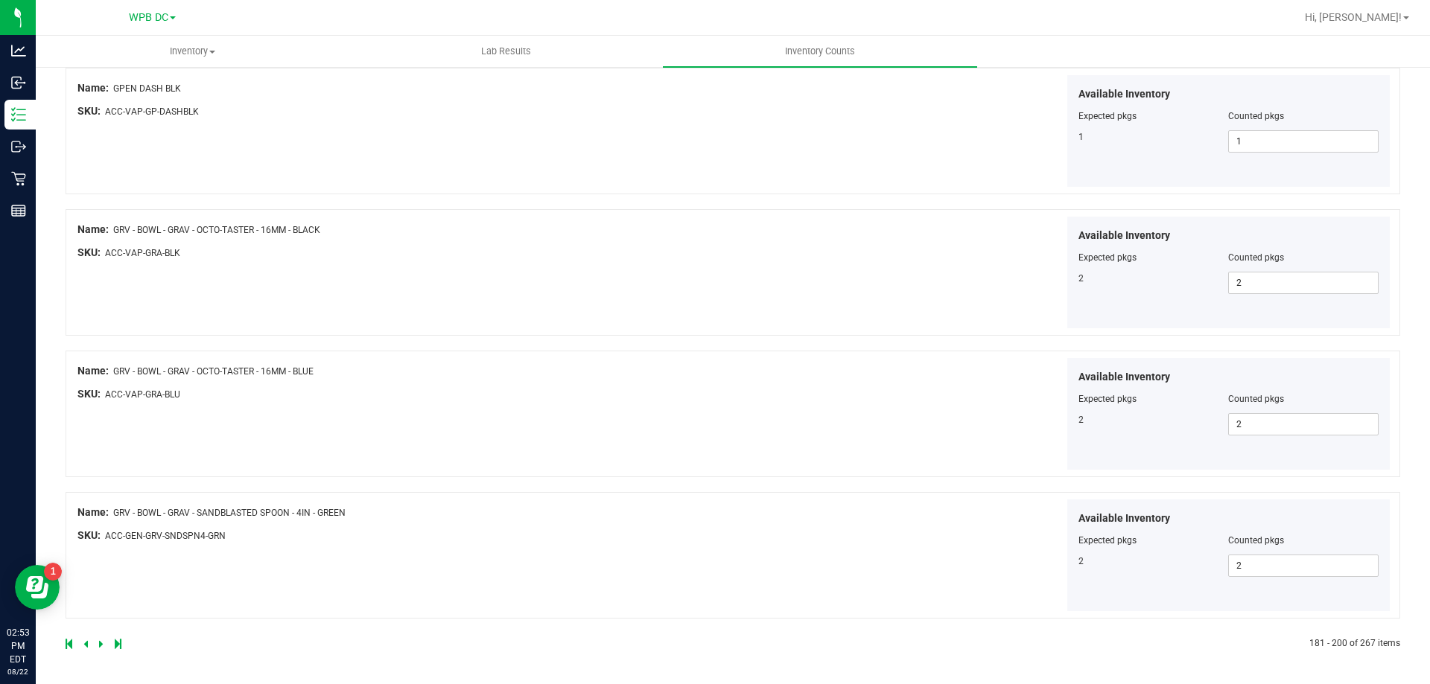
click at [100, 649] on icon at bounding box center [101, 644] width 4 height 9
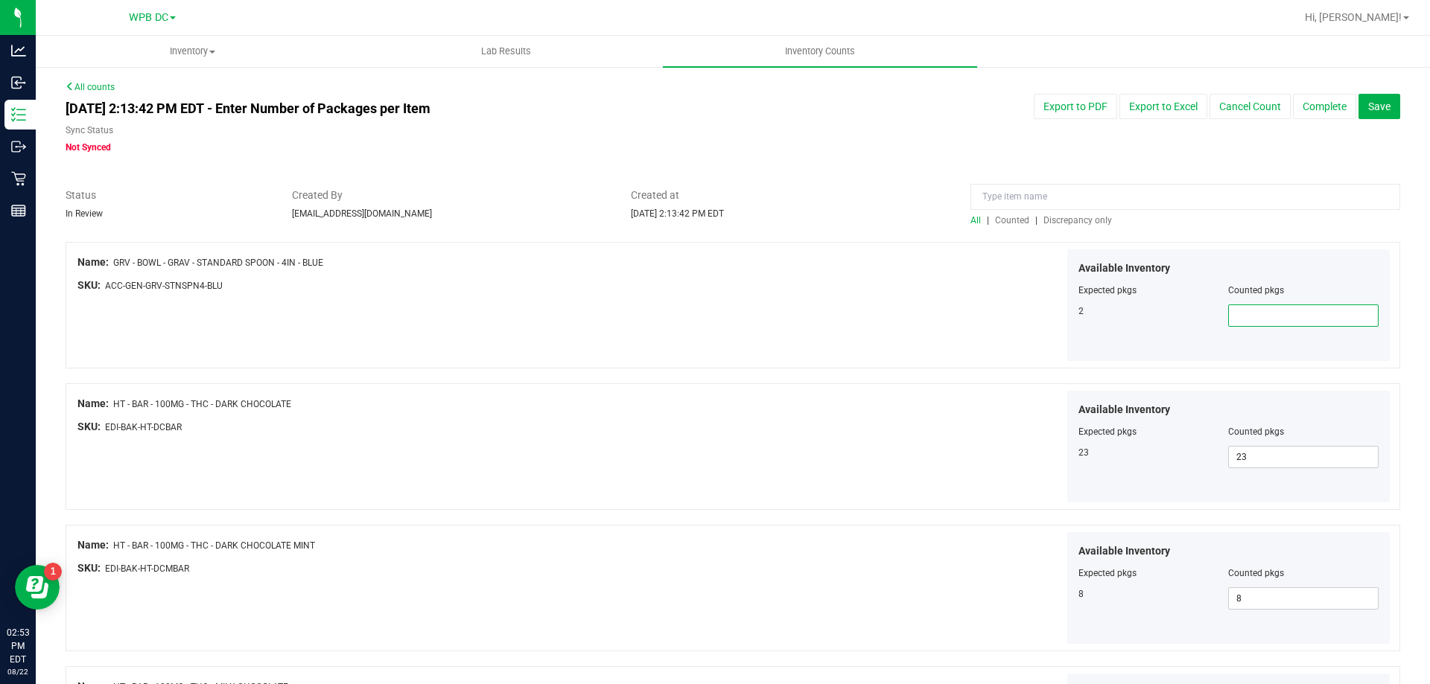
click at [1238, 317] on span at bounding box center [1303, 316] width 150 height 22
type input "2"
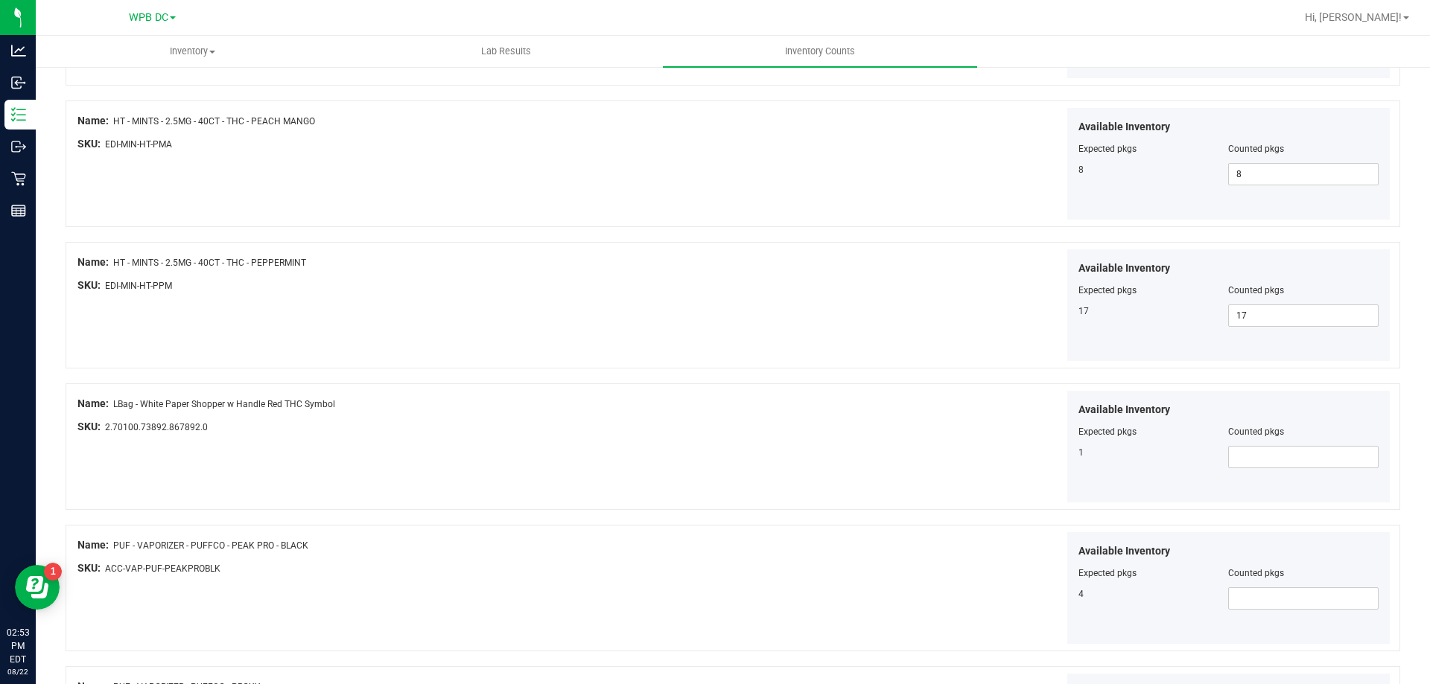
scroll to position [1489, 0]
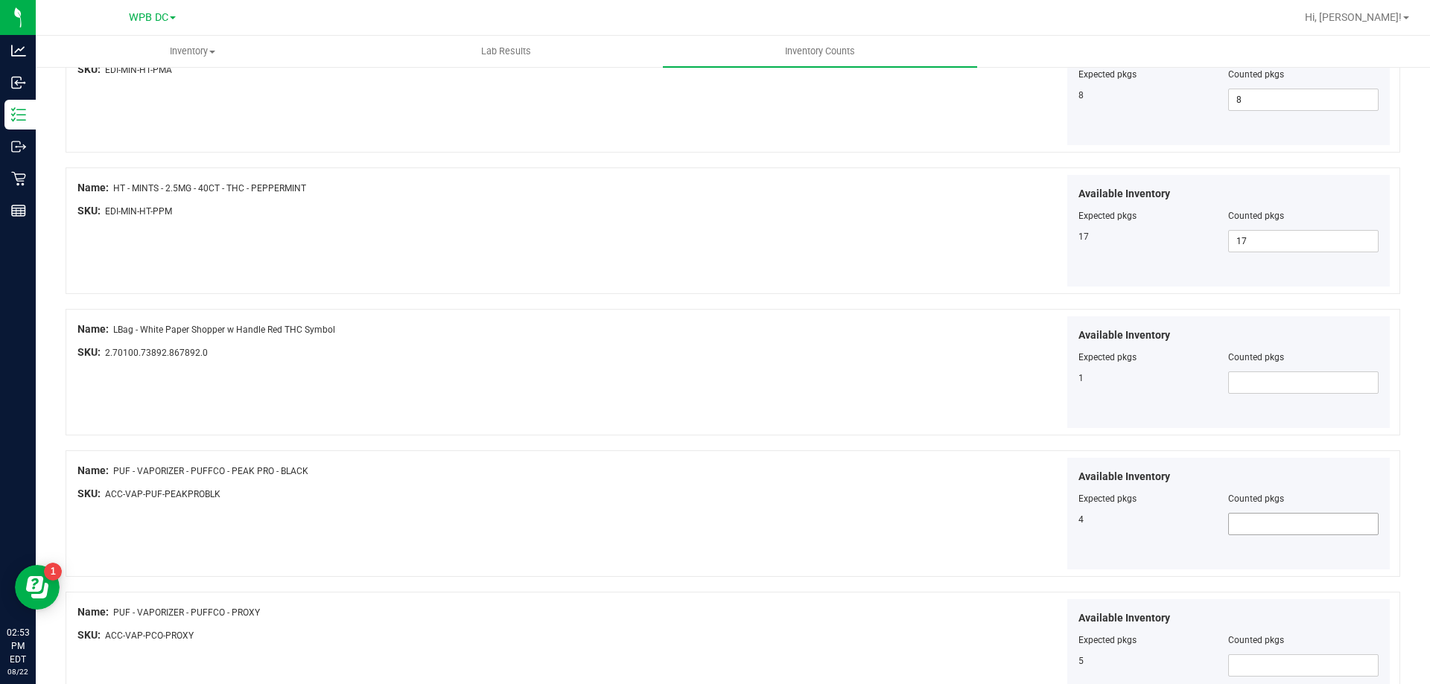
click at [1228, 521] on span at bounding box center [1303, 524] width 150 height 22
type input "4"
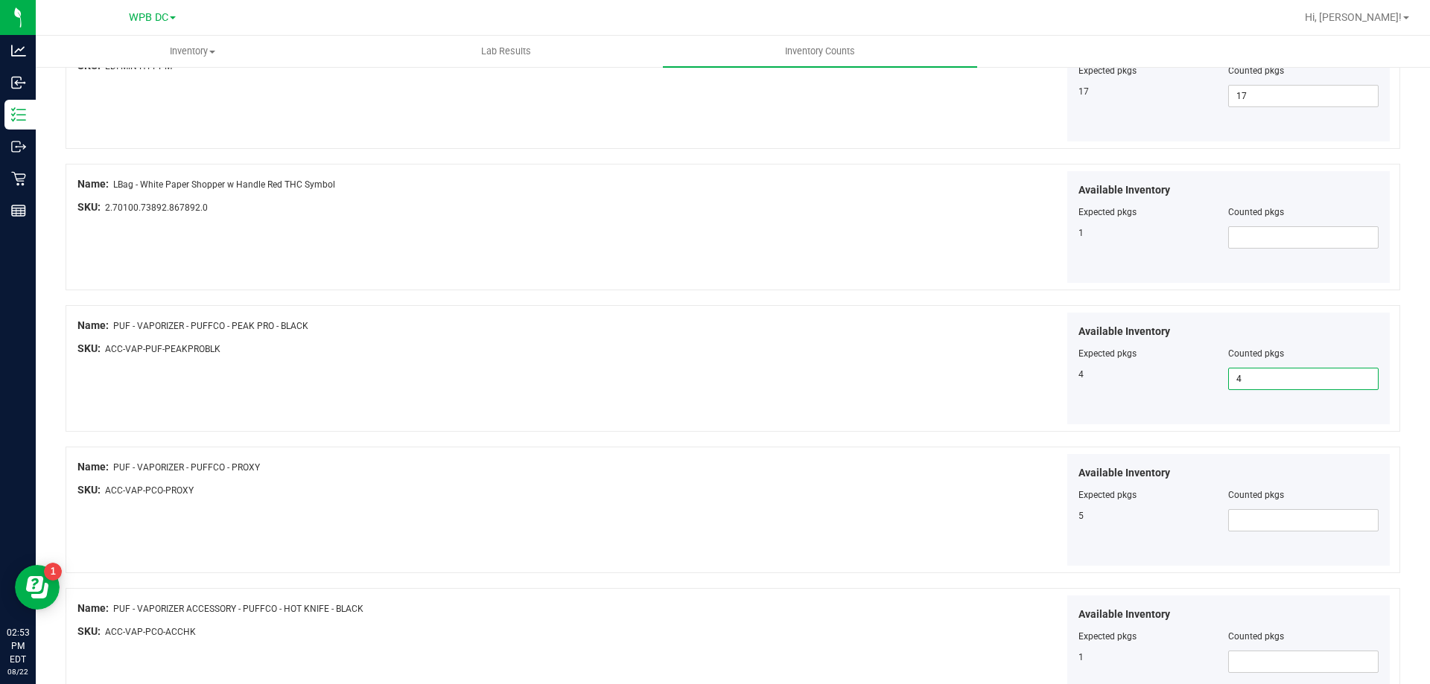
scroll to position [1638, 0]
click at [1229, 516] on span at bounding box center [1303, 517] width 150 height 22
type input "5"
click at [1228, 657] on span at bounding box center [1303, 658] width 150 height 22
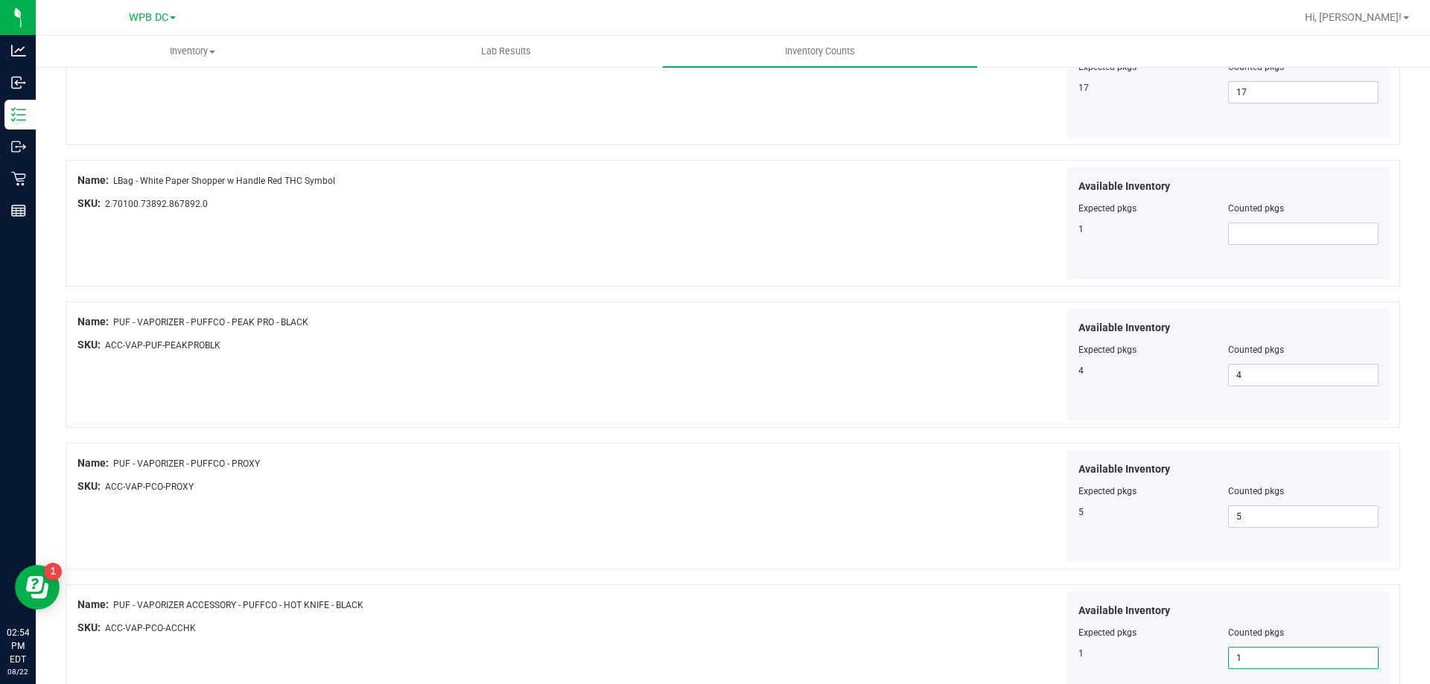
type input "1"
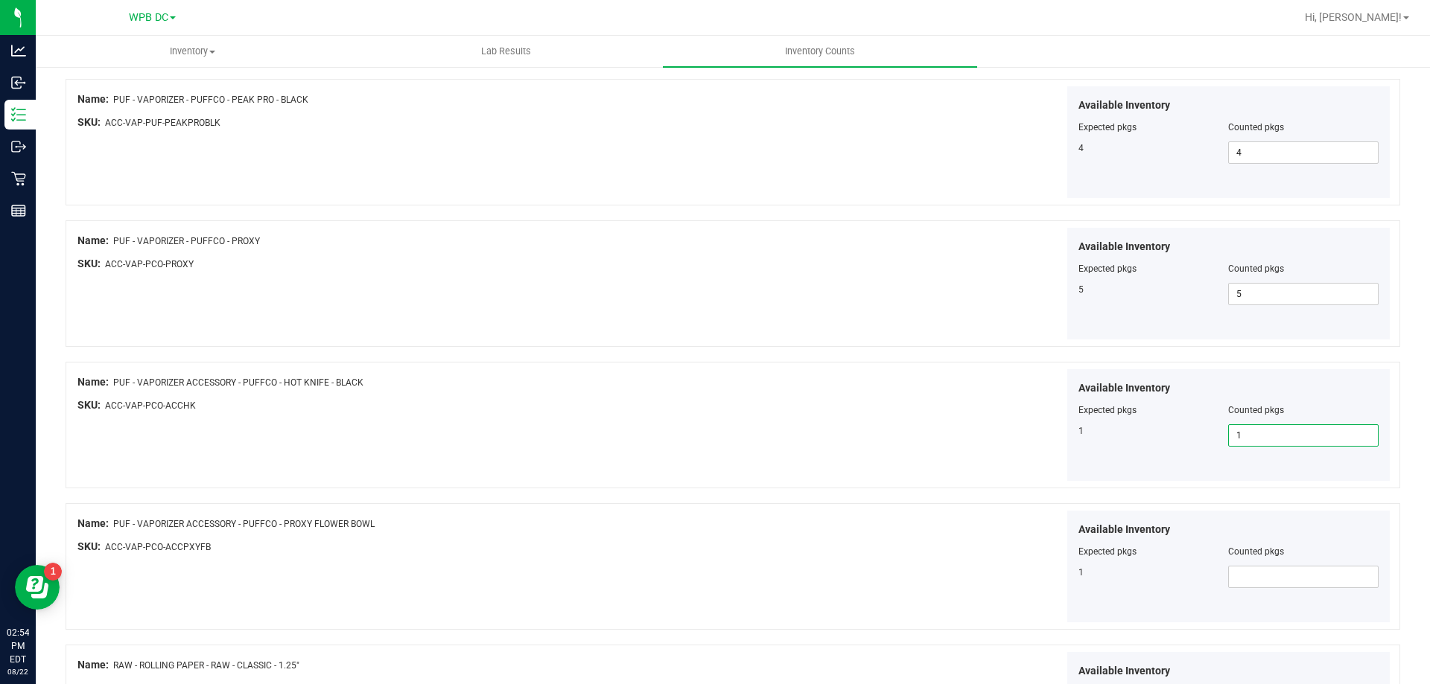
scroll to position [1862, 0]
click at [1228, 576] on span at bounding box center [1303, 576] width 150 height 22
type input "1"
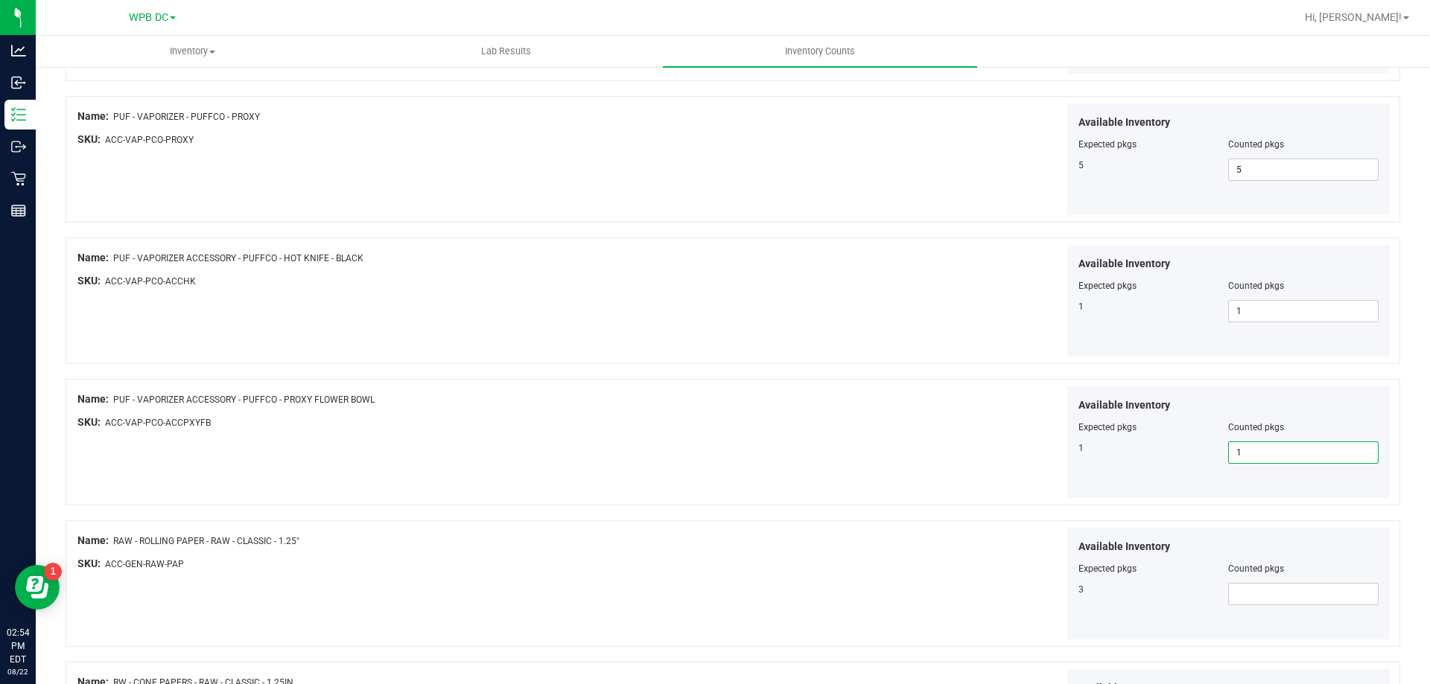
scroll to position [2011, 0]
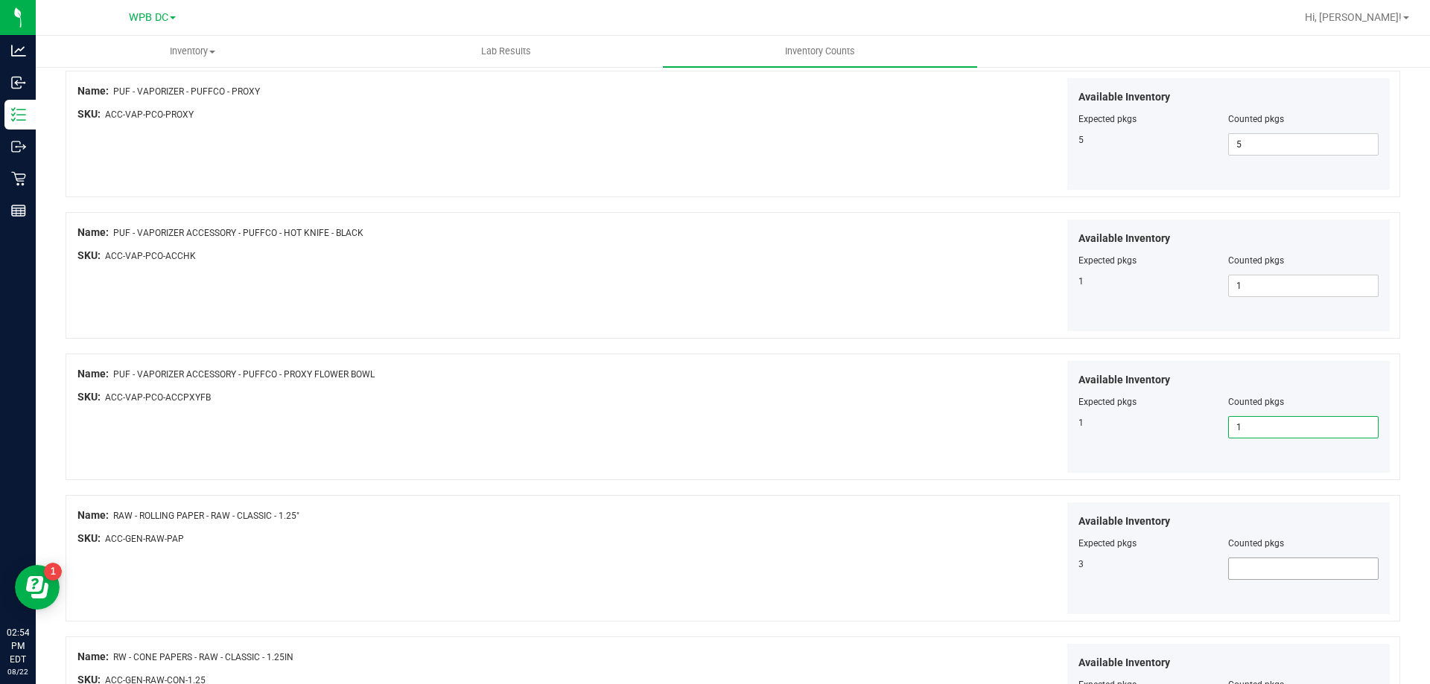
click at [1230, 569] on span at bounding box center [1303, 569] width 150 height 22
type input "3"
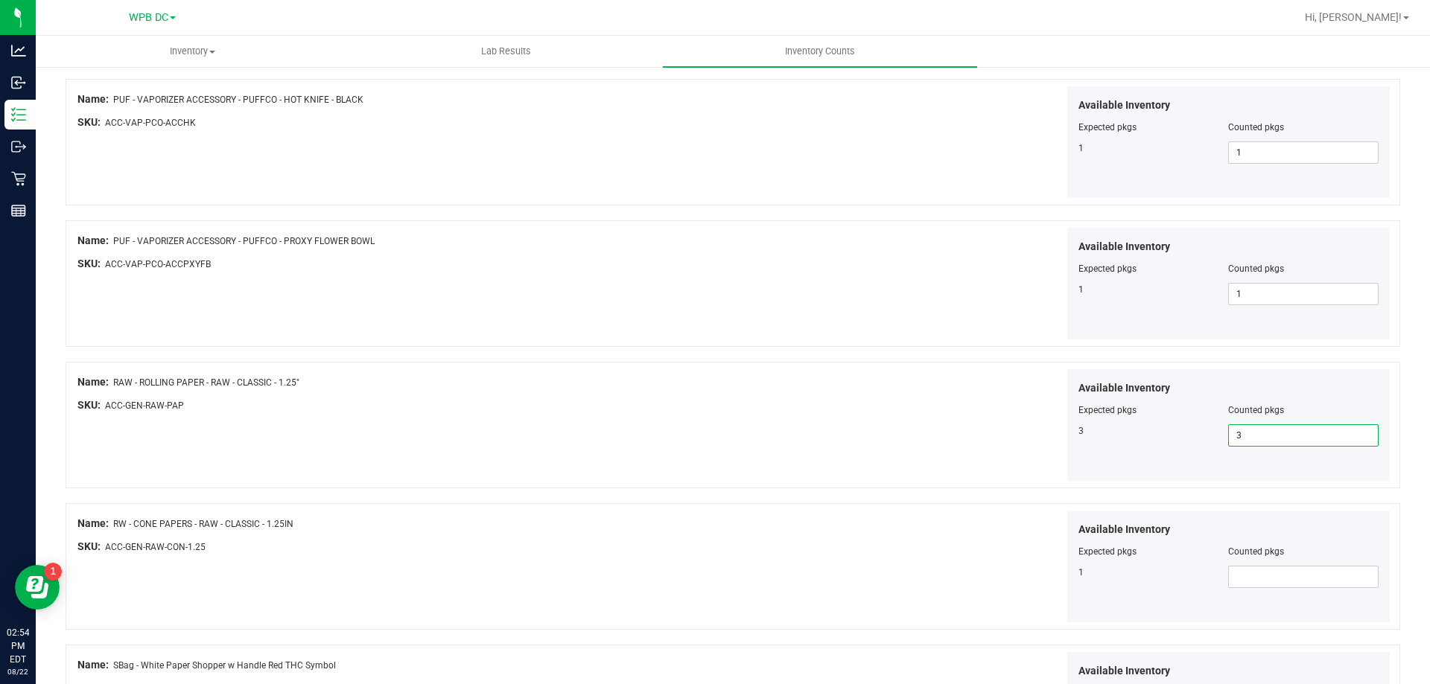
scroll to position [2160, 0]
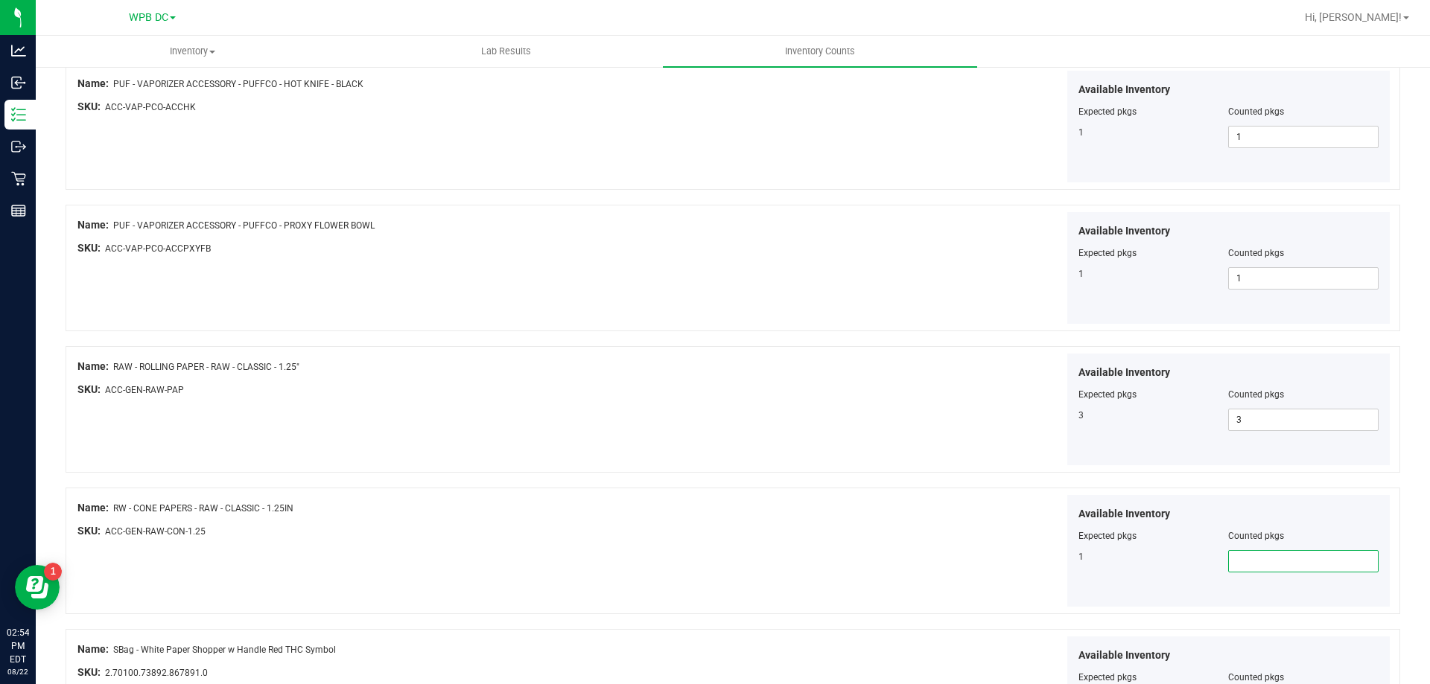
click at [1228, 558] on span at bounding box center [1303, 561] width 150 height 22
type input "1"
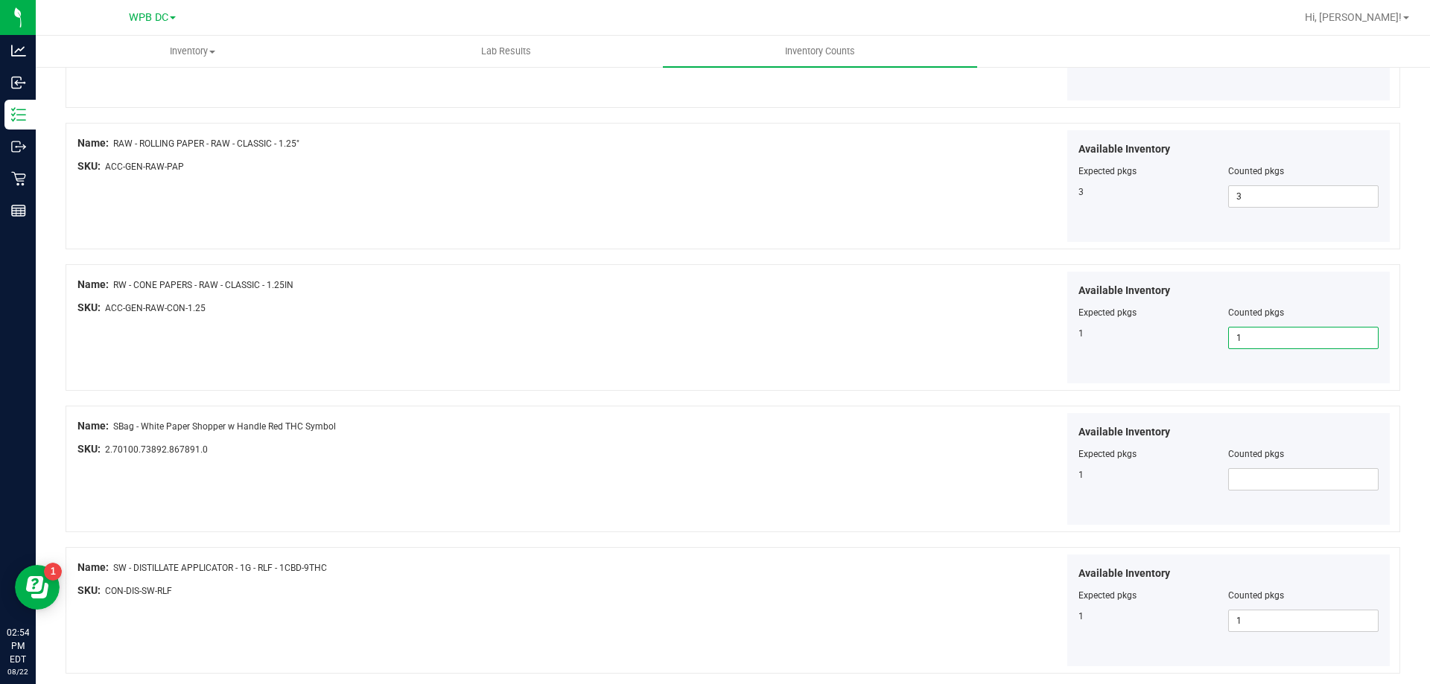
scroll to position [2438, 0]
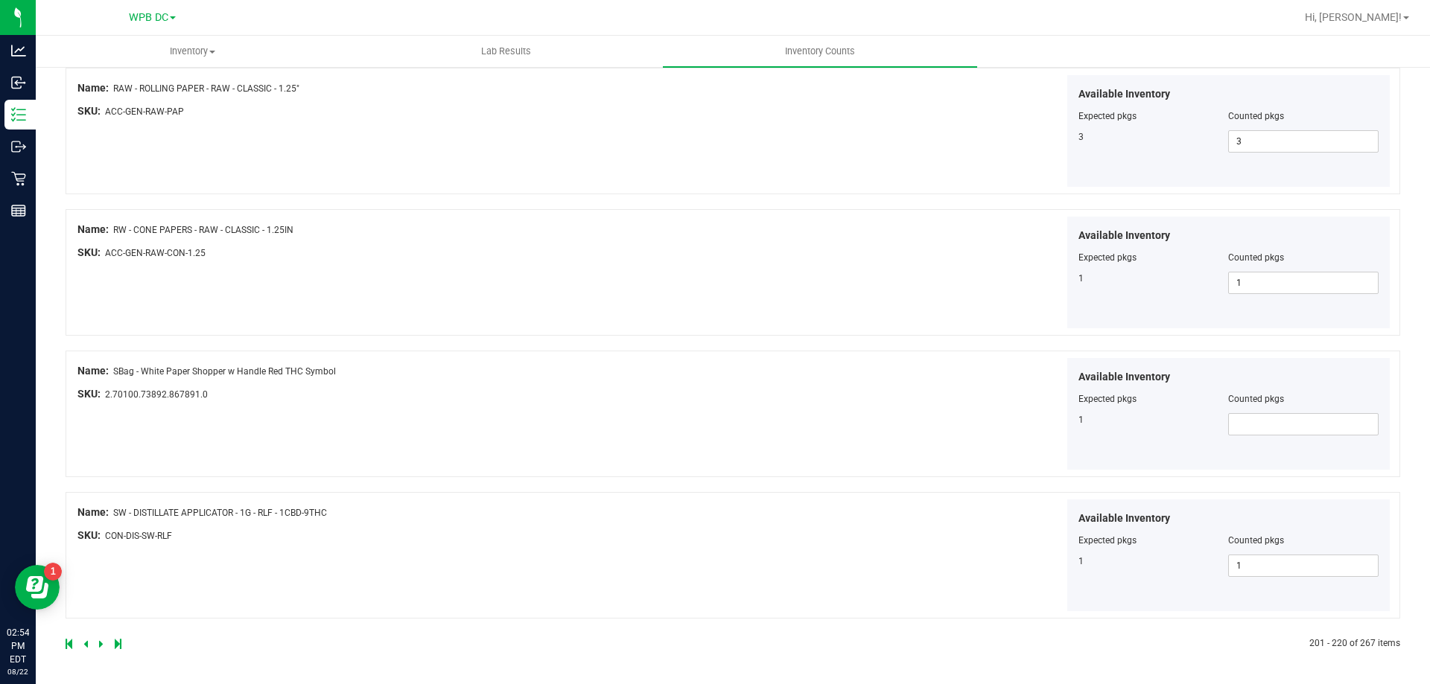
click at [100, 640] on icon at bounding box center [101, 644] width 4 height 9
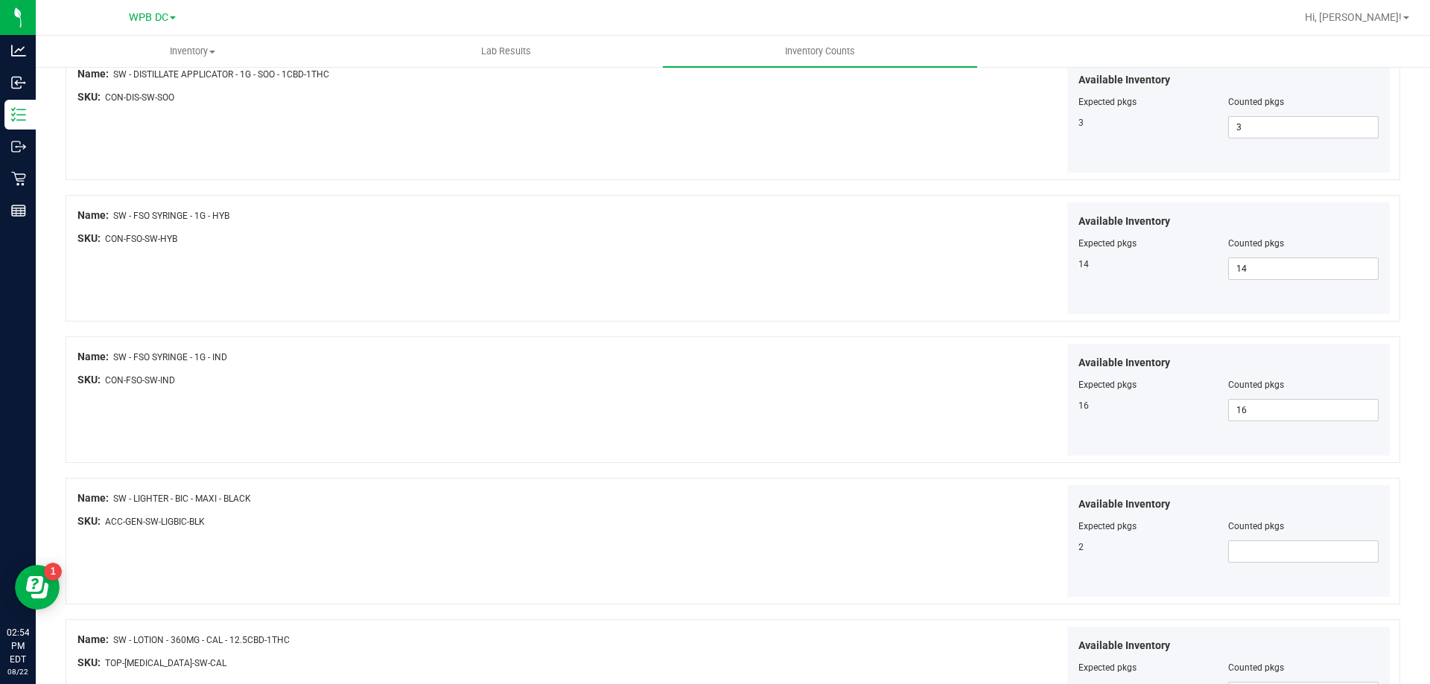
scroll to position [223, 0]
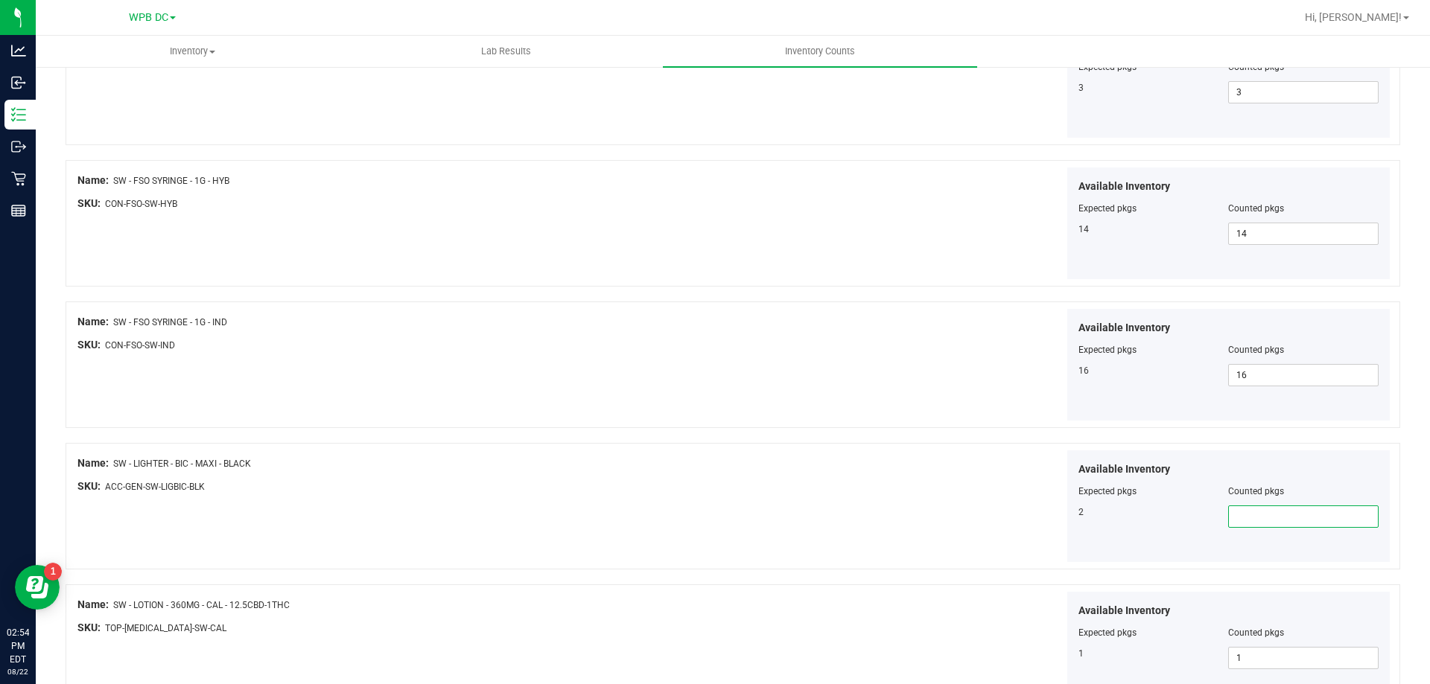
click at [1242, 520] on span at bounding box center [1303, 517] width 150 height 22
type input "2"
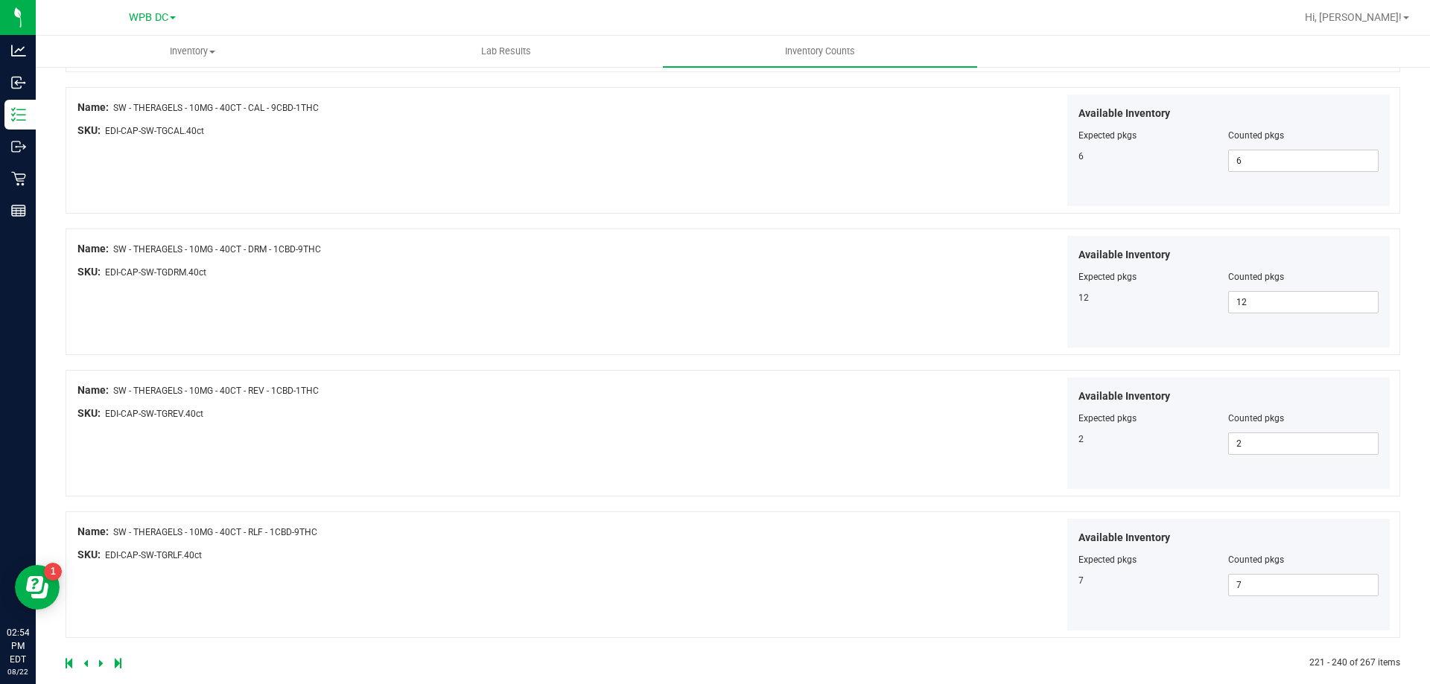
scroll to position [2438, 0]
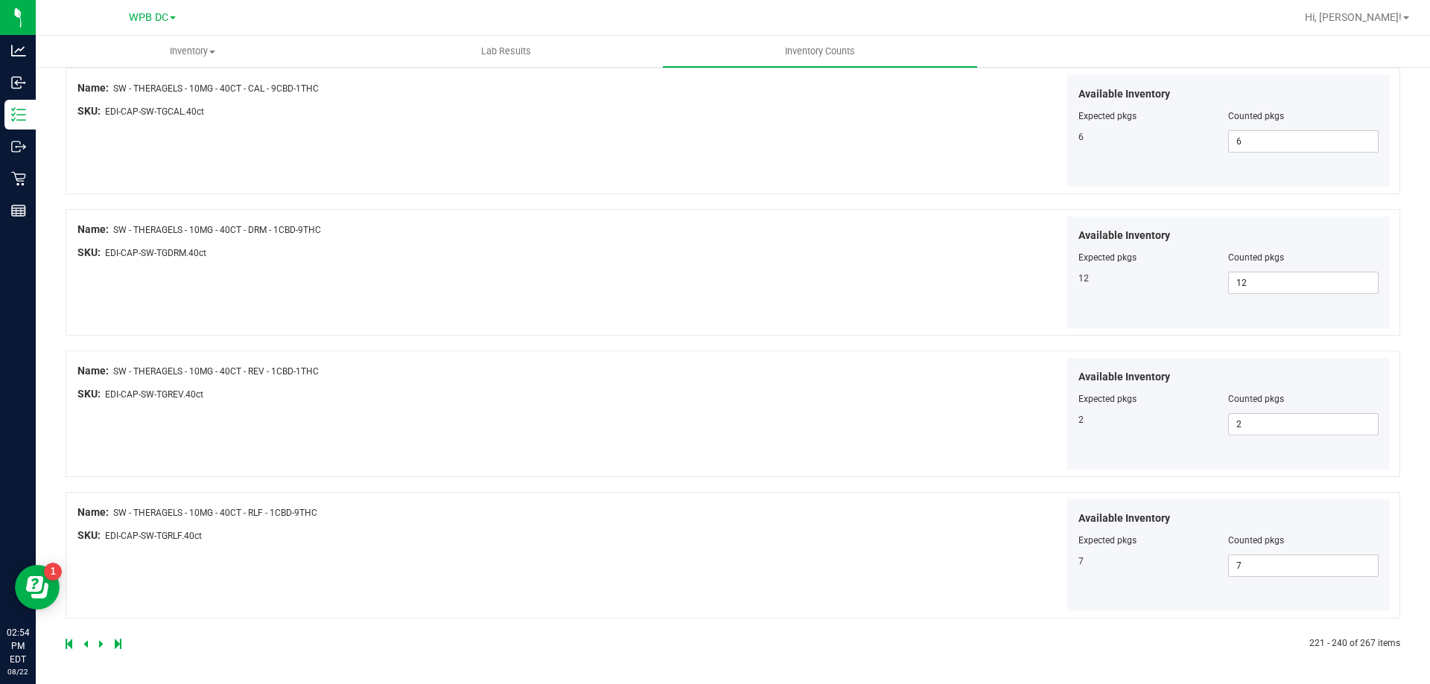
click at [99, 642] on icon at bounding box center [101, 644] width 4 height 9
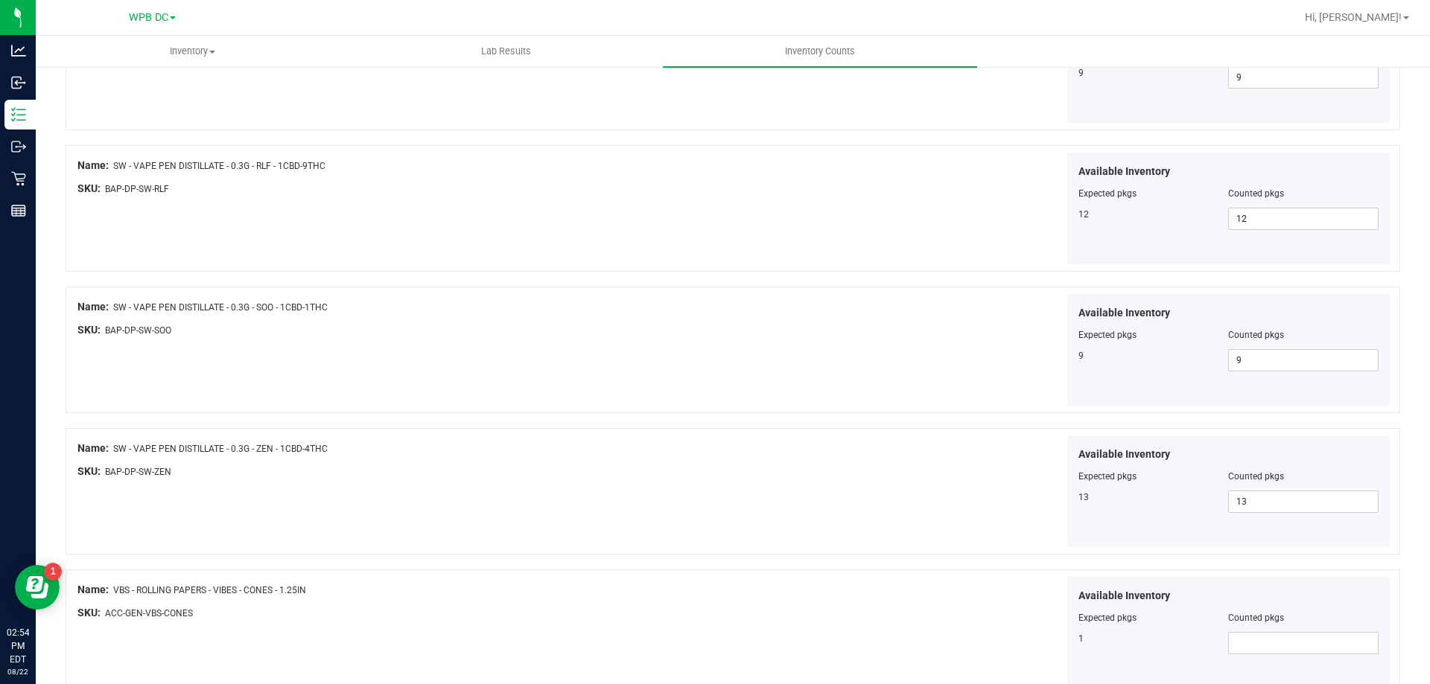
scroll to position [2085, 0]
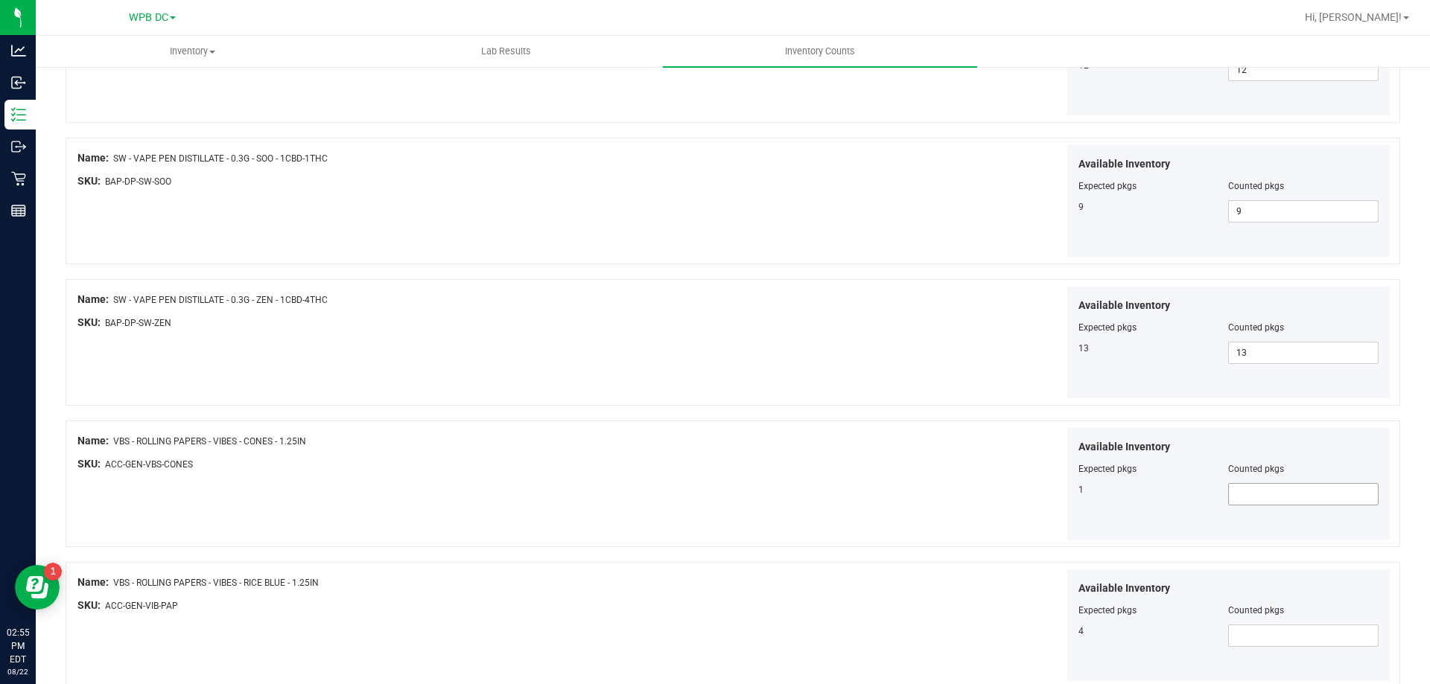
click at [1229, 495] on span at bounding box center [1303, 494] width 150 height 22
type input "1"
click at [1229, 637] on span at bounding box center [1303, 636] width 150 height 22
type input "4"
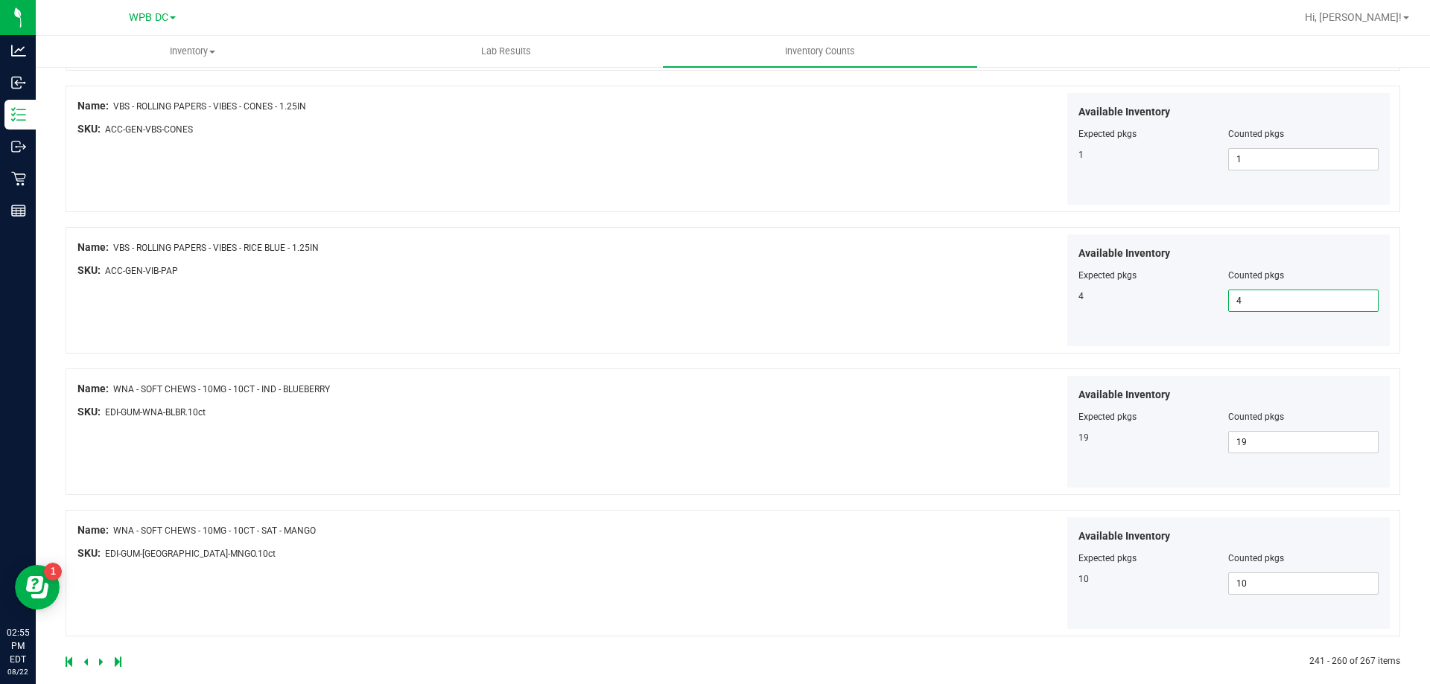
scroll to position [2438, 0]
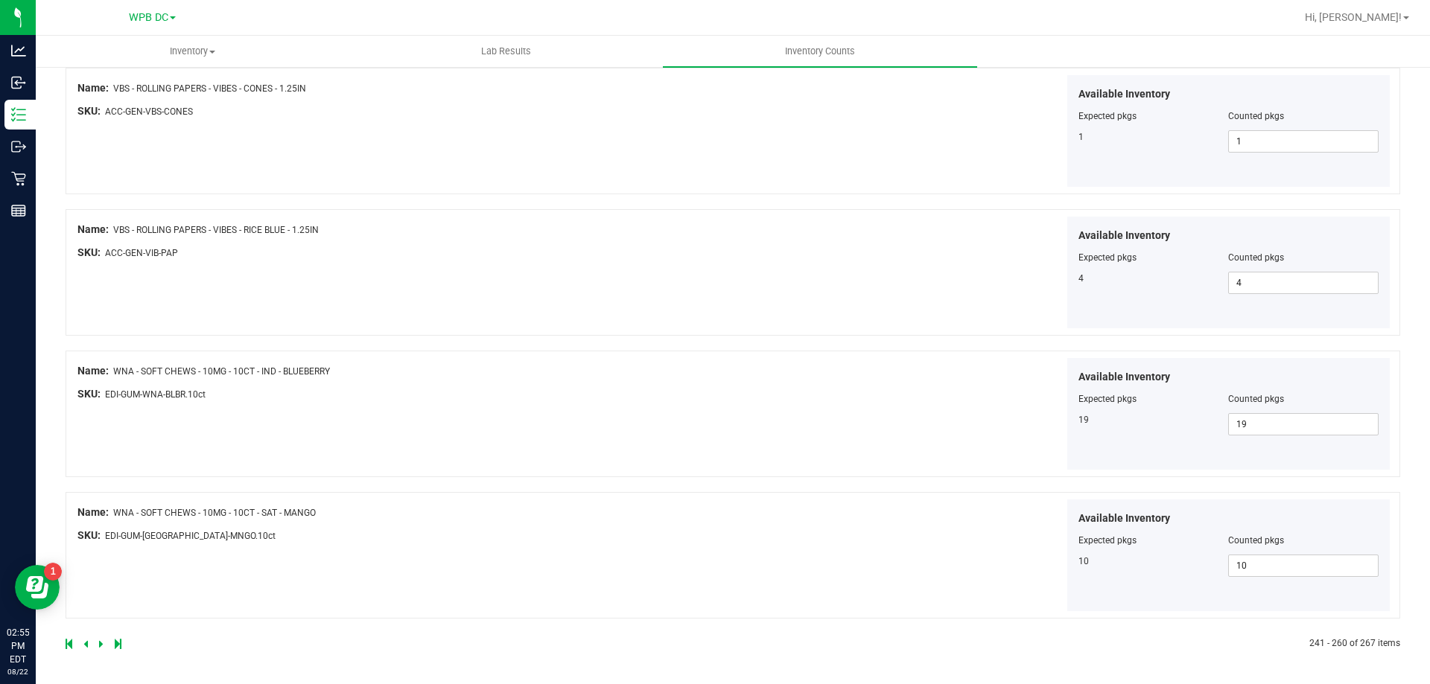
click at [101, 646] on icon at bounding box center [101, 644] width 4 height 9
click at [1229, 568] on span at bounding box center [1303, 566] width 150 height 22
type input "1"
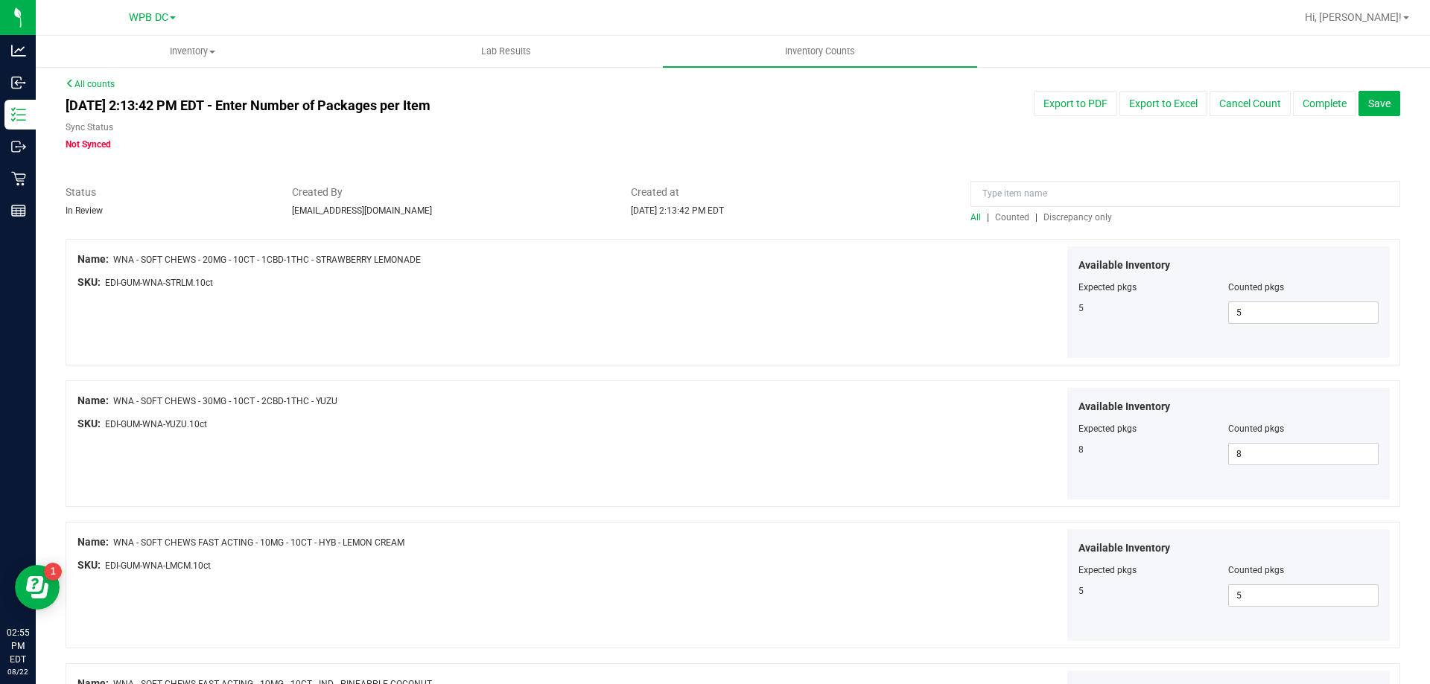
scroll to position [0, 0]
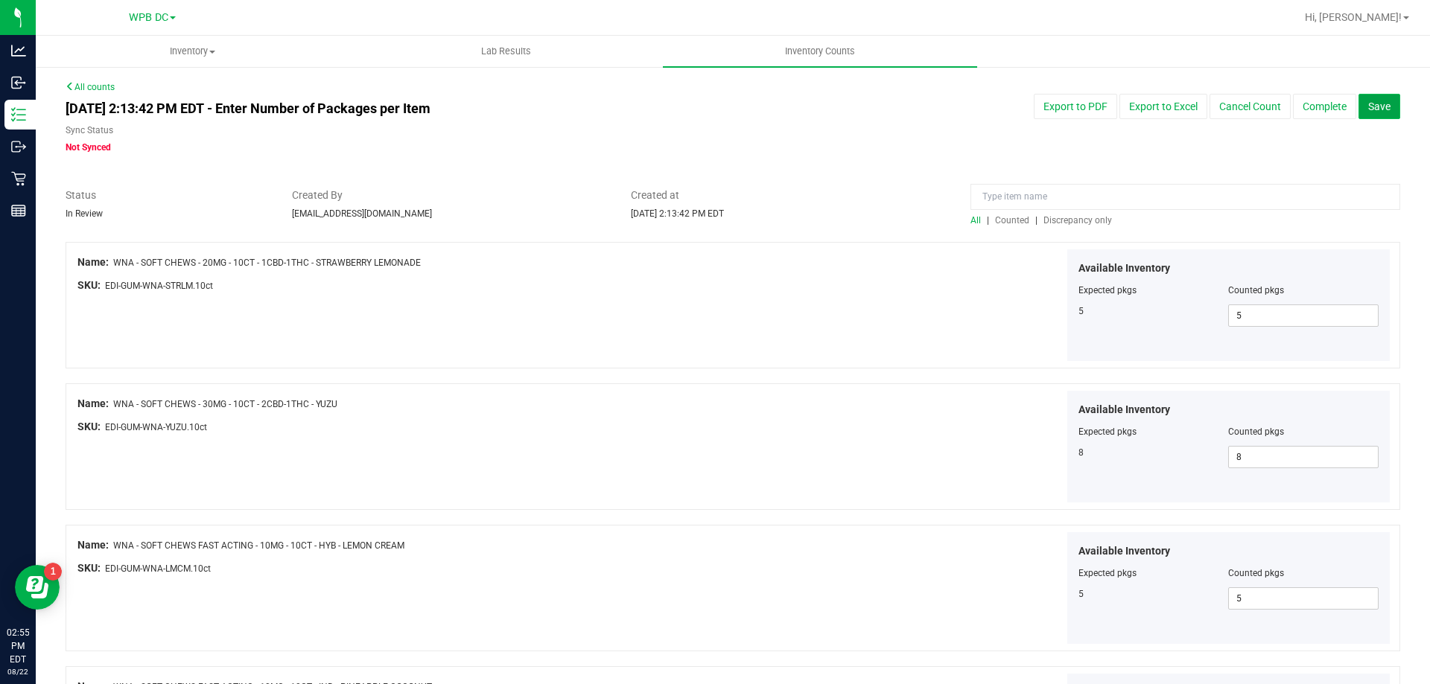
click at [1367, 113] on button "Save" at bounding box center [1379, 106] width 42 height 25
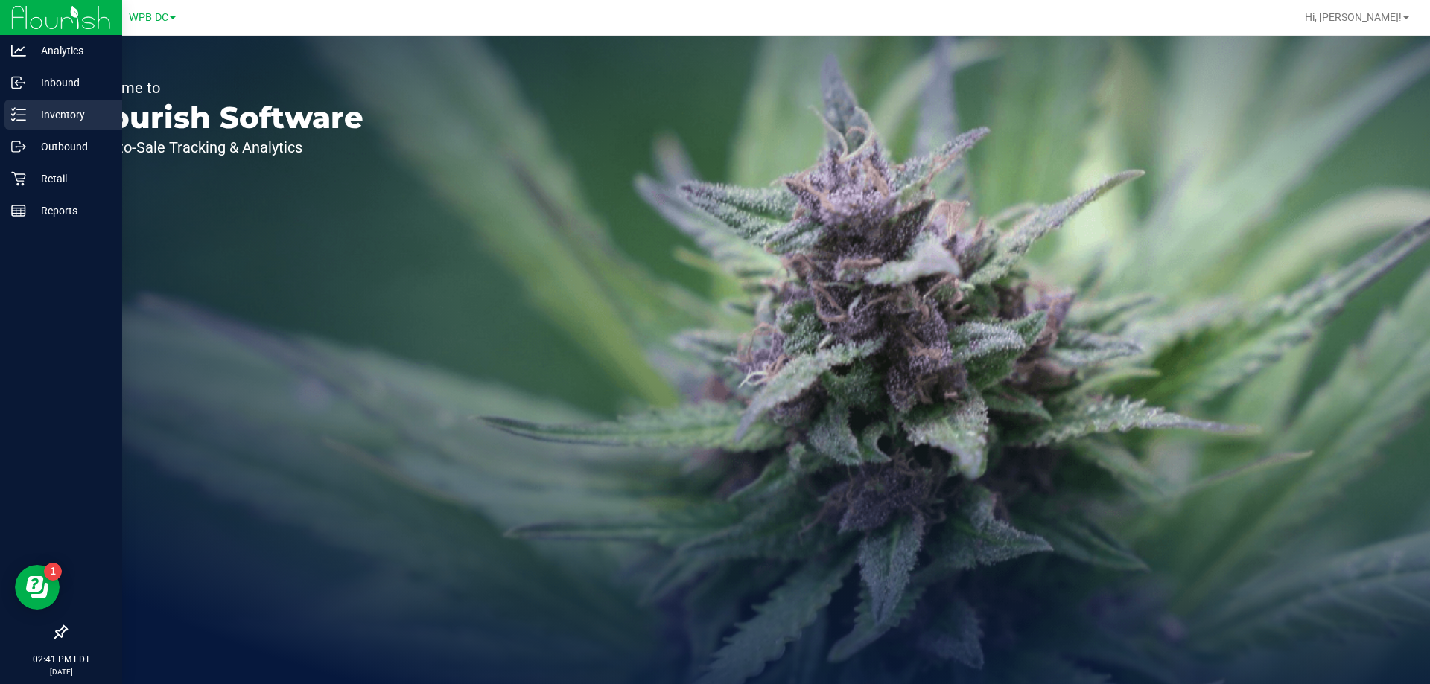
click at [60, 110] on p "Inventory" at bounding box center [70, 115] width 89 height 18
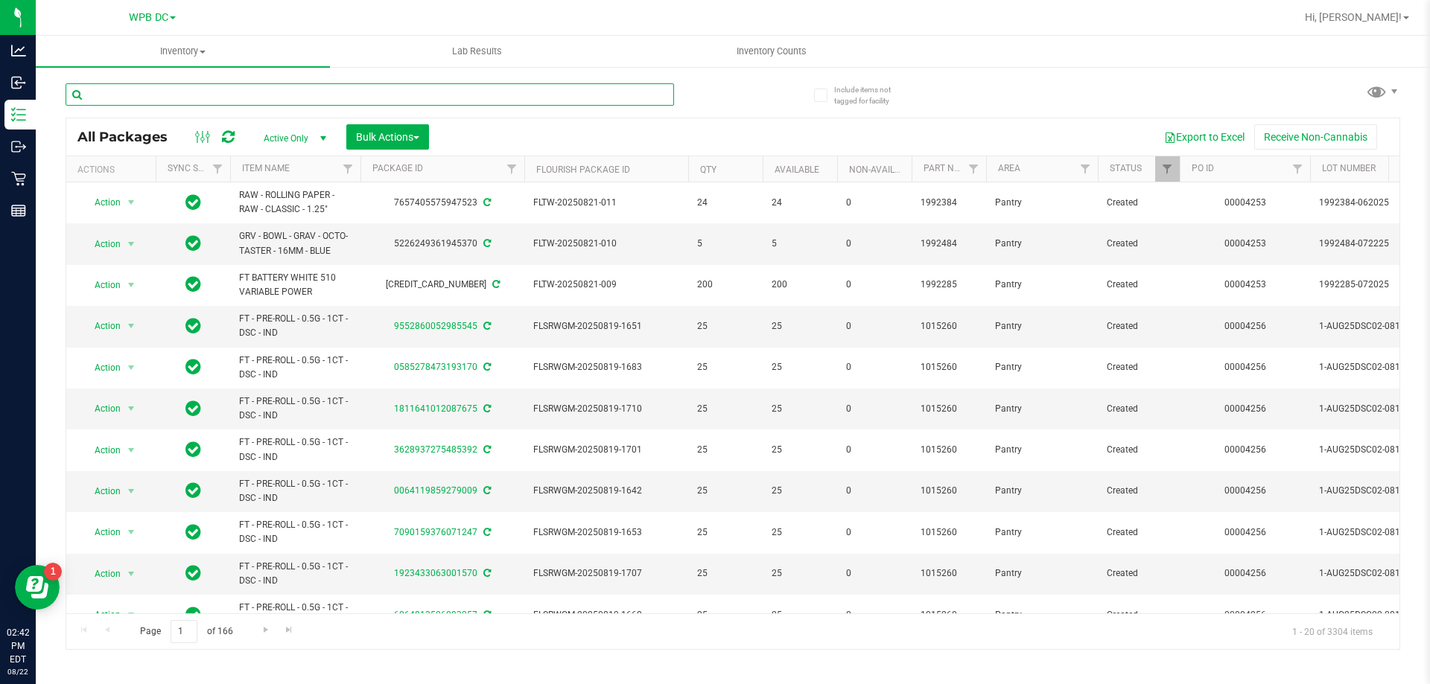
click at [120, 89] on input "text" at bounding box center [370, 94] width 608 height 22
paste input ": FT - CANNABIS FLOWER - 3.5G - T12 - HYB SKU: FLO-BUD-FT-CAN-T12"
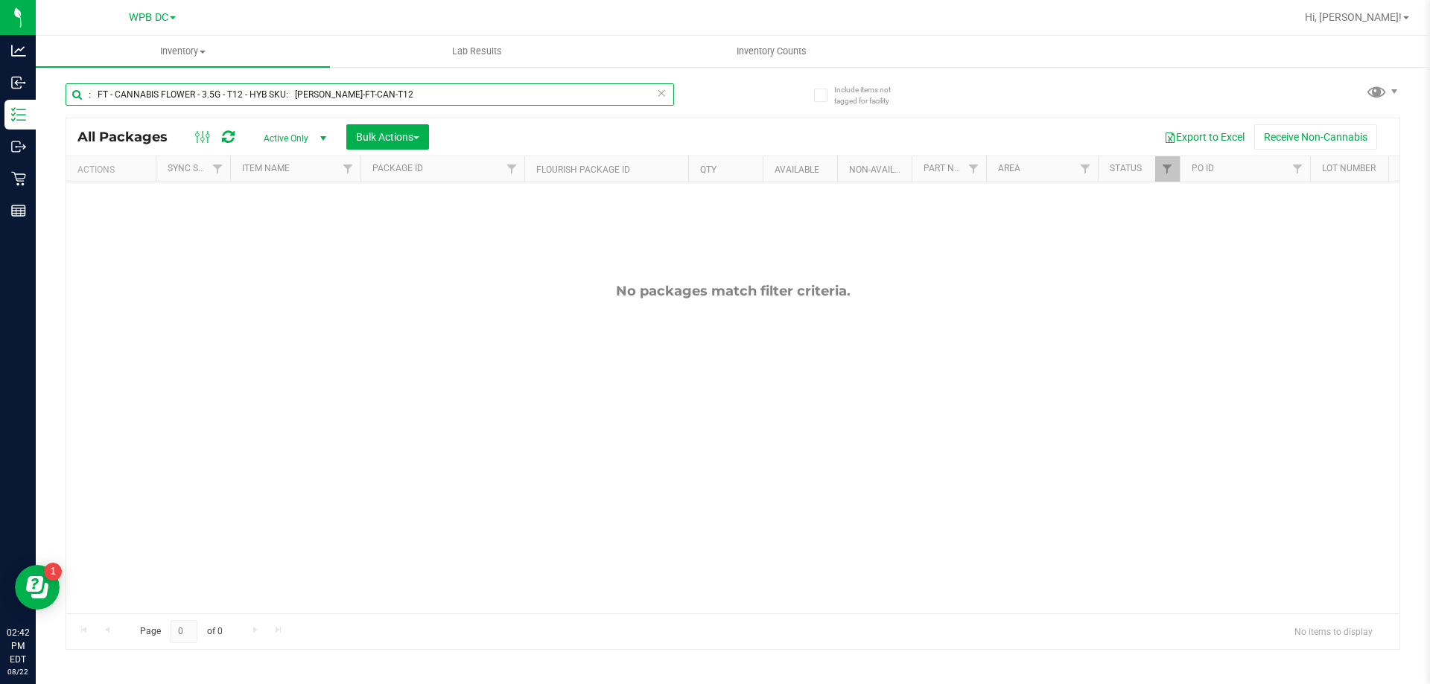
click at [293, 92] on input ": FT - CANNABIS FLOWER - 3.5G - T12 - HYB SKU: FLO-BUD-FT-CAN-T12" at bounding box center [370, 94] width 608 height 22
click at [378, 92] on input ": FT - CANNABIS FLOWER - 3.5G - T12 - HYB SKU: FLO-BUD-FT-CAN-T12" at bounding box center [370, 94] width 608 height 22
click at [289, 93] on input ": FT - CANNABIS FLOWER - 3.5G - T12 - HYB SKU:" at bounding box center [370, 94] width 608 height 22
click at [93, 92] on input ": FT - CANNABIS FLOWER - 3.5G - T12 - HYB" at bounding box center [370, 94] width 608 height 22
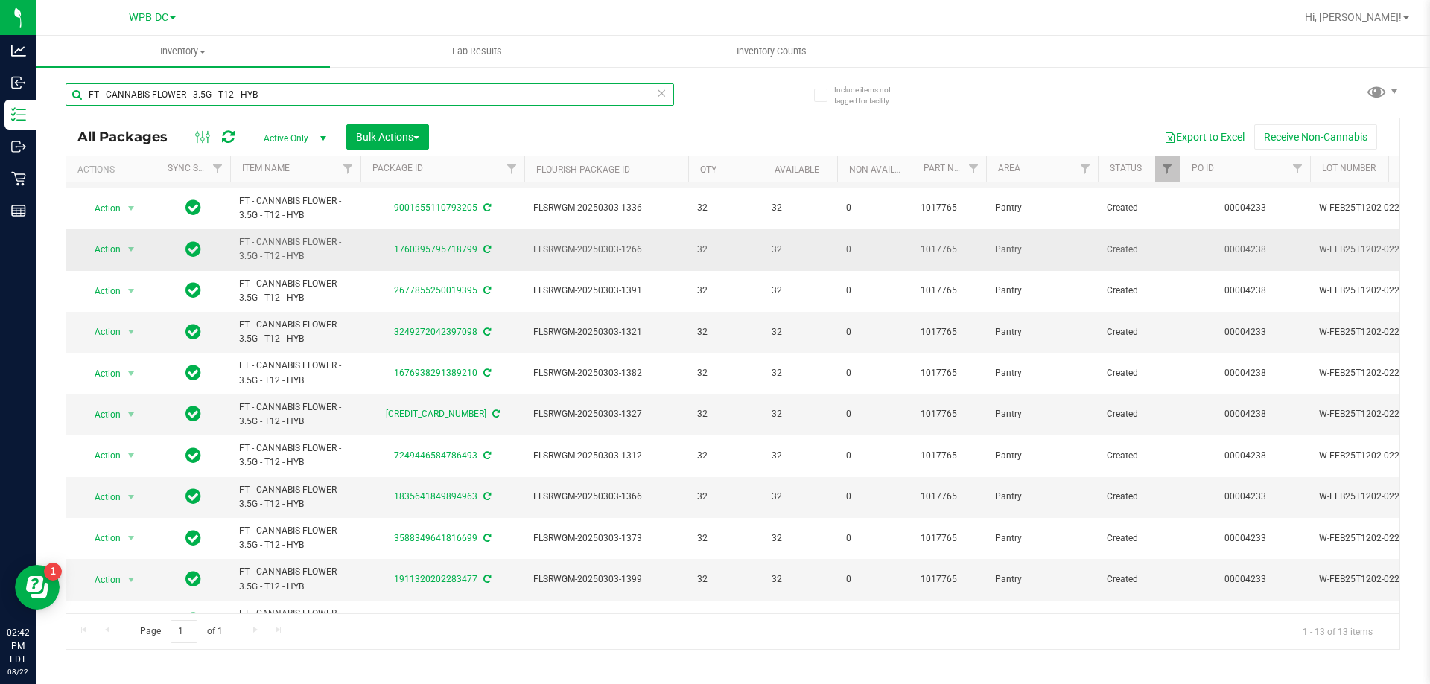
scroll to position [115, 0]
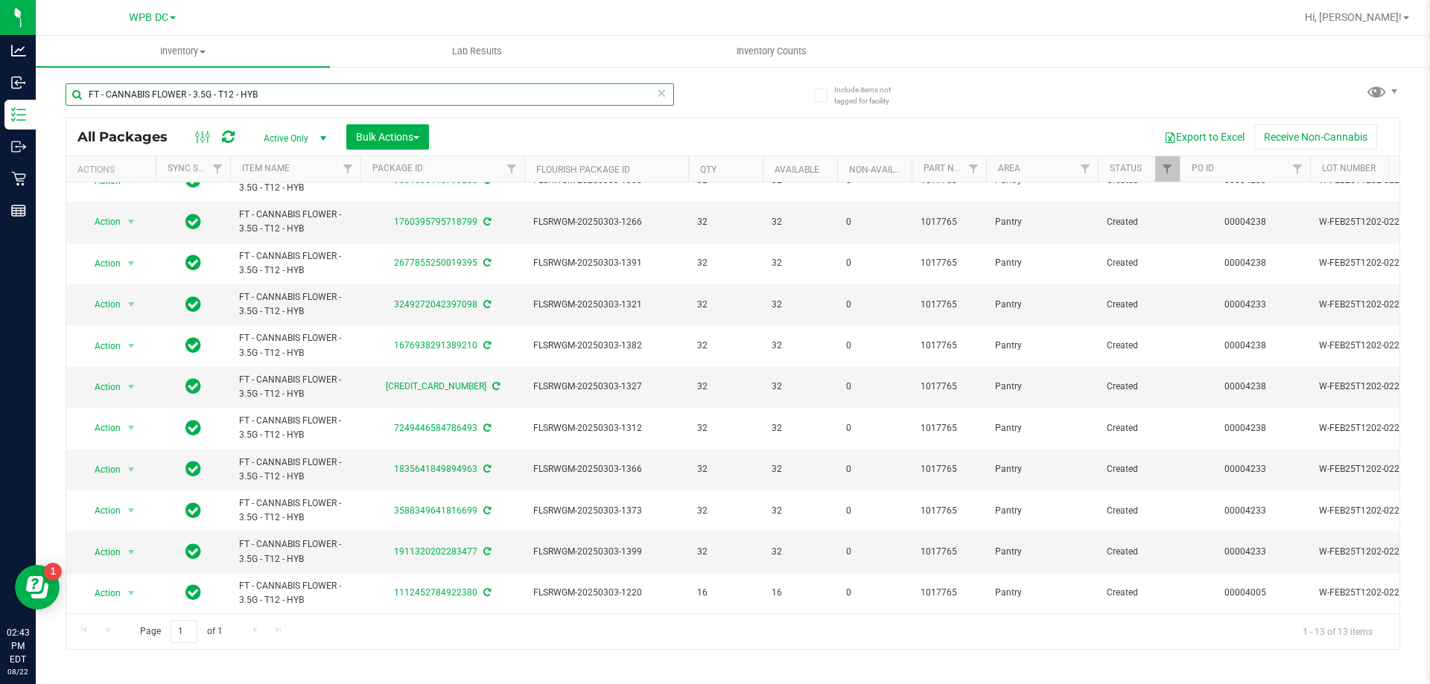
type input "FT - CANNABIS FLOWER - 3.5G - T12 - HYB"
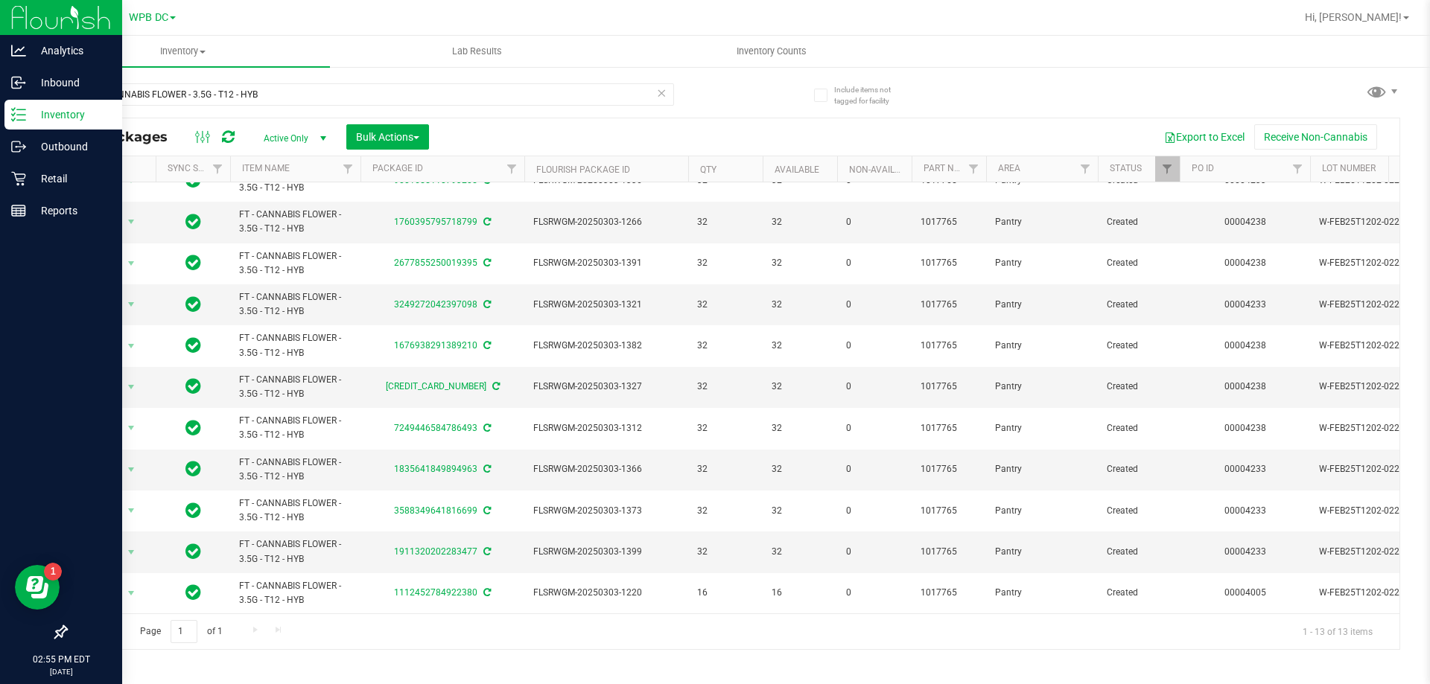
click at [71, 112] on p "Inventory" at bounding box center [70, 115] width 89 height 18
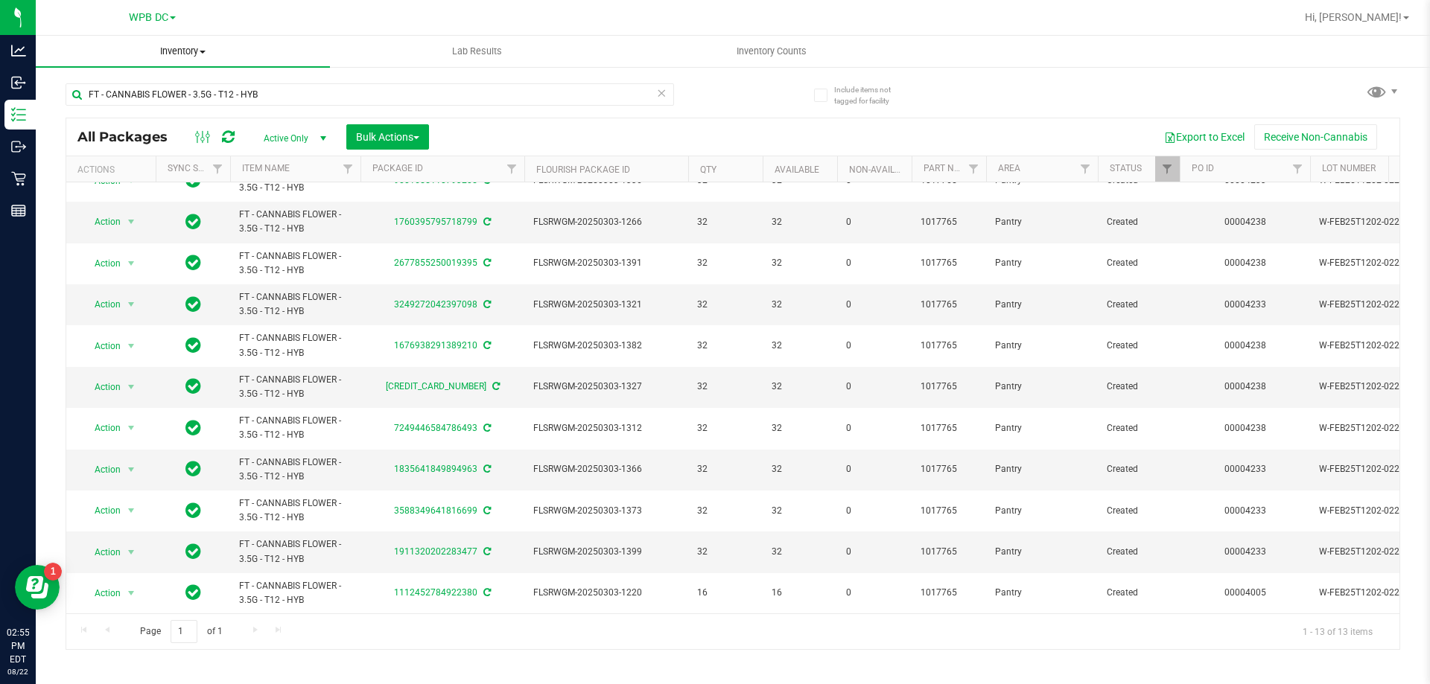
click at [203, 48] on span "Inventory" at bounding box center [183, 51] width 294 height 13
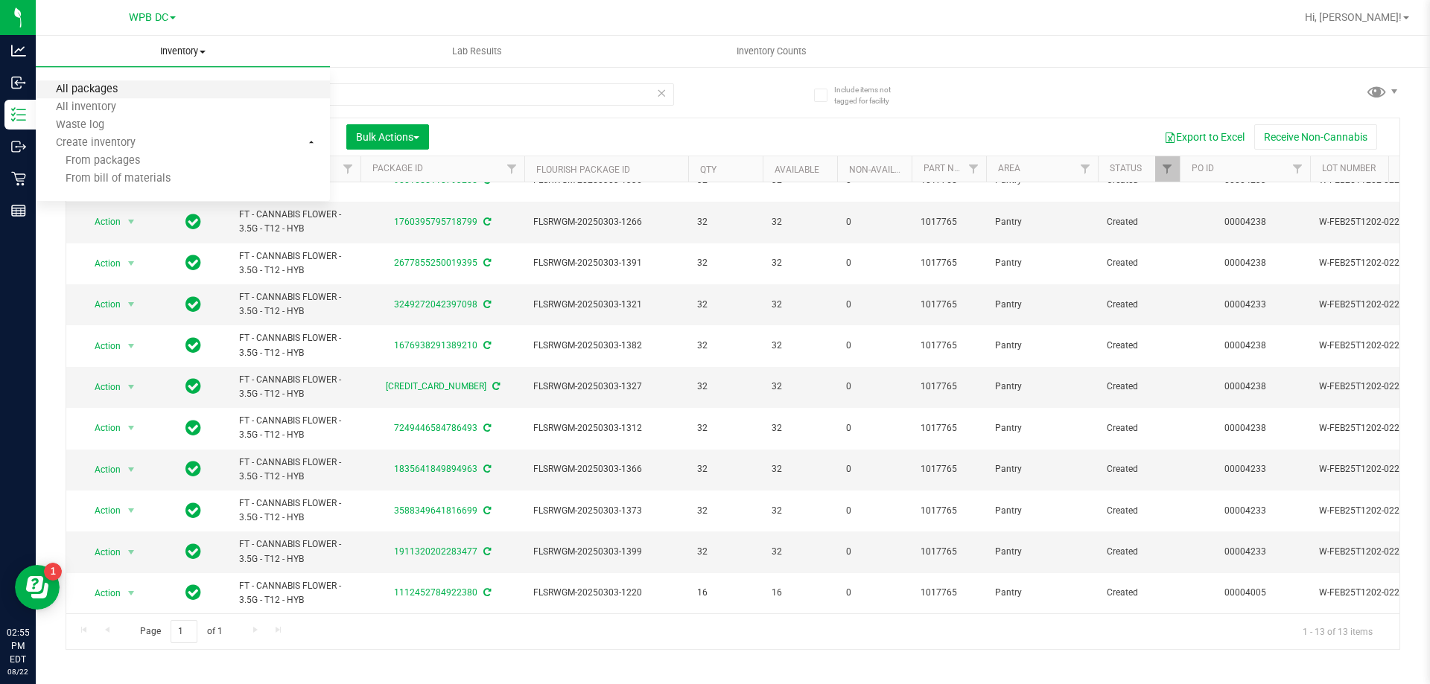
click at [96, 89] on span "All packages" at bounding box center [87, 89] width 102 height 13
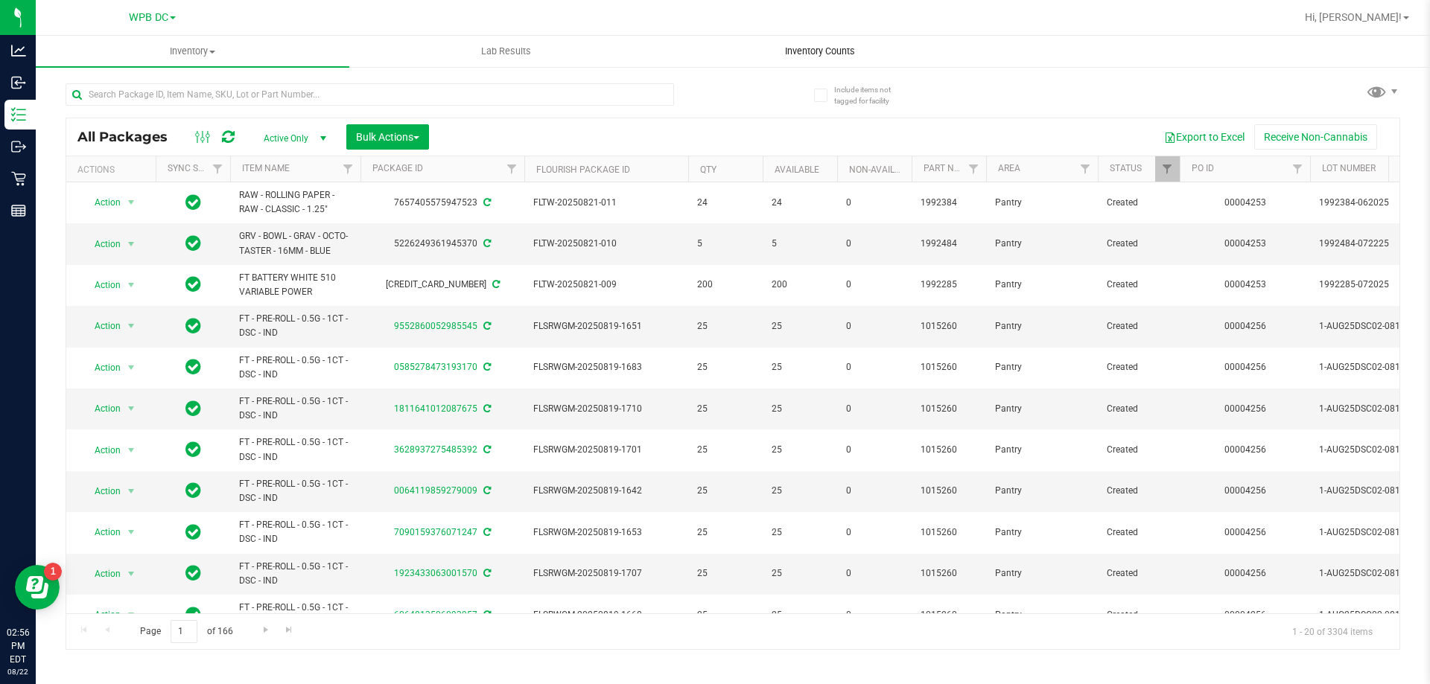
click at [826, 51] on span "Inventory Counts" at bounding box center [820, 51] width 110 height 13
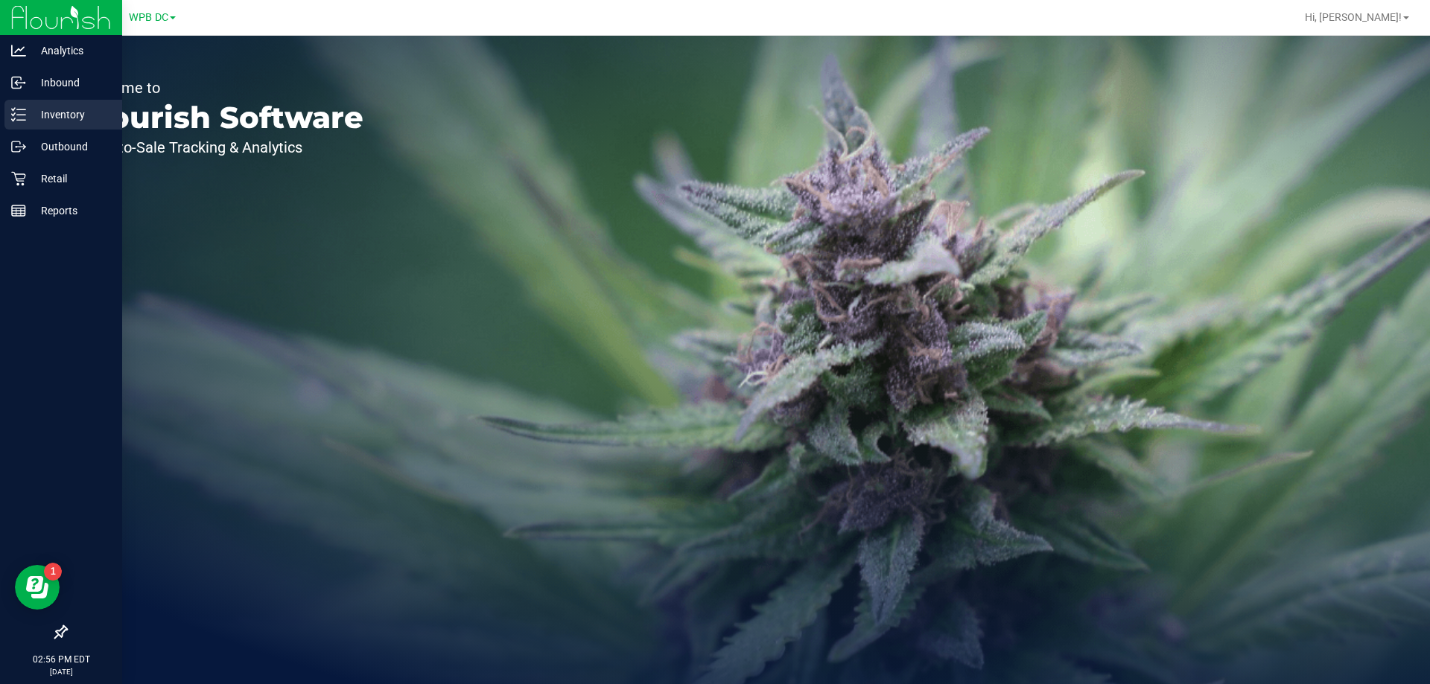
click at [57, 115] on p "Inventory" at bounding box center [70, 115] width 89 height 18
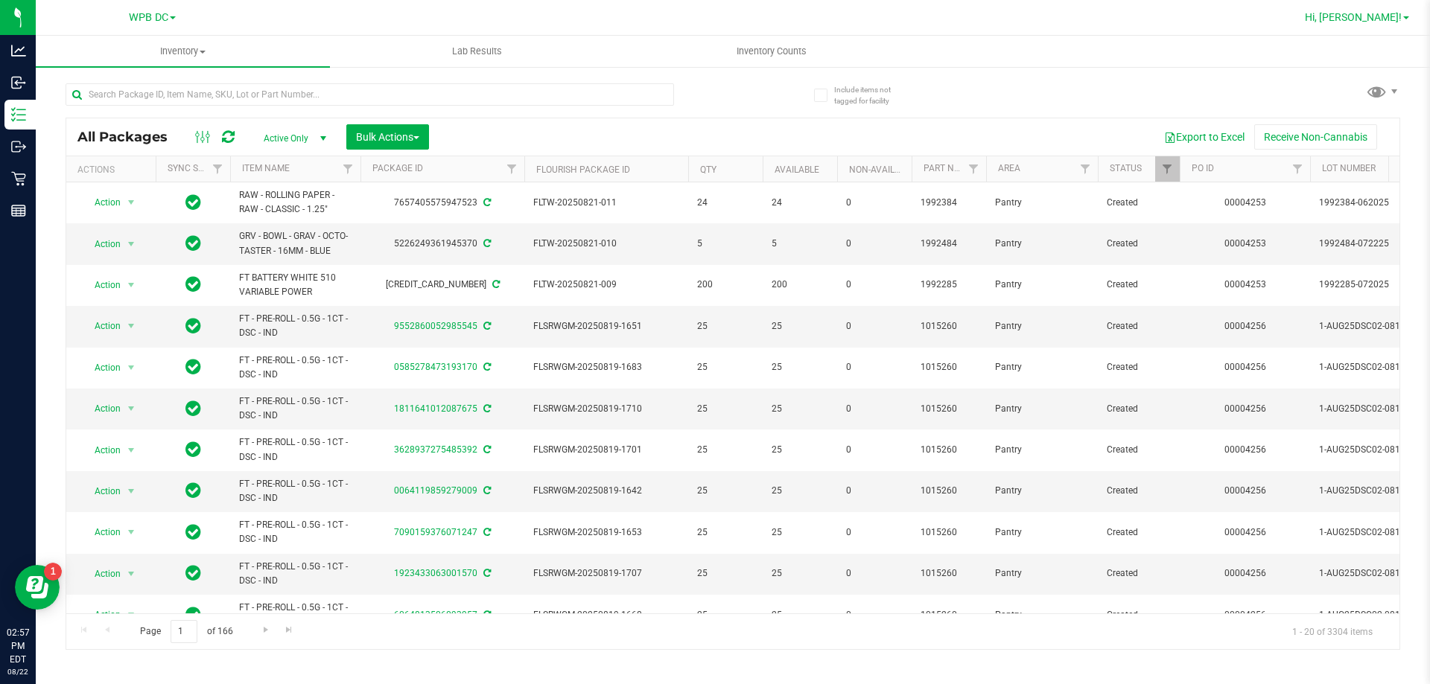
click at [1407, 17] on span at bounding box center [1406, 17] width 6 height 3
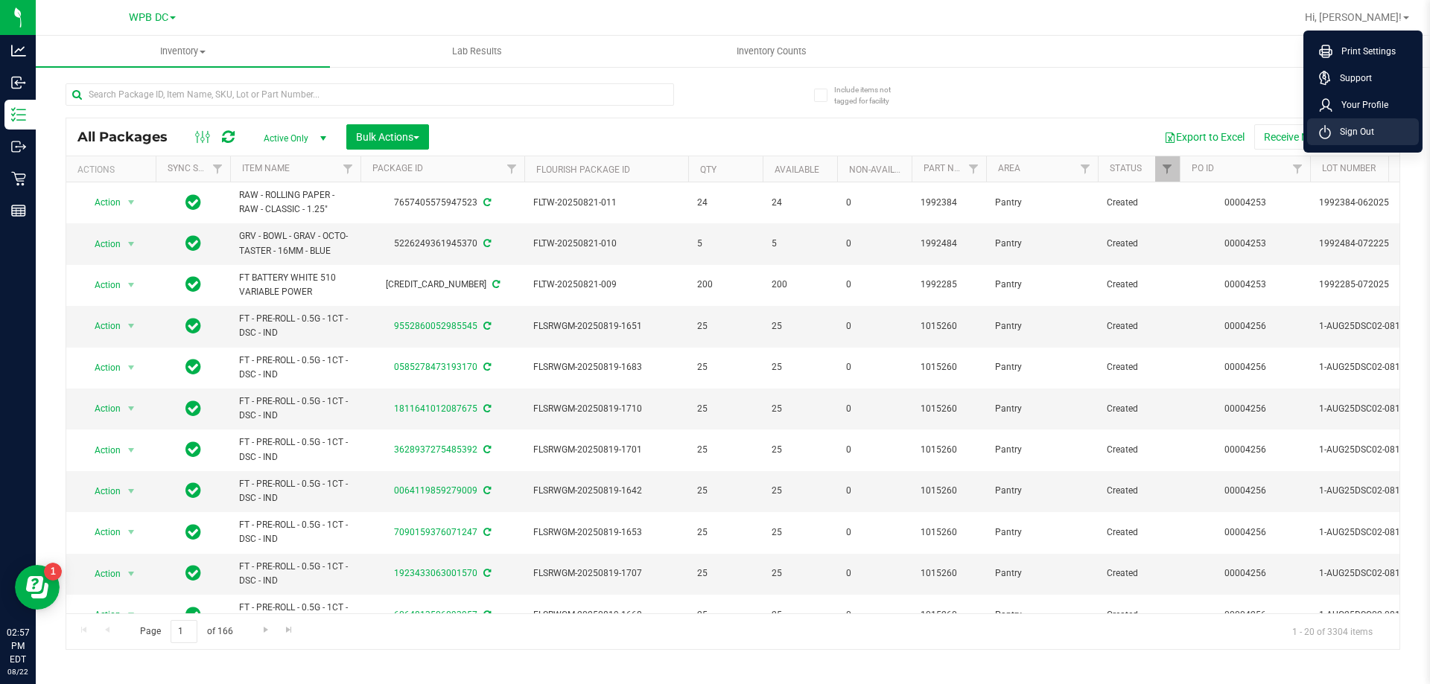
click at [1354, 131] on span "Sign Out" at bounding box center [1352, 131] width 43 height 15
